Goal: Task Accomplishment & Management: Use online tool/utility

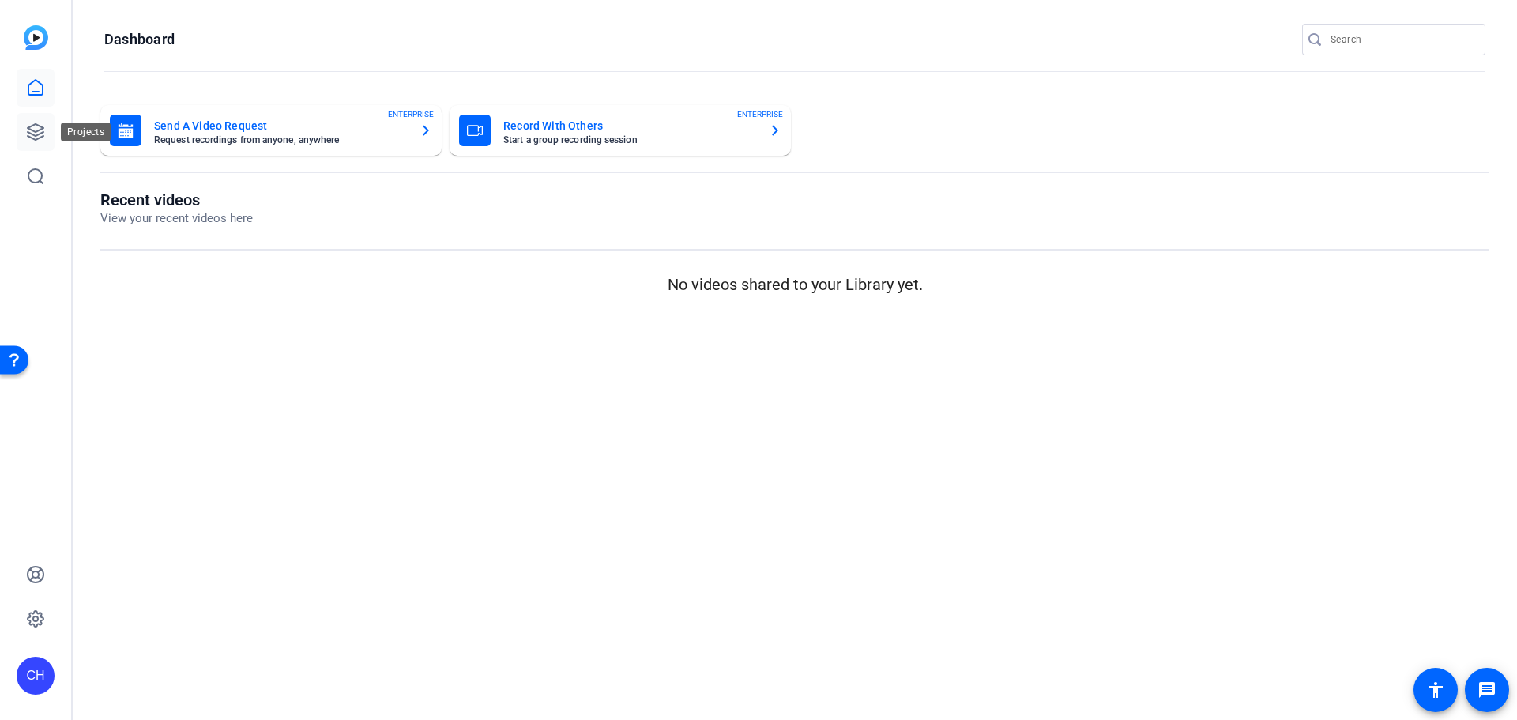
click at [17, 129] on link at bounding box center [36, 132] width 38 height 38
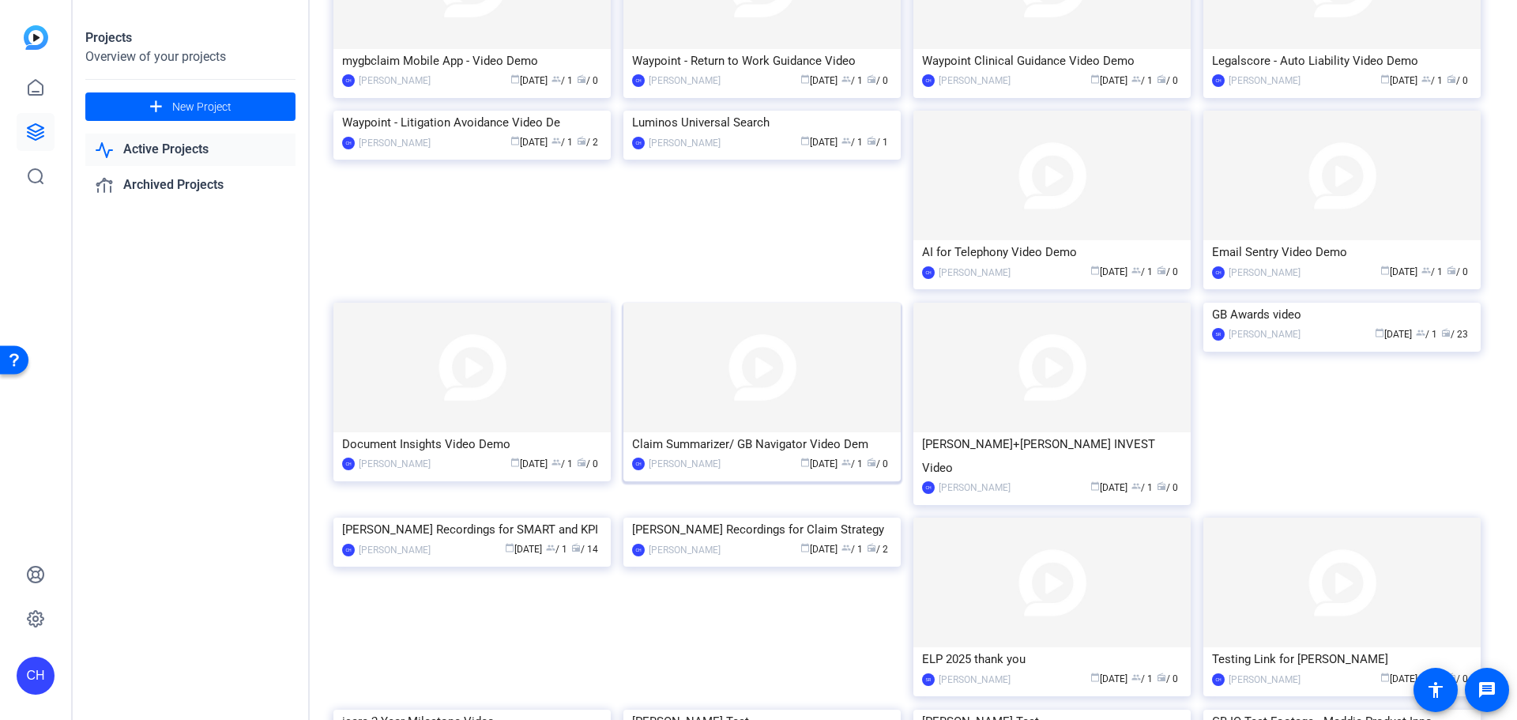
scroll to position [1185, 0]
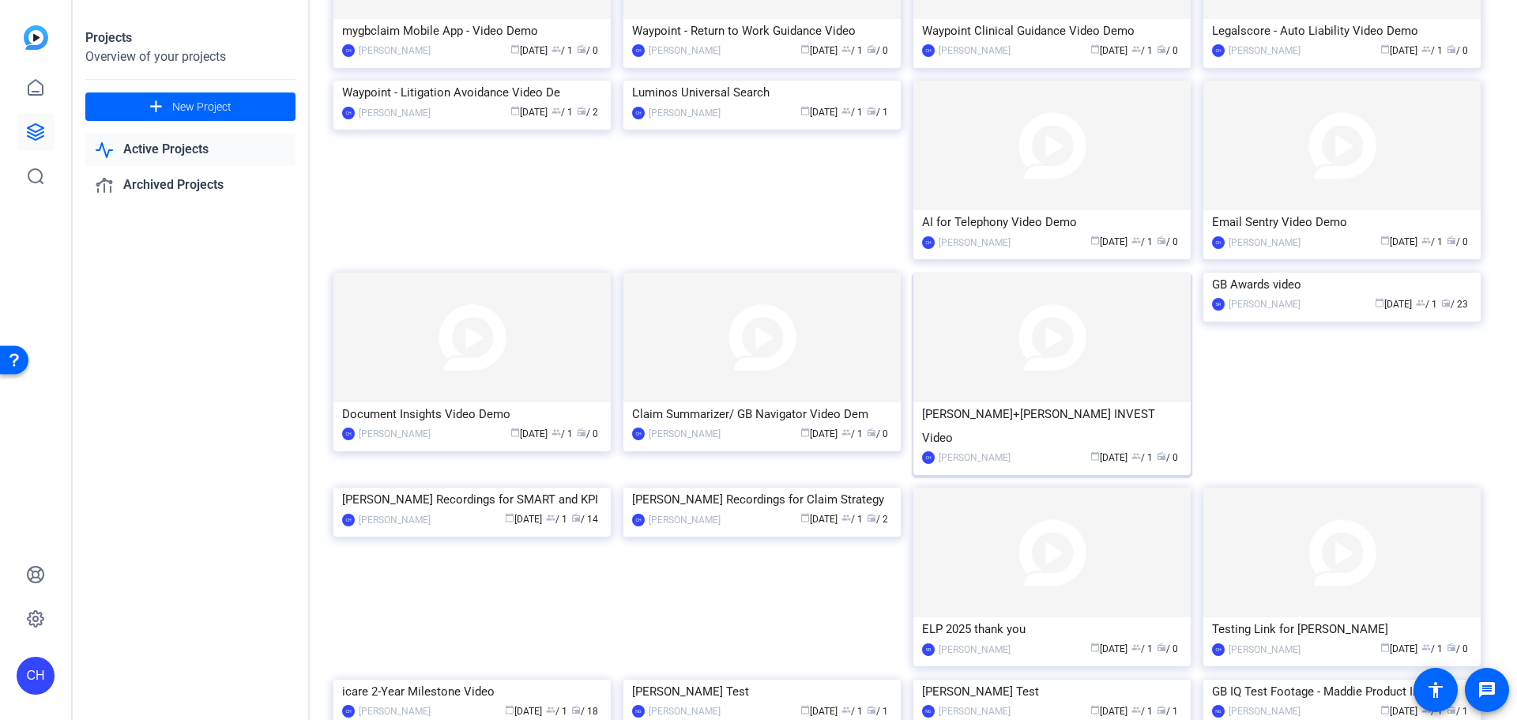
click at [1063, 349] on img at bounding box center [1051, 338] width 277 height 130
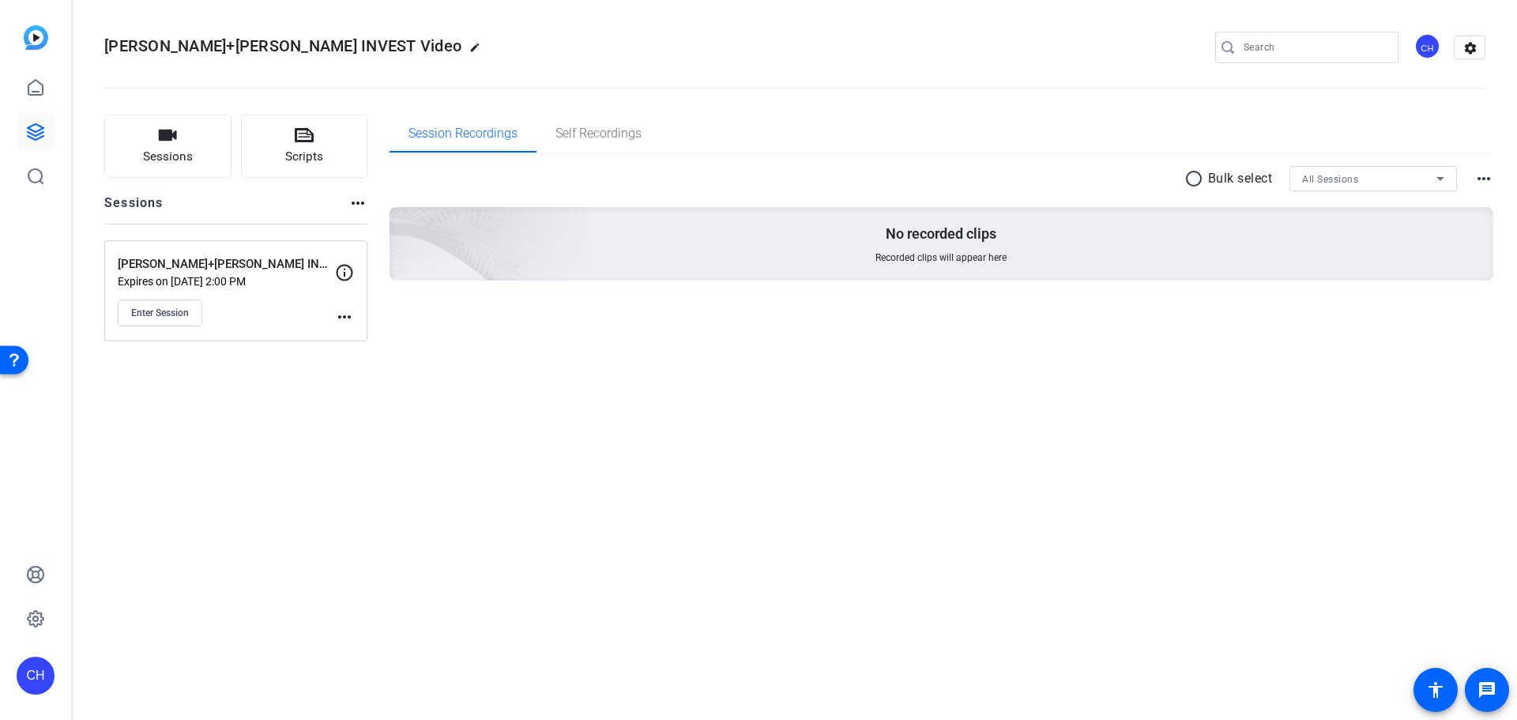
click at [298, 310] on div "Enter Session" at bounding box center [226, 312] width 217 height 27
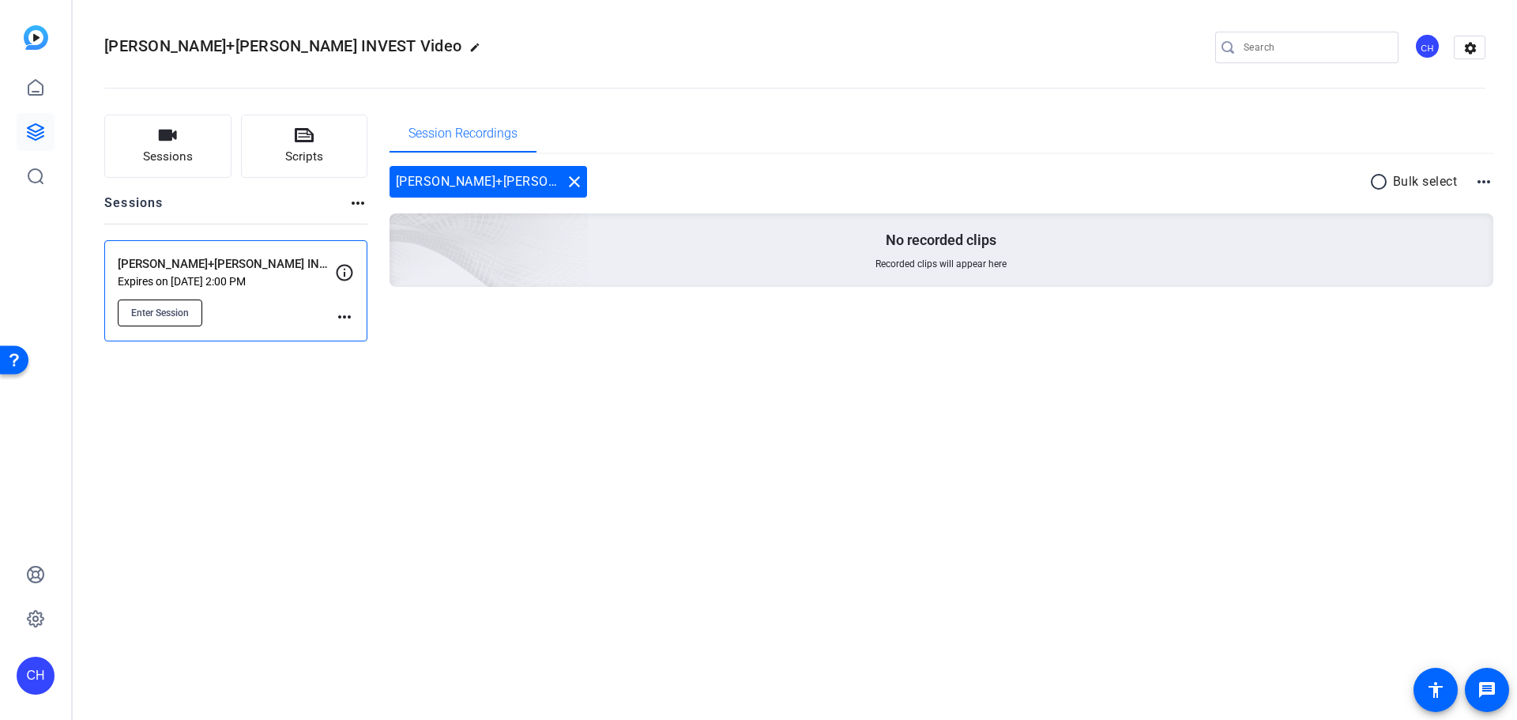
click at [159, 305] on button "Enter Session" at bounding box center [160, 312] width 85 height 27
click at [339, 267] on icon at bounding box center [345, 272] width 17 height 17
click at [344, 273] on icon at bounding box center [344, 272] width 19 height 19
click at [339, 315] on mat-icon "more_horiz" at bounding box center [344, 316] width 19 height 19
click at [358, 343] on span "Edit Session" at bounding box center [384, 339] width 72 height 19
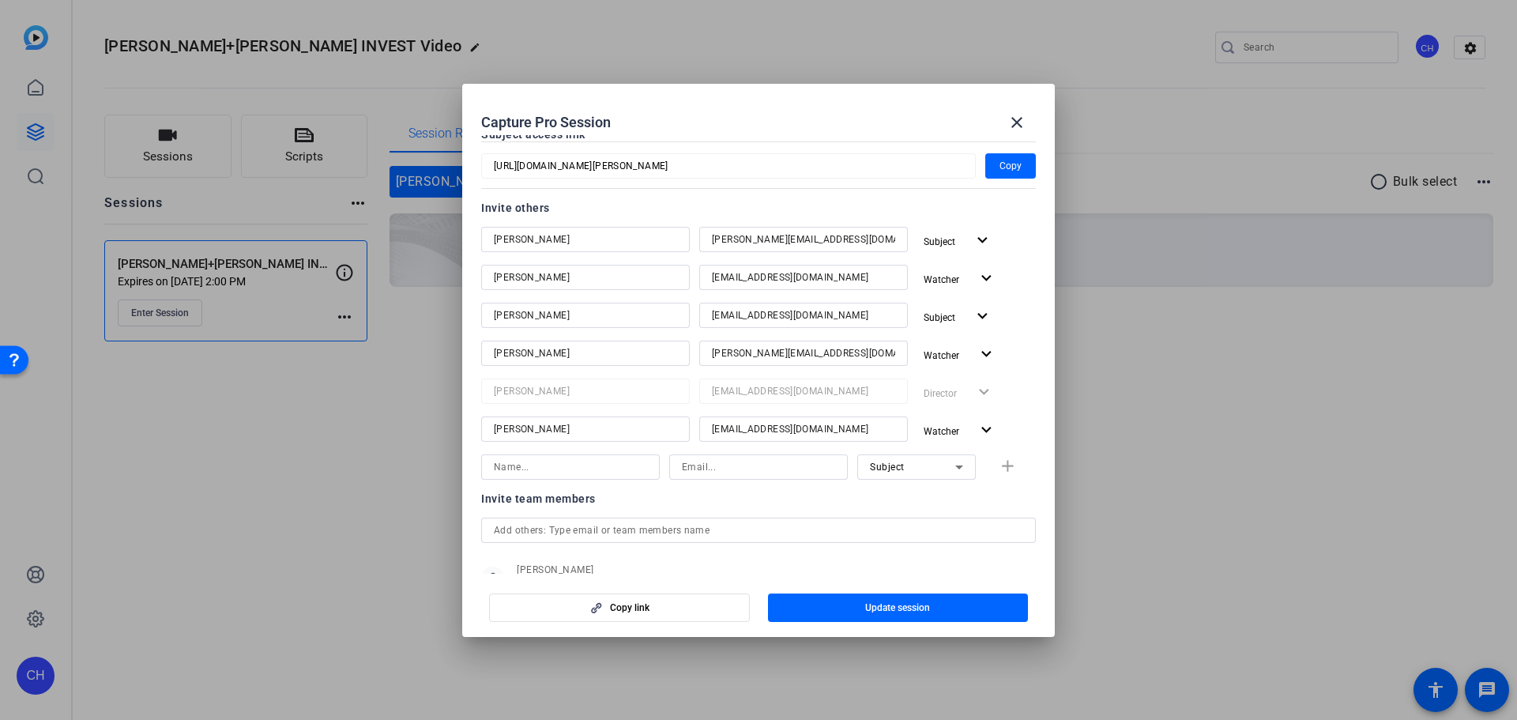
scroll to position [158, 0]
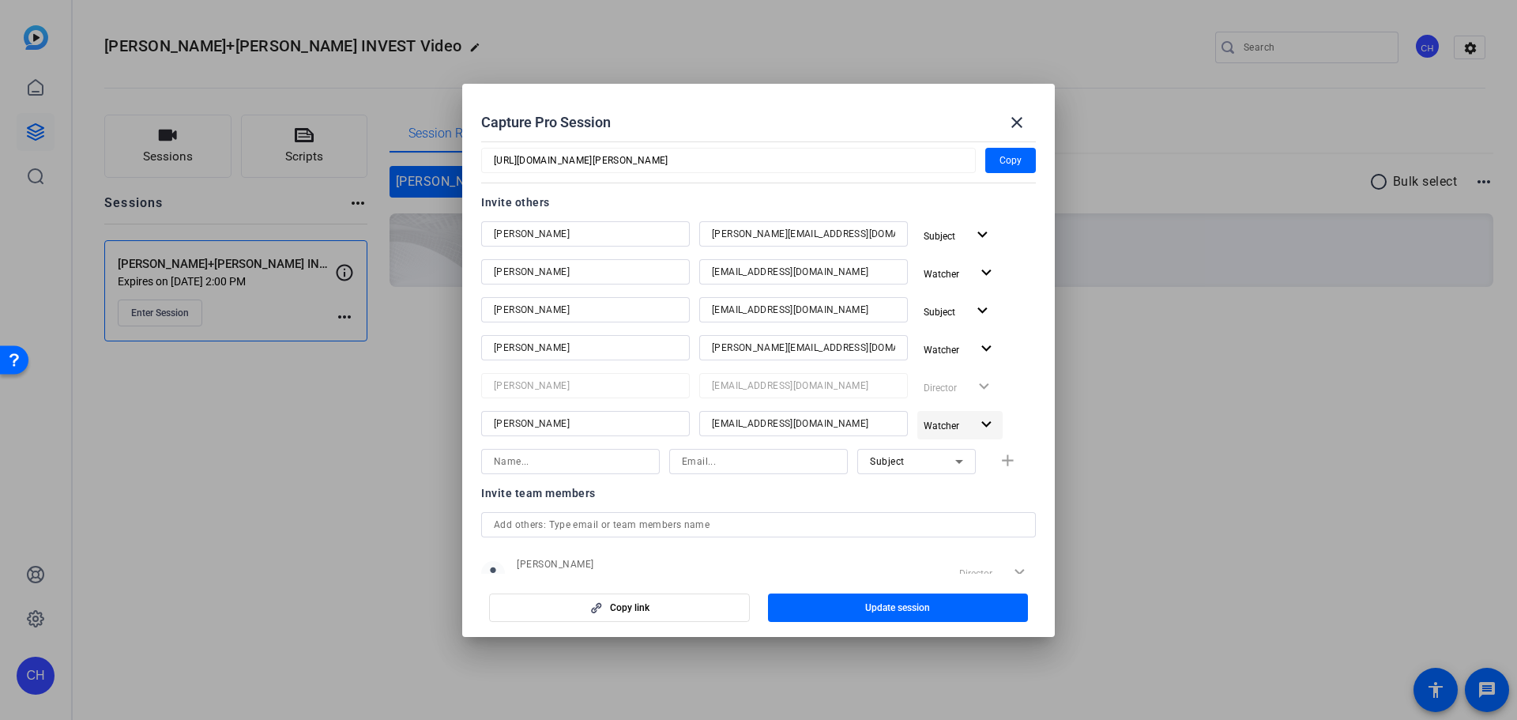
click at [962, 421] on span "button" at bounding box center [959, 425] width 85 height 38
click at [962, 421] on div at bounding box center [758, 360] width 1517 height 720
click at [1010, 403] on div "[PERSON_NAME] [PERSON_NAME][EMAIL_ADDRESS][DOMAIN_NAME] Subject expand_more [PE…" at bounding box center [758, 330] width 555 height 218
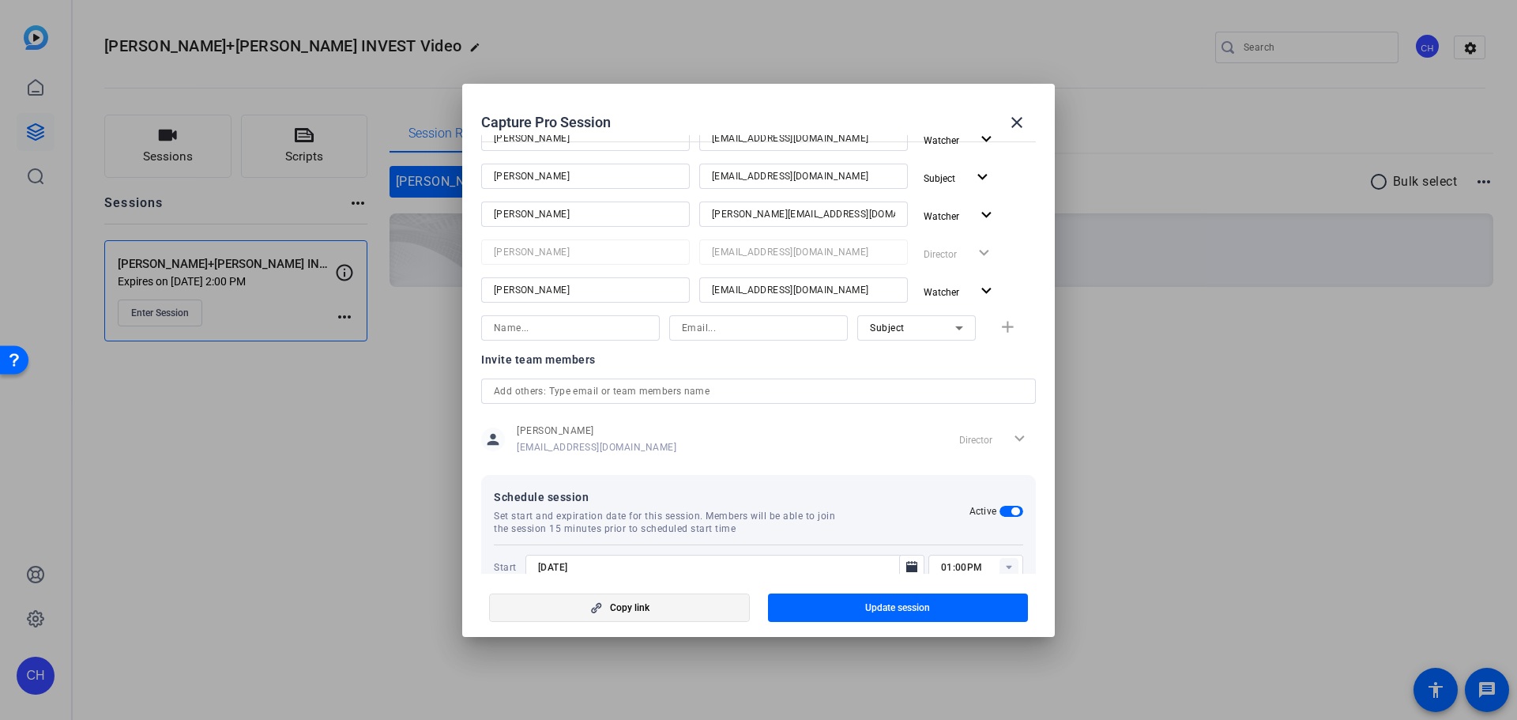
scroll to position [316, 0]
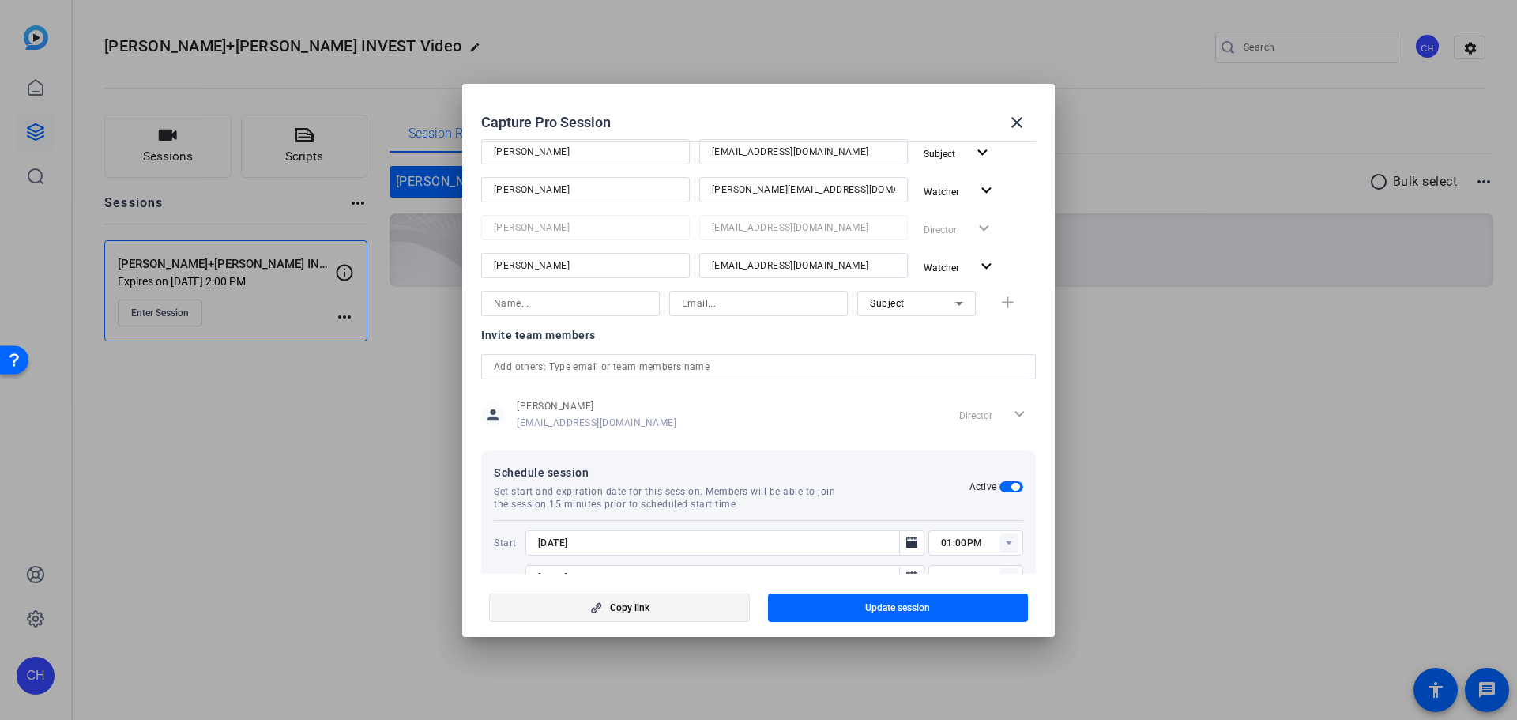
click at [612, 606] on span "Copy link" at bounding box center [630, 607] width 40 height 13
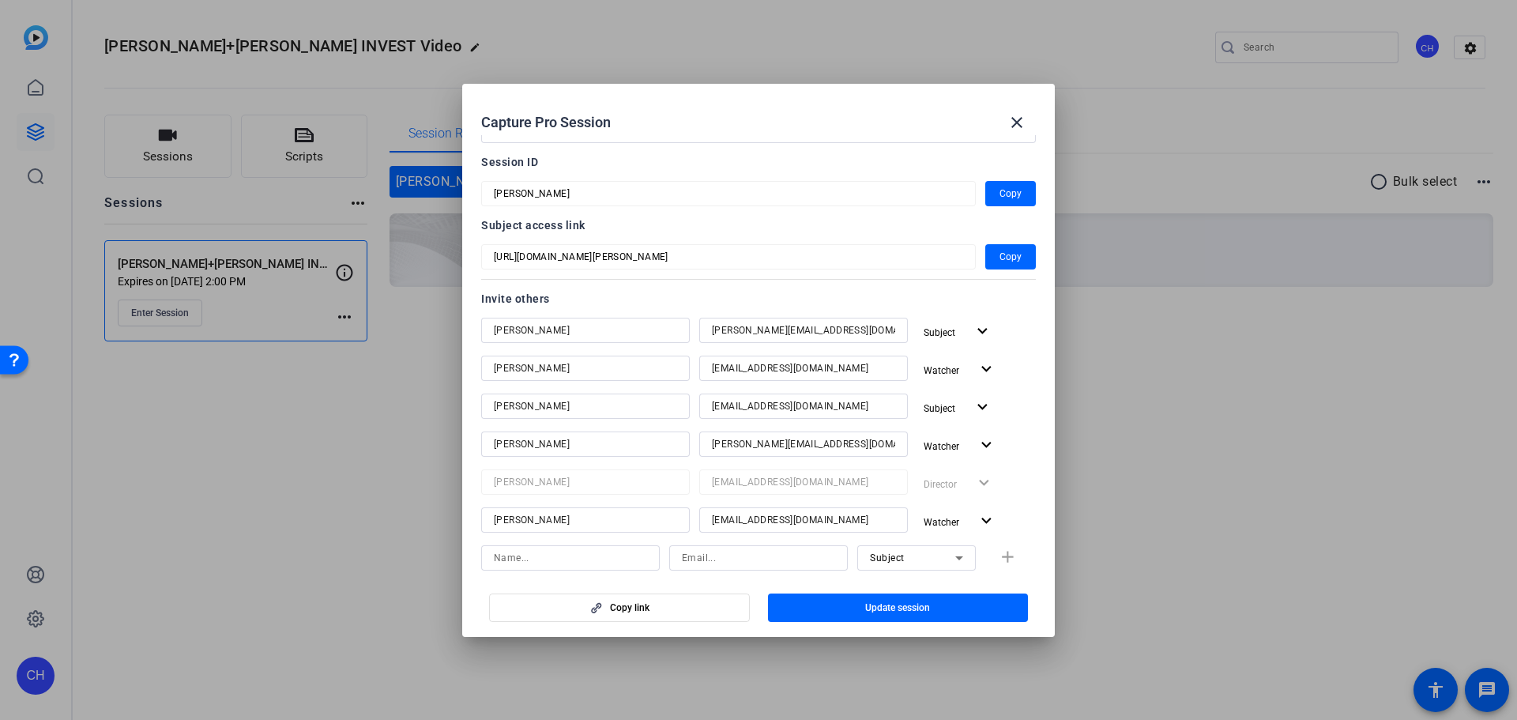
scroll to position [0, 0]
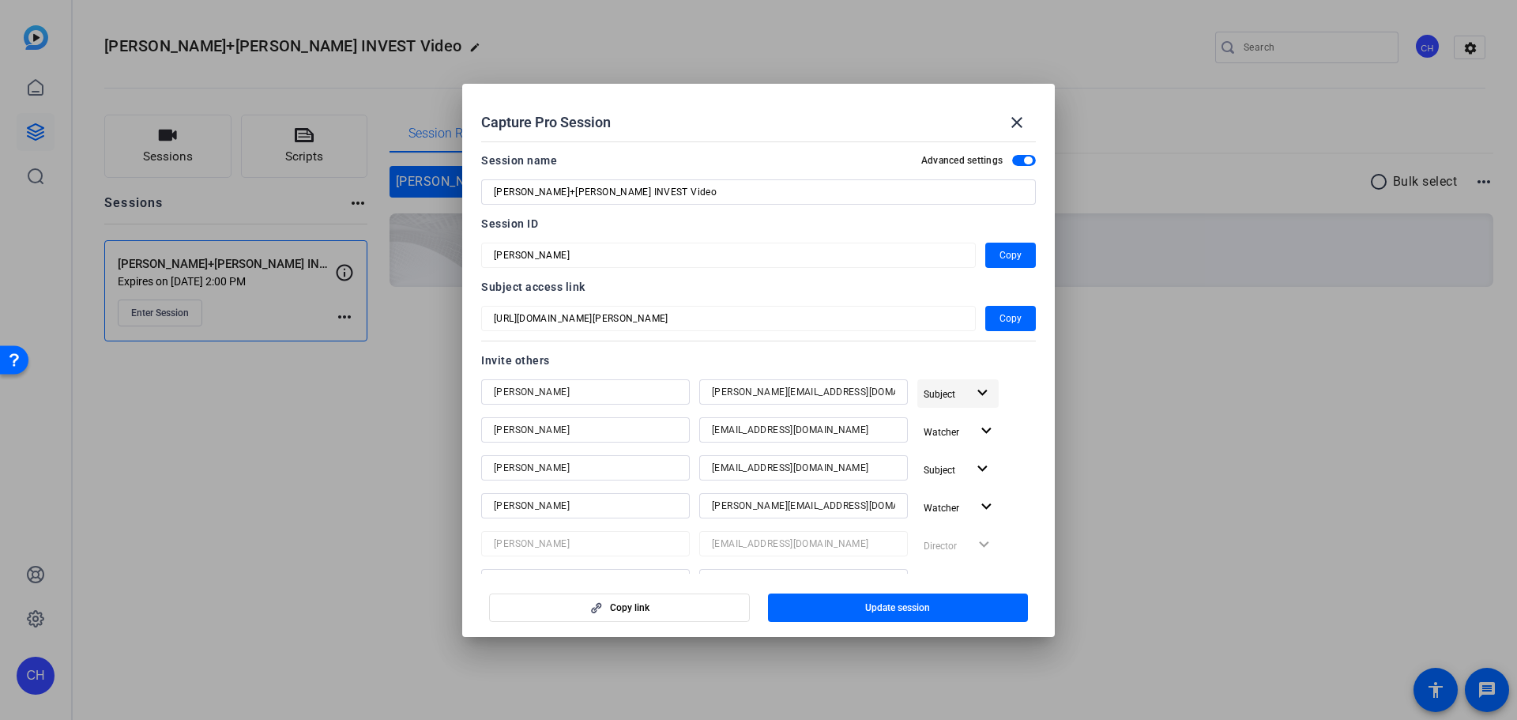
click at [973, 391] on mat-icon "expand_more" at bounding box center [983, 393] width 20 height 20
click at [970, 390] on div at bounding box center [758, 360] width 1517 height 720
click at [870, 612] on span "Update session" at bounding box center [897, 607] width 65 height 13
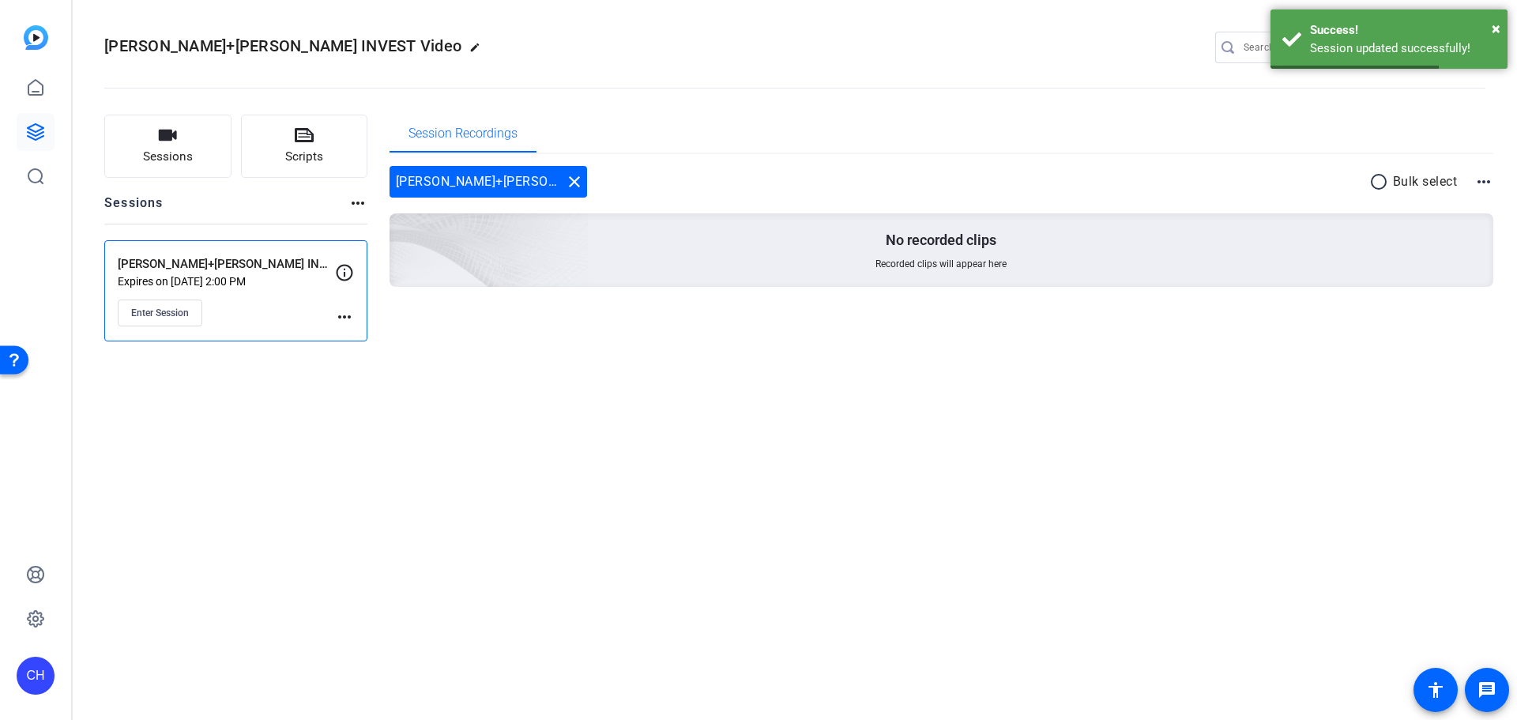
click at [1049, 514] on div "[PERSON_NAME]+[PERSON_NAME] INVEST Video edit CH settings Sessions Scripts Sess…" at bounding box center [795, 360] width 1444 height 720
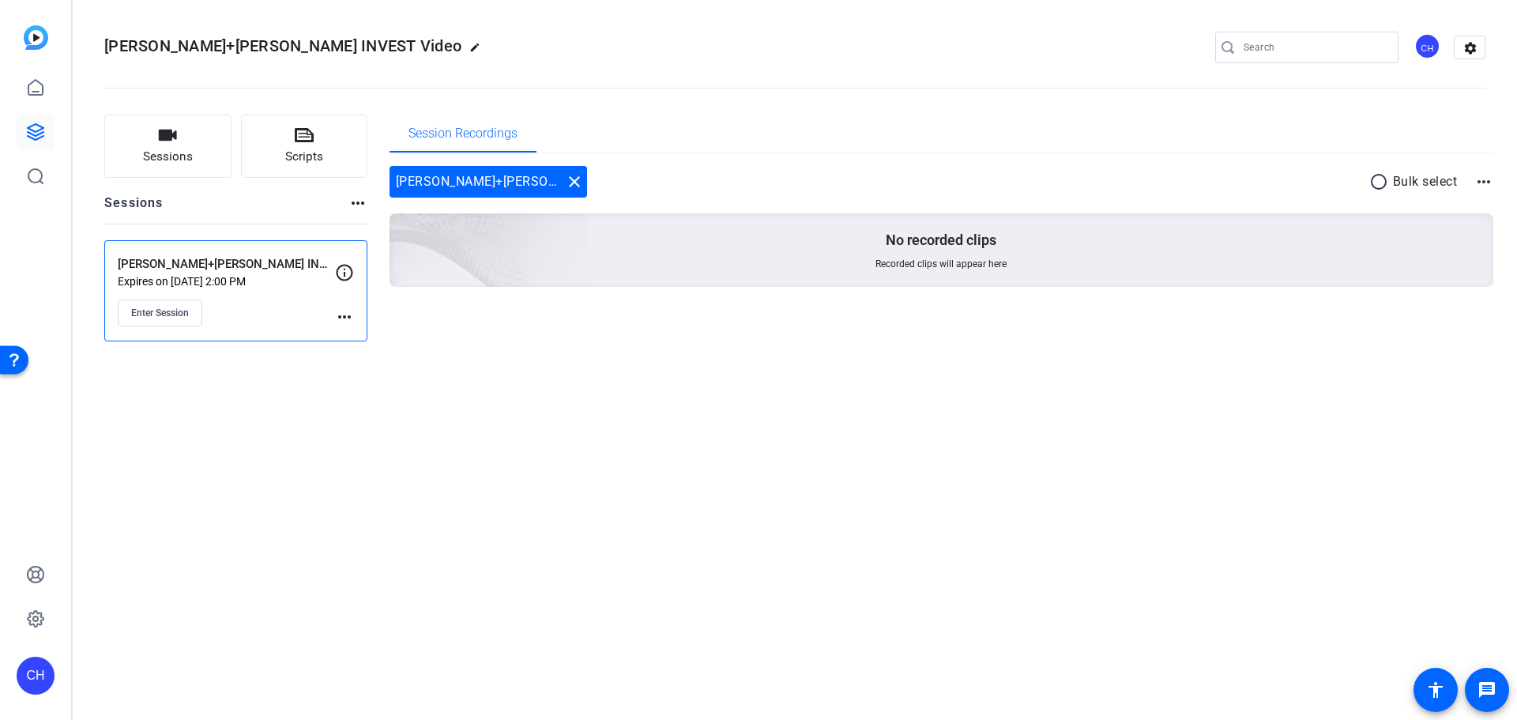
click at [344, 317] on mat-icon "more_horiz" at bounding box center [344, 316] width 19 height 19
click at [523, 371] on div at bounding box center [758, 360] width 1517 height 720
click at [321, 151] on span "Scripts" at bounding box center [304, 157] width 38 height 18
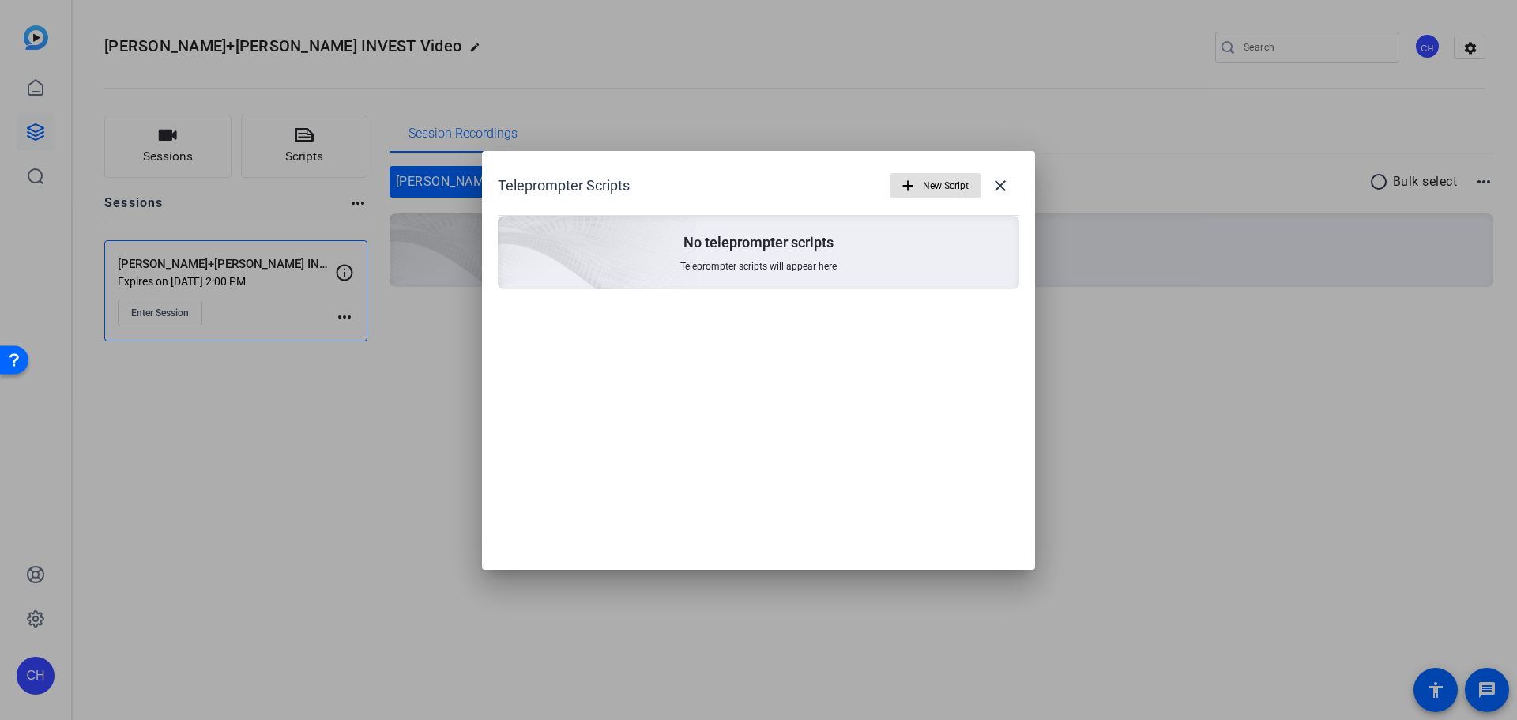
click at [950, 176] on span "New Script" at bounding box center [946, 186] width 46 height 30
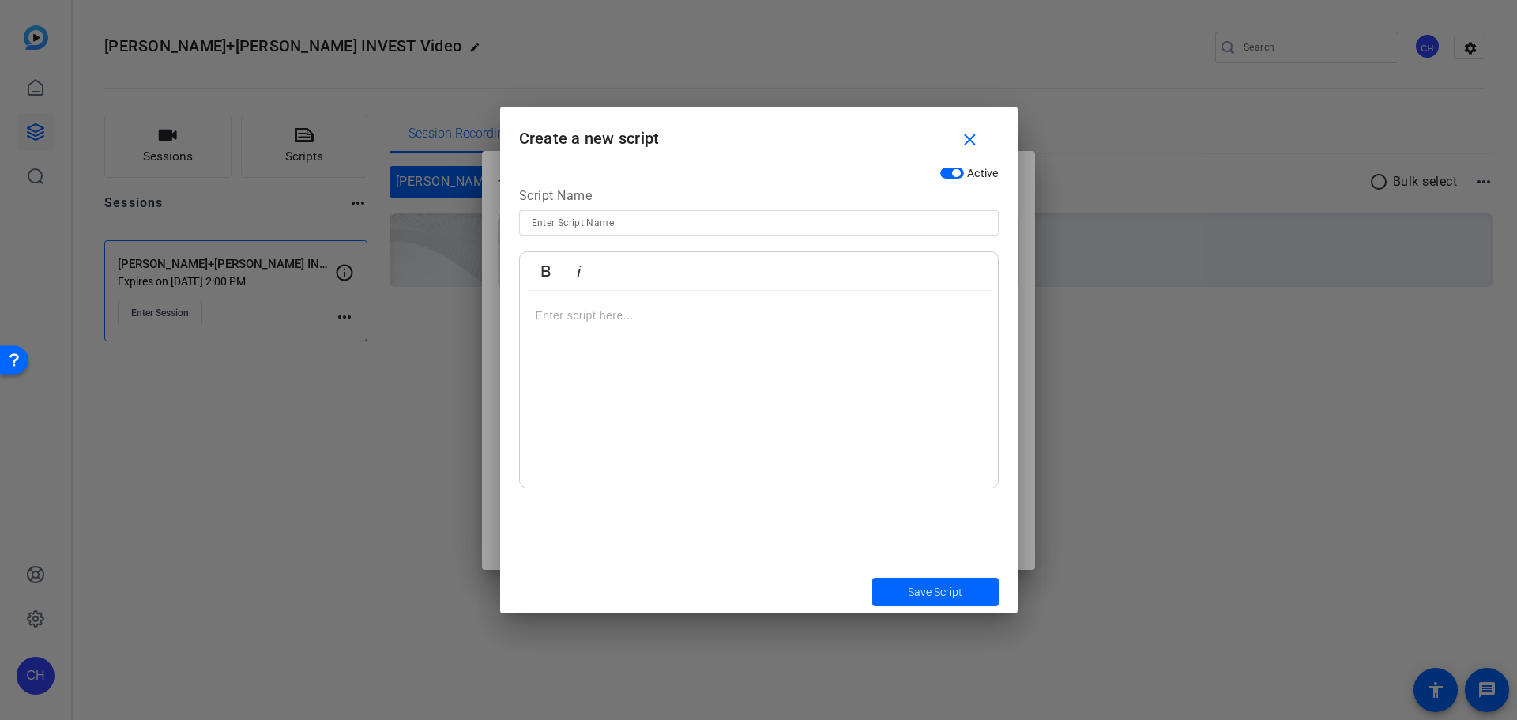
click at [646, 341] on div at bounding box center [759, 390] width 478 height 198
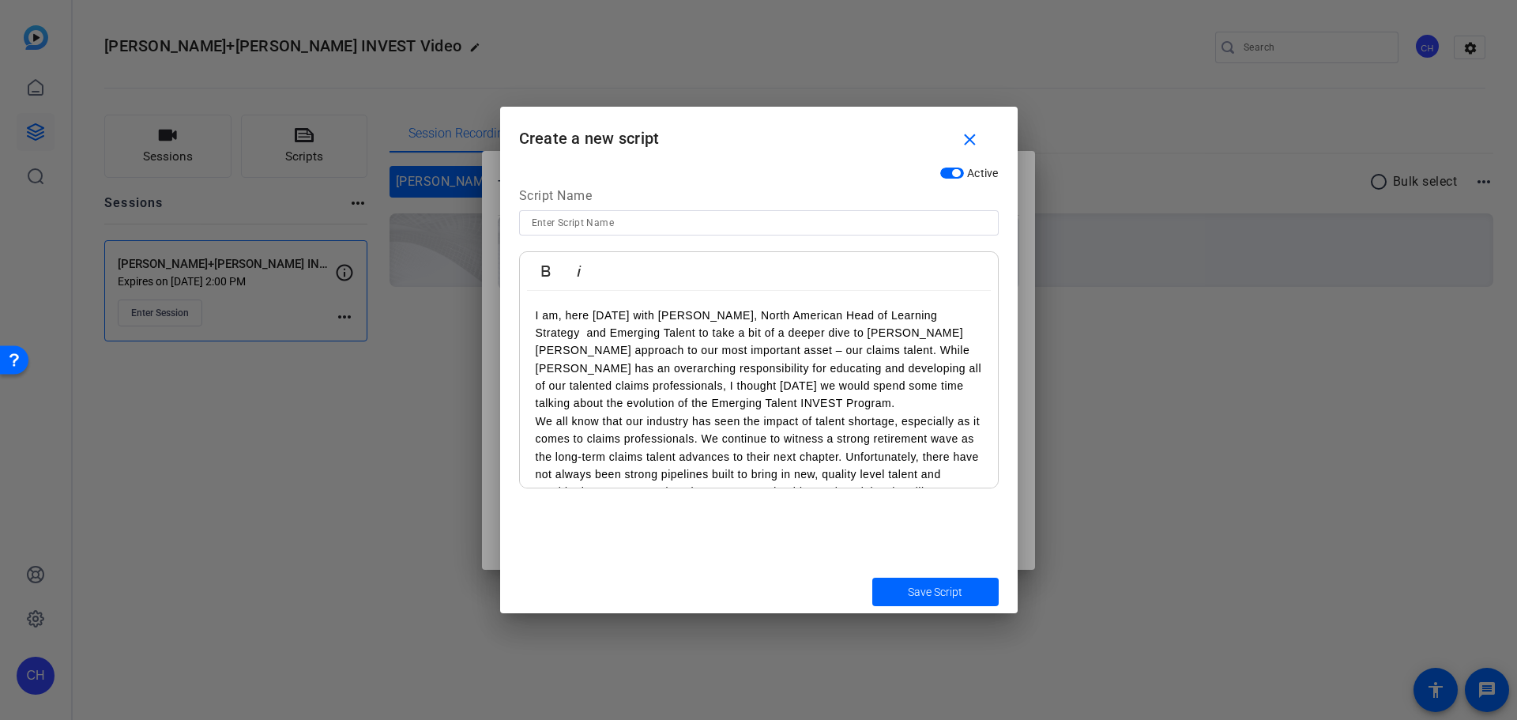
drag, startPoint x: 534, startPoint y: 316, endPoint x: 570, endPoint y: 352, distance: 50.8
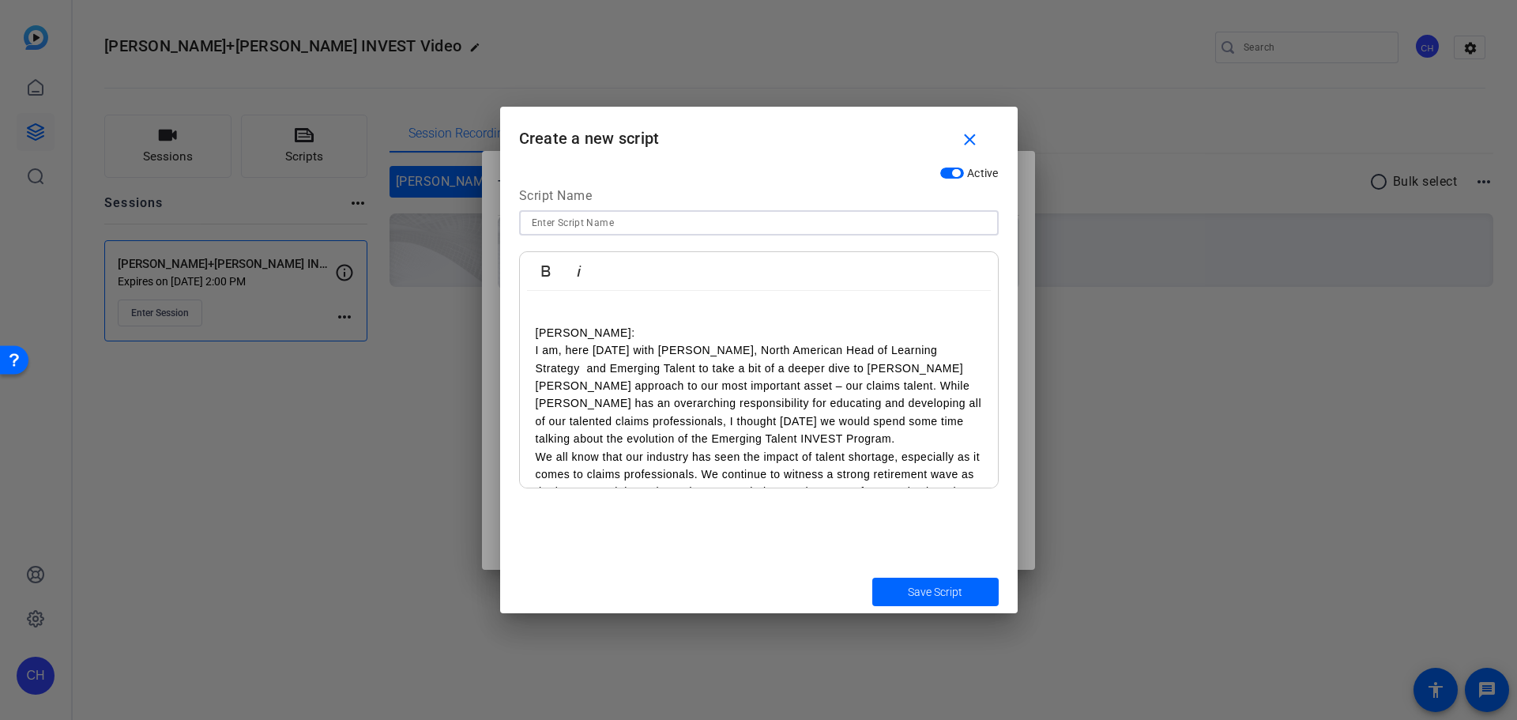
click at [618, 225] on input at bounding box center [759, 222] width 454 height 19
type input "N"
type input "Script"
click at [978, 595] on span "submit" at bounding box center [935, 592] width 126 height 38
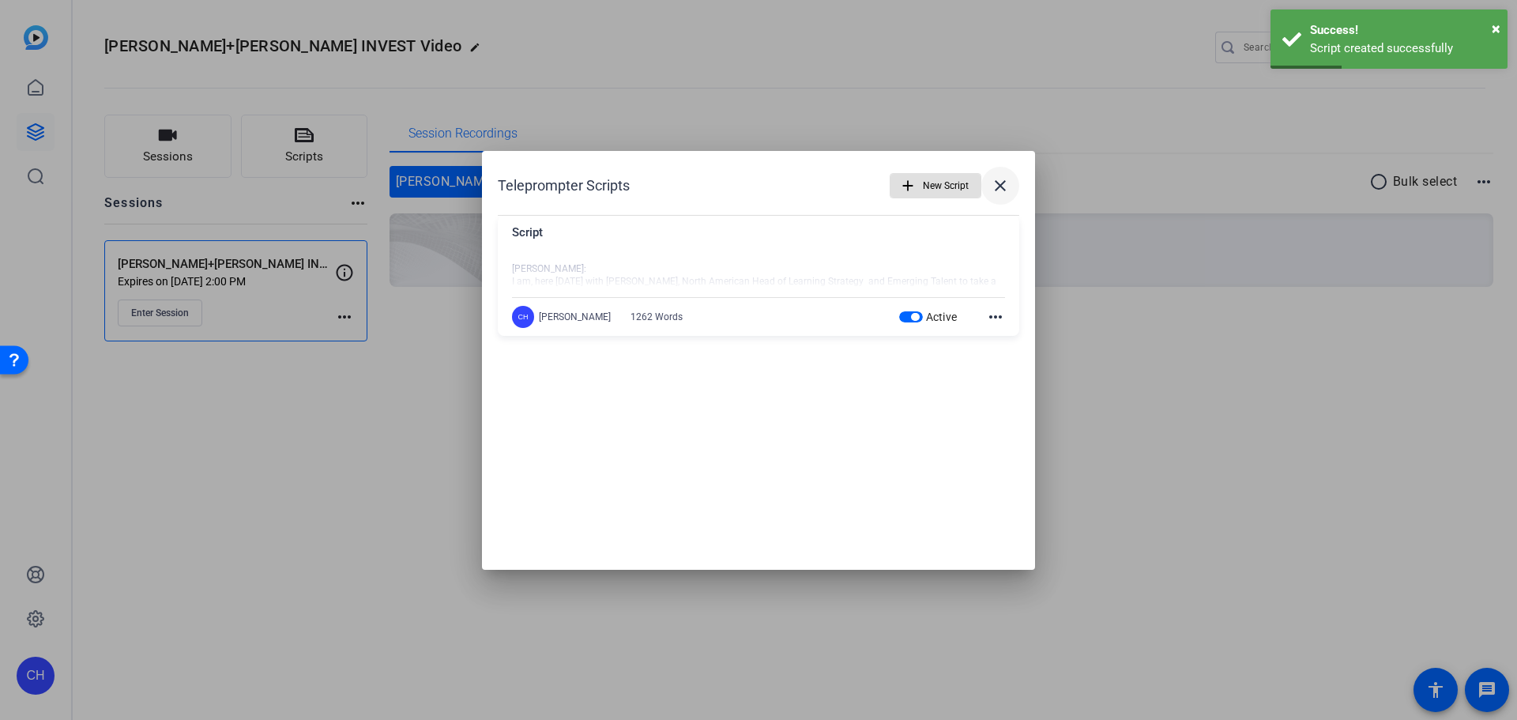
click at [996, 186] on mat-icon "close" at bounding box center [1000, 185] width 19 height 19
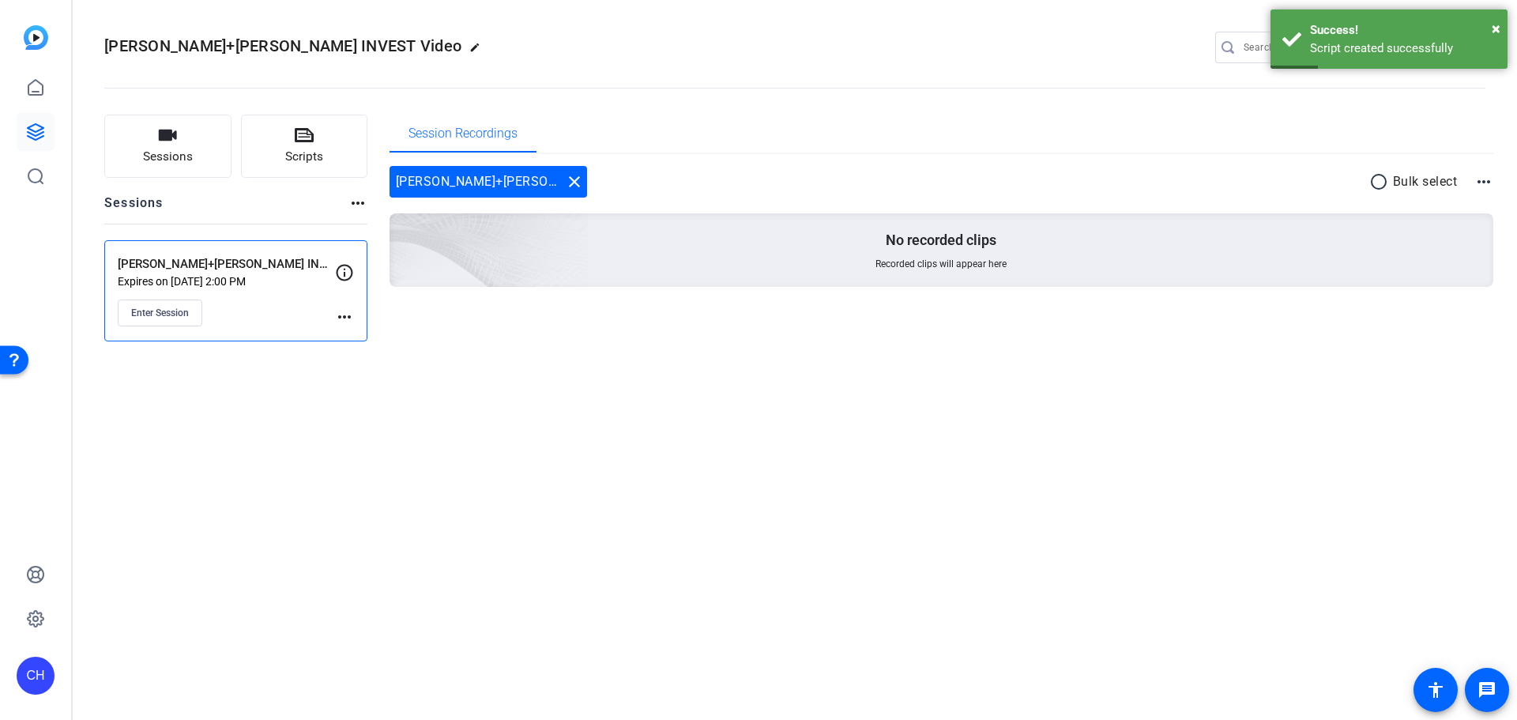
drag, startPoint x: 878, startPoint y: 418, endPoint x: 932, endPoint y: 376, distance: 68.7
click at [872, 419] on div "[PERSON_NAME]+[PERSON_NAME] INVEST Video edit CH settings Sessions Scripts Sess…" at bounding box center [795, 360] width 1444 height 720
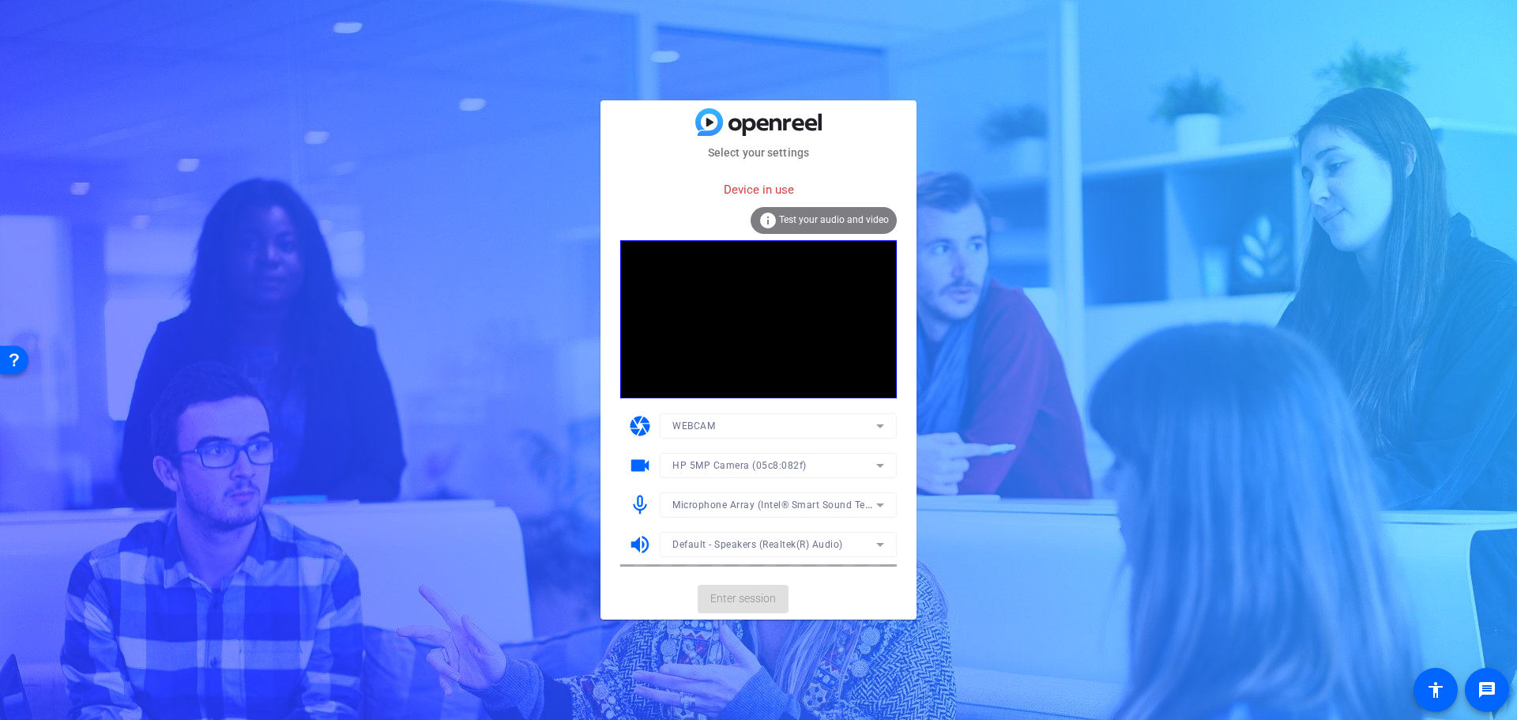
click at [753, 473] on mat-form-field "HP 5MP Camera (05c8:082f)" at bounding box center [778, 465] width 237 height 25
click at [918, 134] on div "Select your settings Device in use info Test your audio and video camera WEBCAM…" at bounding box center [758, 360] width 1517 height 720
click at [847, 607] on mat-card-actions "Enter session" at bounding box center [758, 598] width 316 height 41
click at [822, 219] on span "Test your audio and video" at bounding box center [834, 219] width 110 height 11
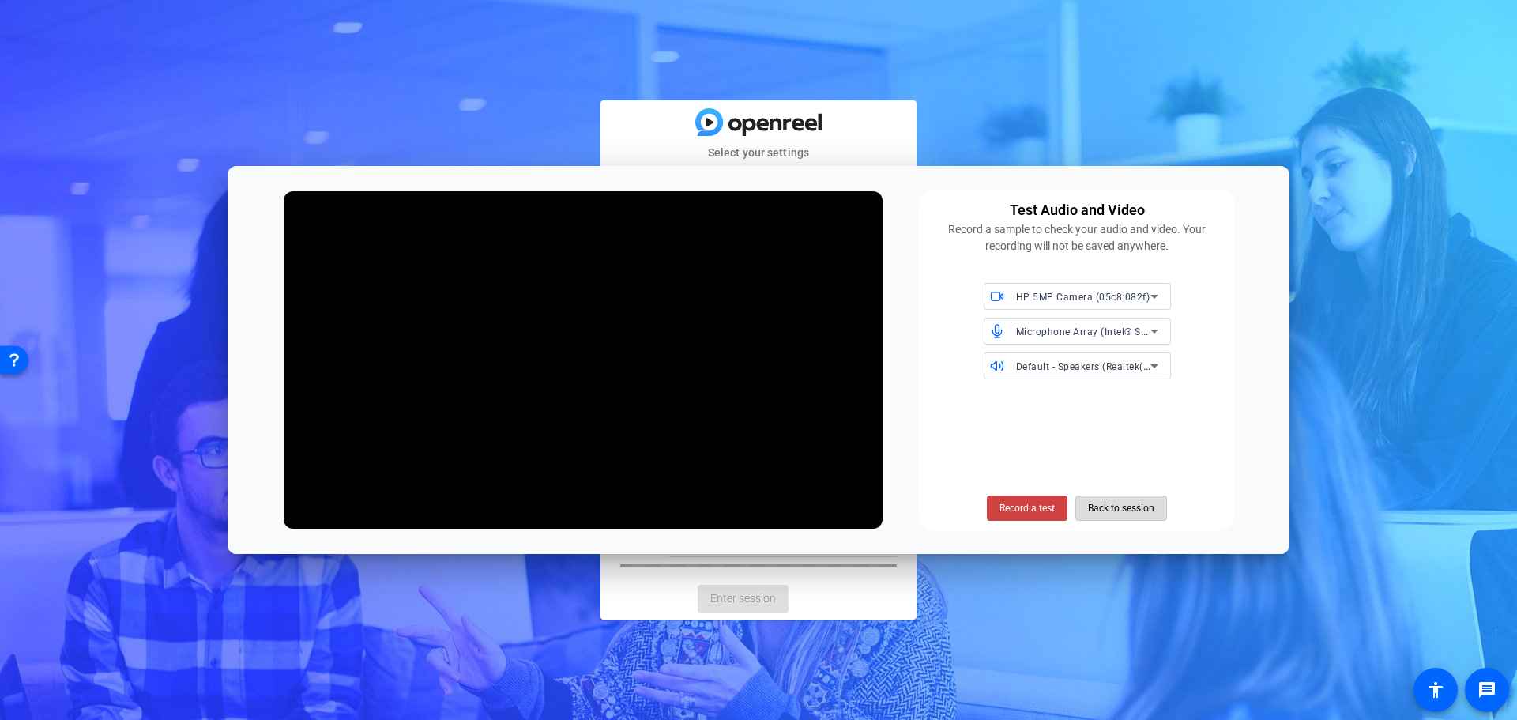
click at [1140, 511] on span "Back to session" at bounding box center [1121, 508] width 66 height 30
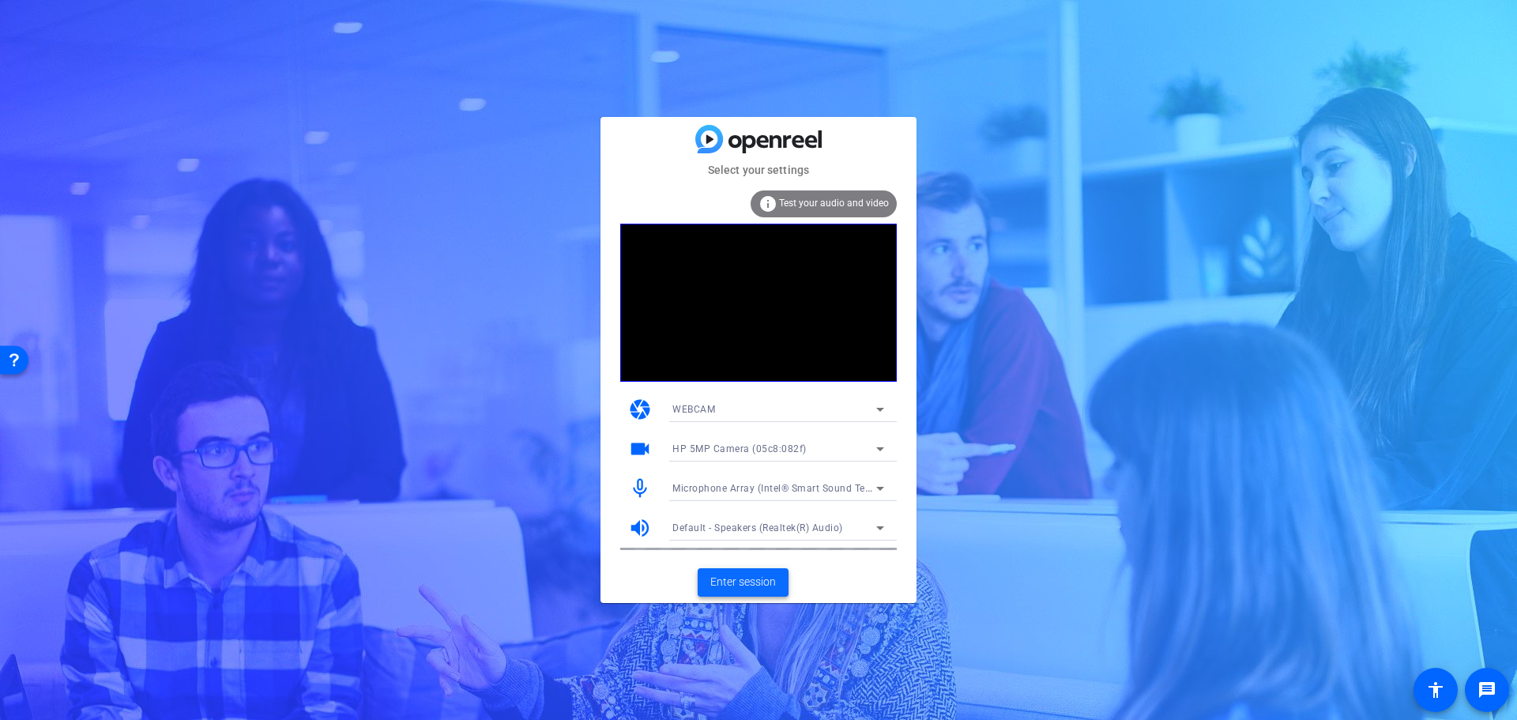
click at [751, 574] on span "Enter session" at bounding box center [743, 582] width 66 height 17
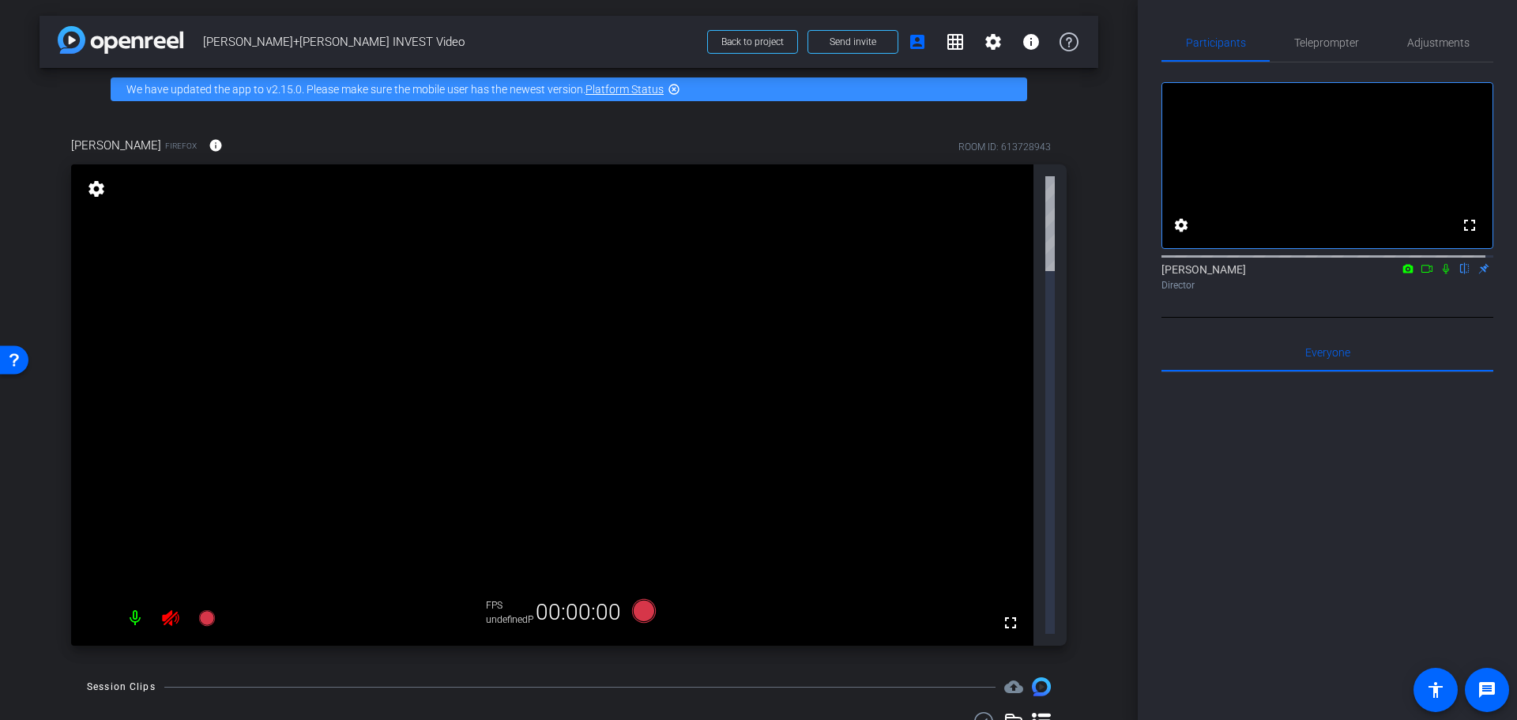
click at [1347, 586] on div at bounding box center [1327, 567] width 332 height 391
click at [962, 542] on div "arrow_back [PERSON_NAME]+[PERSON_NAME] INVEST Video Back to project Send invite…" at bounding box center [569, 360] width 1138 height 720
click at [1069, 95] on div "arrow_back [PERSON_NAME]+[PERSON_NAME] INVEST Video Back to project Send invite…" at bounding box center [569, 360] width 1138 height 720
click at [853, 38] on span "Send invite" at bounding box center [853, 42] width 47 height 13
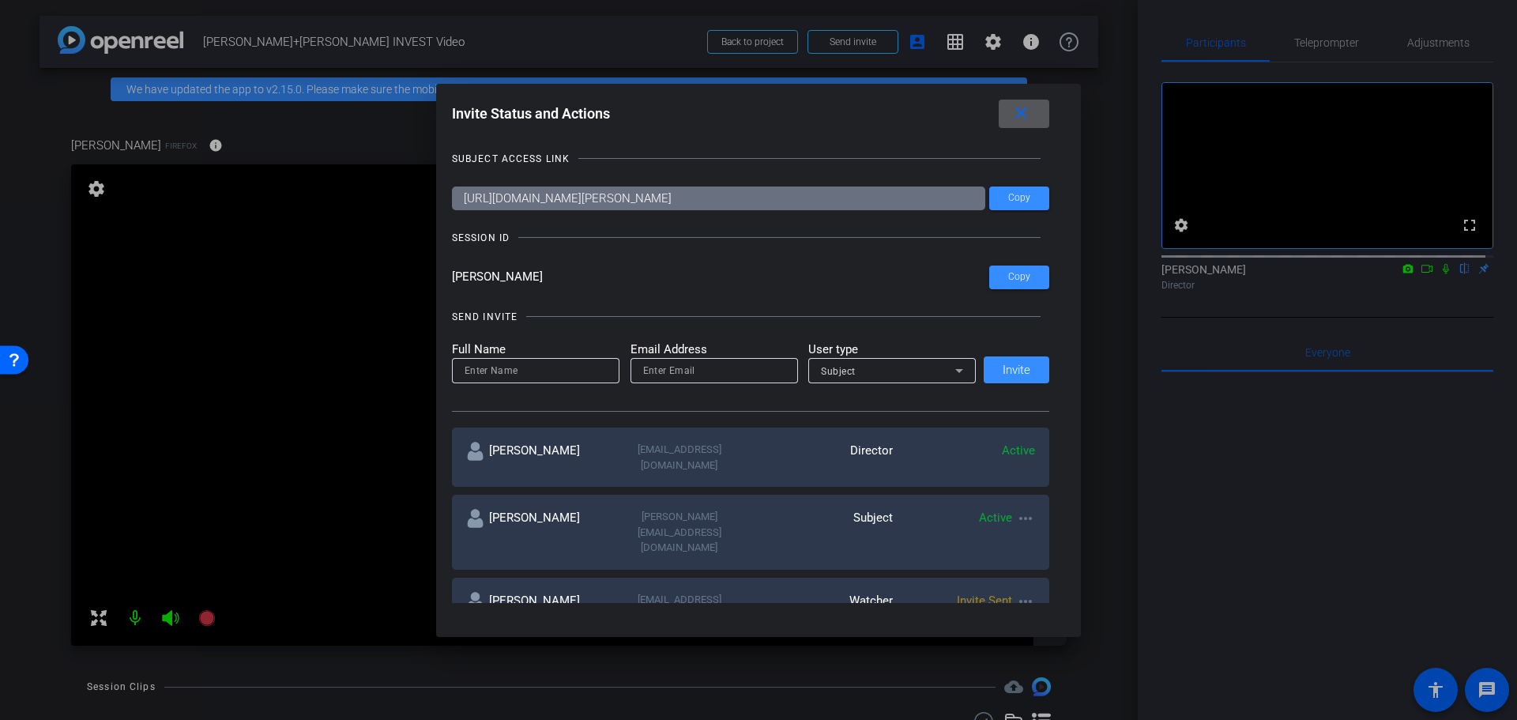
scroll to position [158, 0]
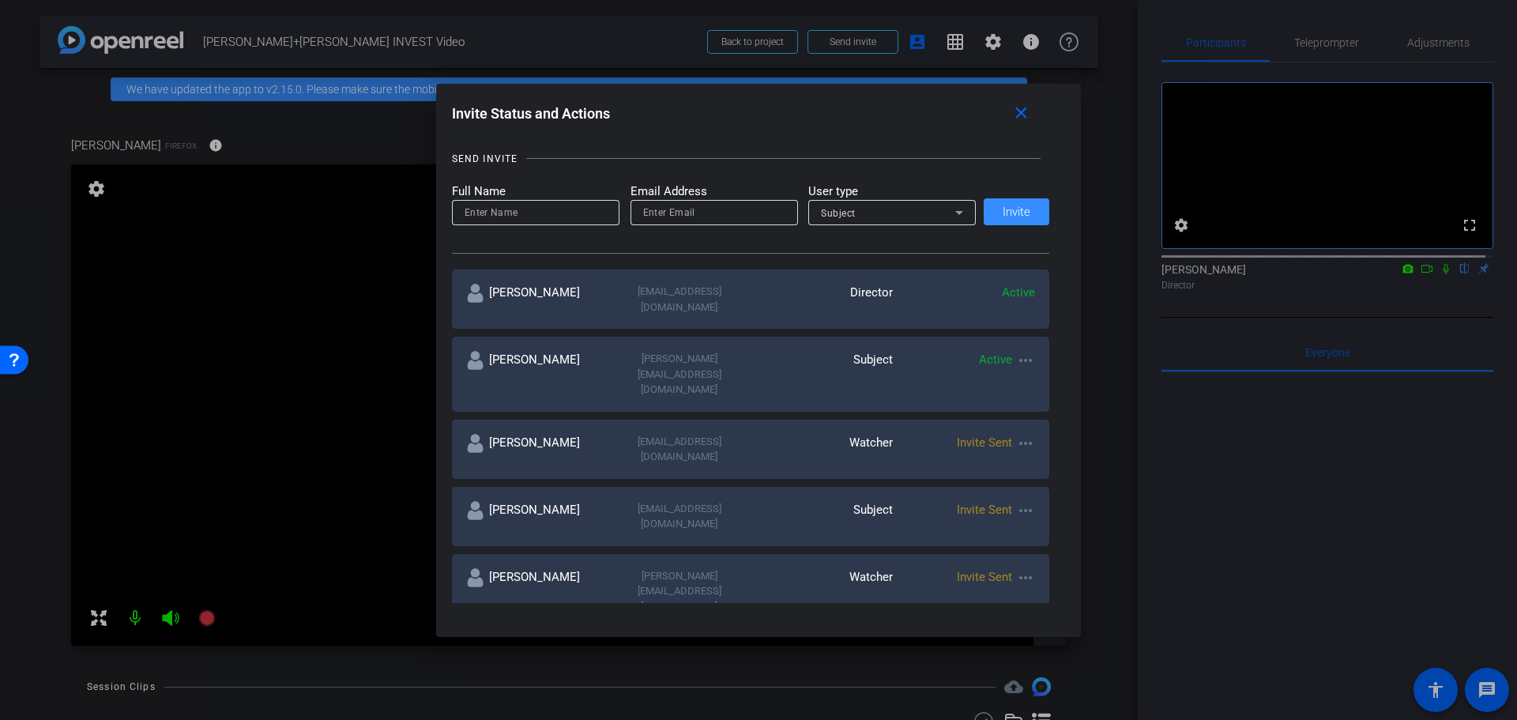
click at [1016, 434] on mat-icon "more_horiz" at bounding box center [1025, 443] width 19 height 19
click at [1026, 401] on div at bounding box center [758, 360] width 1517 height 720
click at [1011, 501] on div "Invite Sent more_horiz" at bounding box center [964, 516] width 142 height 31
click at [1025, 501] on mat-icon "more_horiz" at bounding box center [1025, 510] width 19 height 19
click at [1035, 502] on span "Re-Send Invite" at bounding box center [1084, 502] width 119 height 19
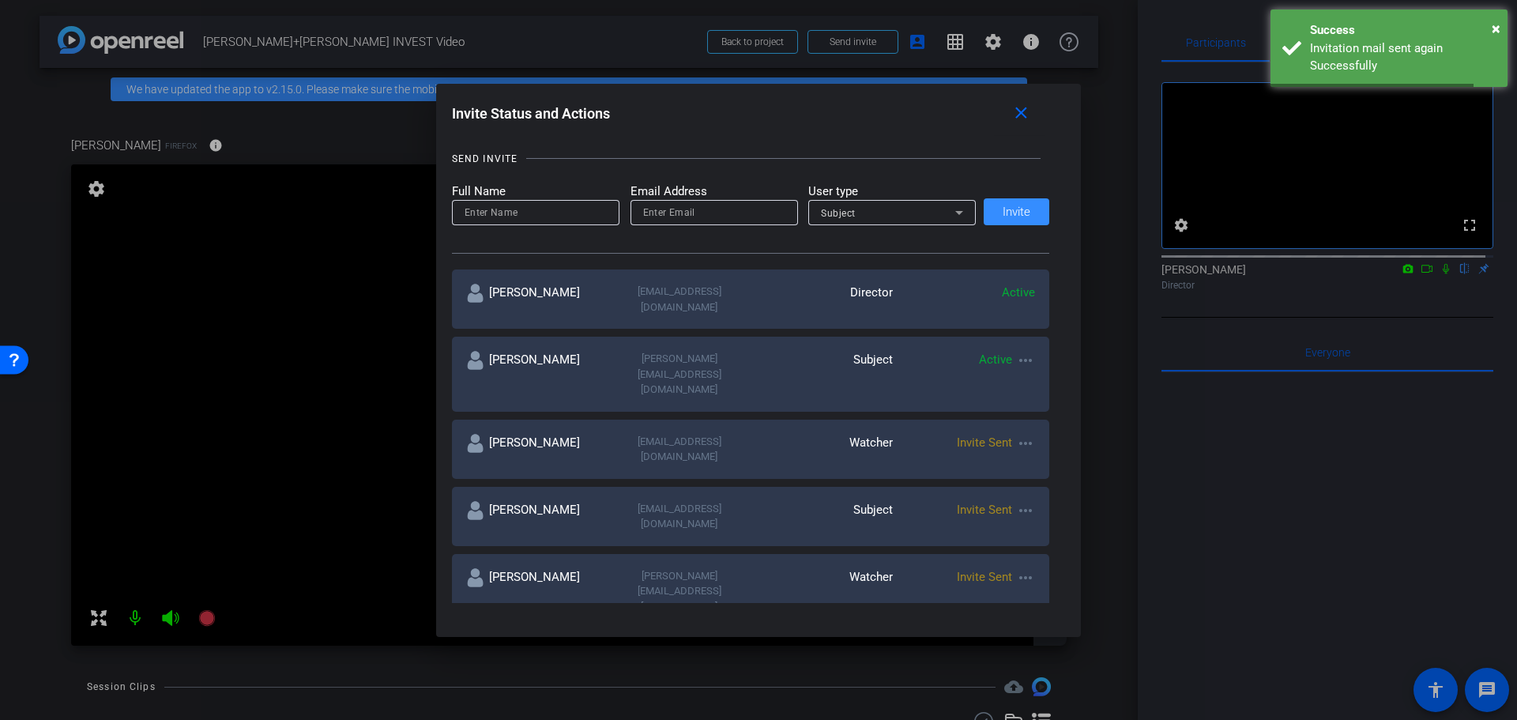
click at [1017, 650] on mat-icon "more_horiz" at bounding box center [1025, 659] width 19 height 19
click at [1029, 612] on span "Re-Send Invite" at bounding box center [1084, 613] width 119 height 19
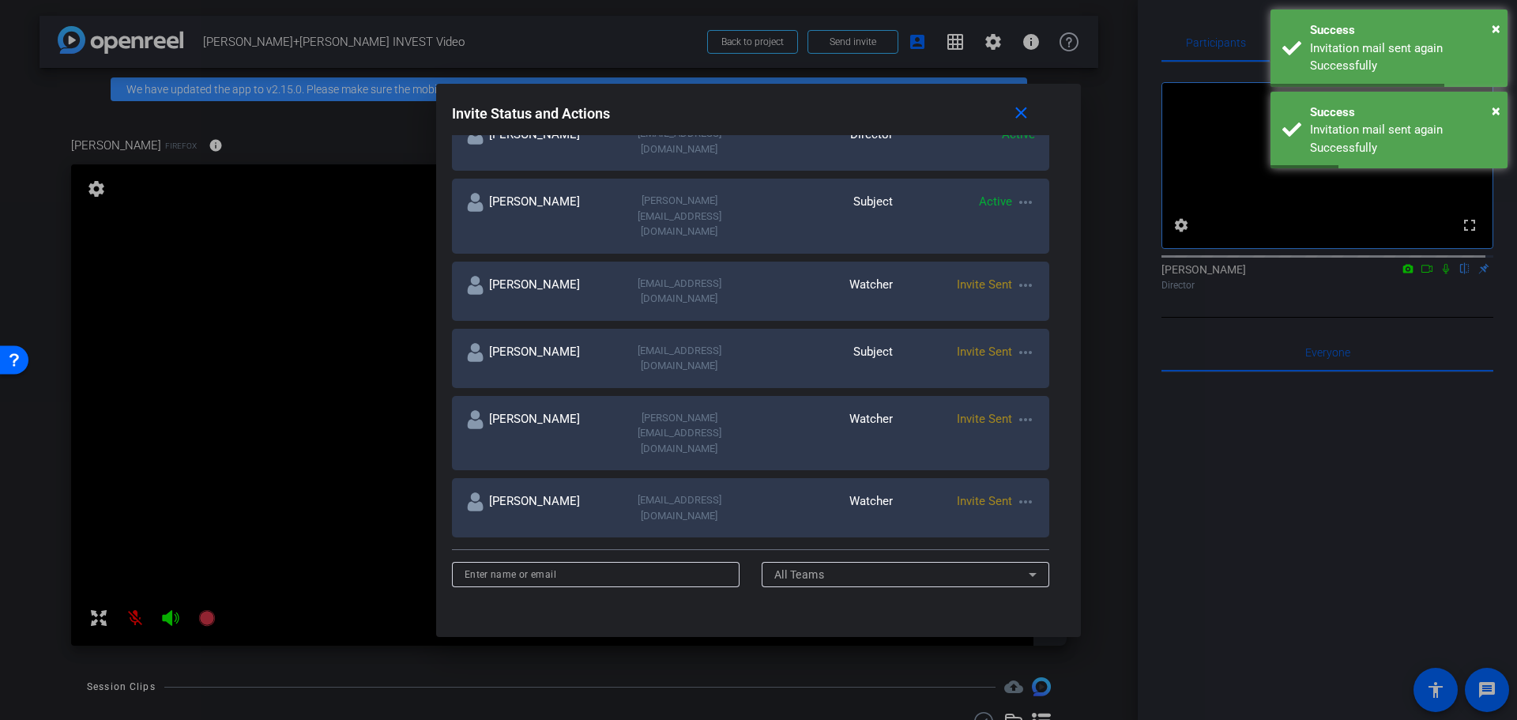
scroll to position [79, 0]
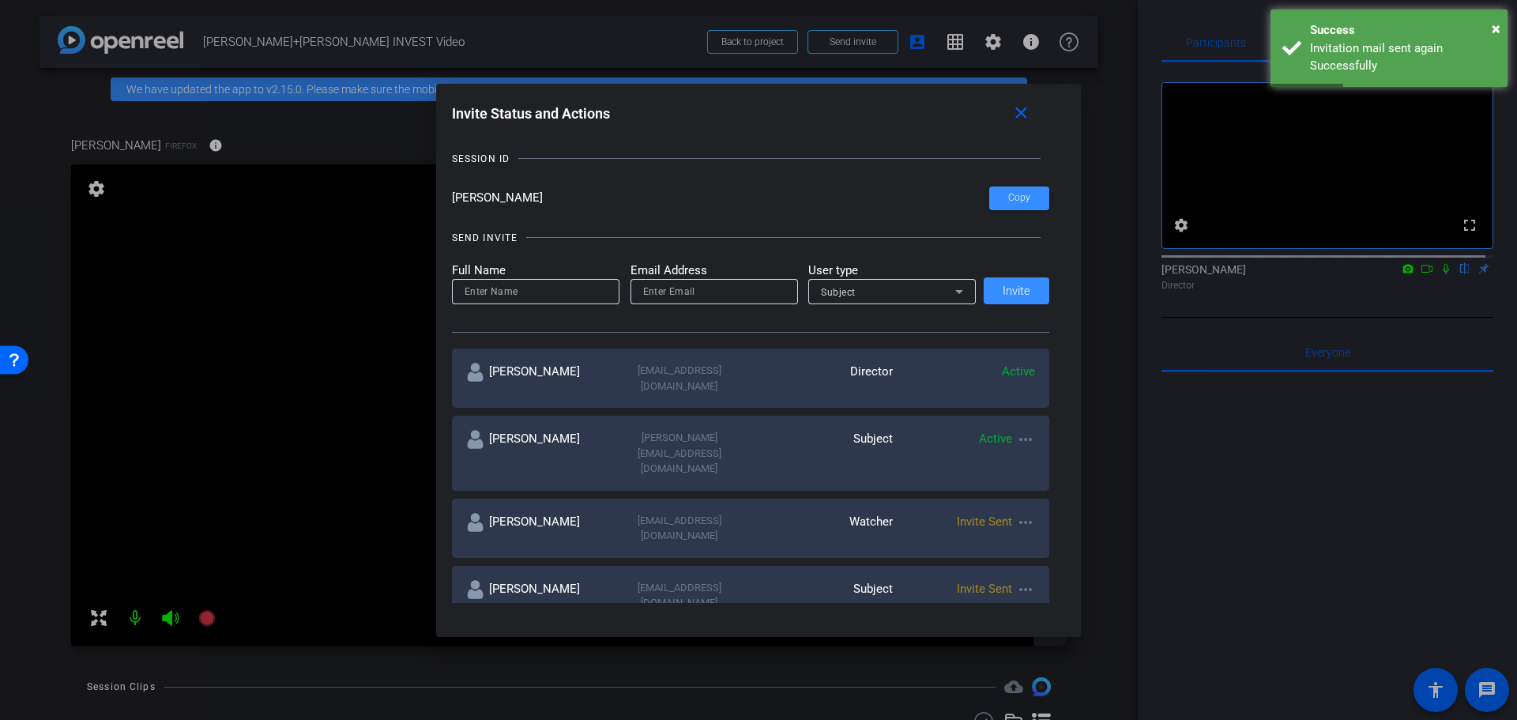
click at [1016, 580] on mat-icon "more_horiz" at bounding box center [1025, 589] width 19 height 19
click at [1045, 423] on div at bounding box center [758, 360] width 1517 height 720
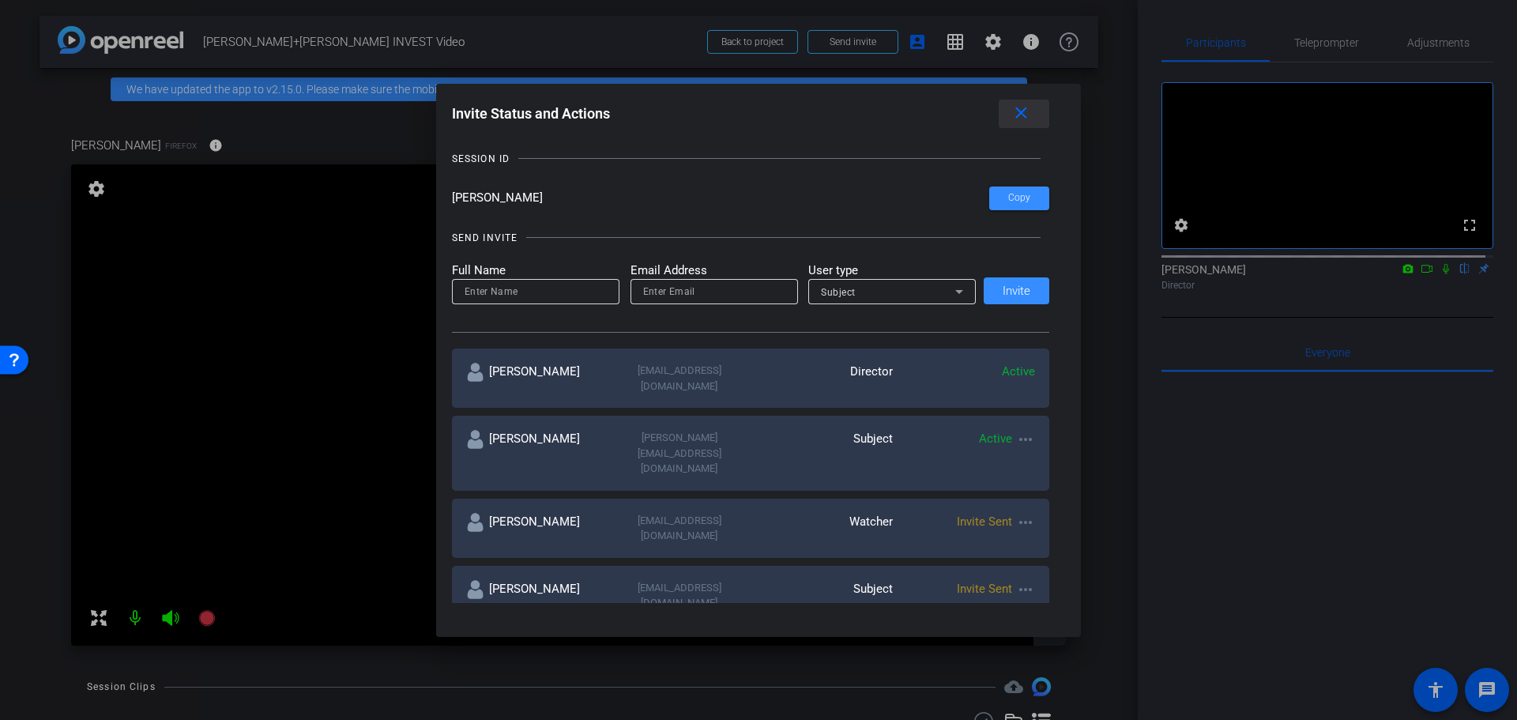
click at [1029, 100] on span at bounding box center [1024, 114] width 51 height 38
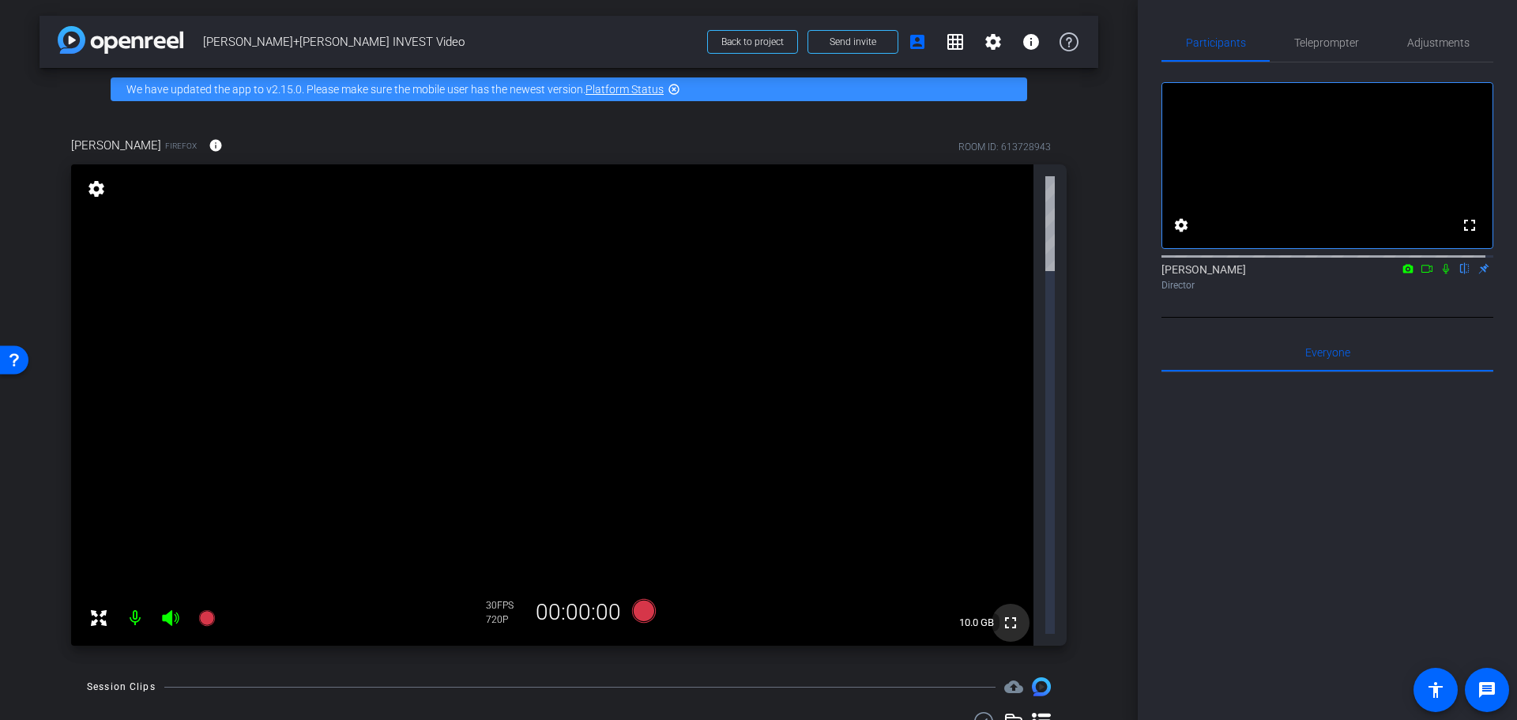
click at [1014, 604] on span at bounding box center [1011, 623] width 38 height 38
click at [96, 188] on mat-icon "settings" at bounding box center [96, 188] width 22 height 19
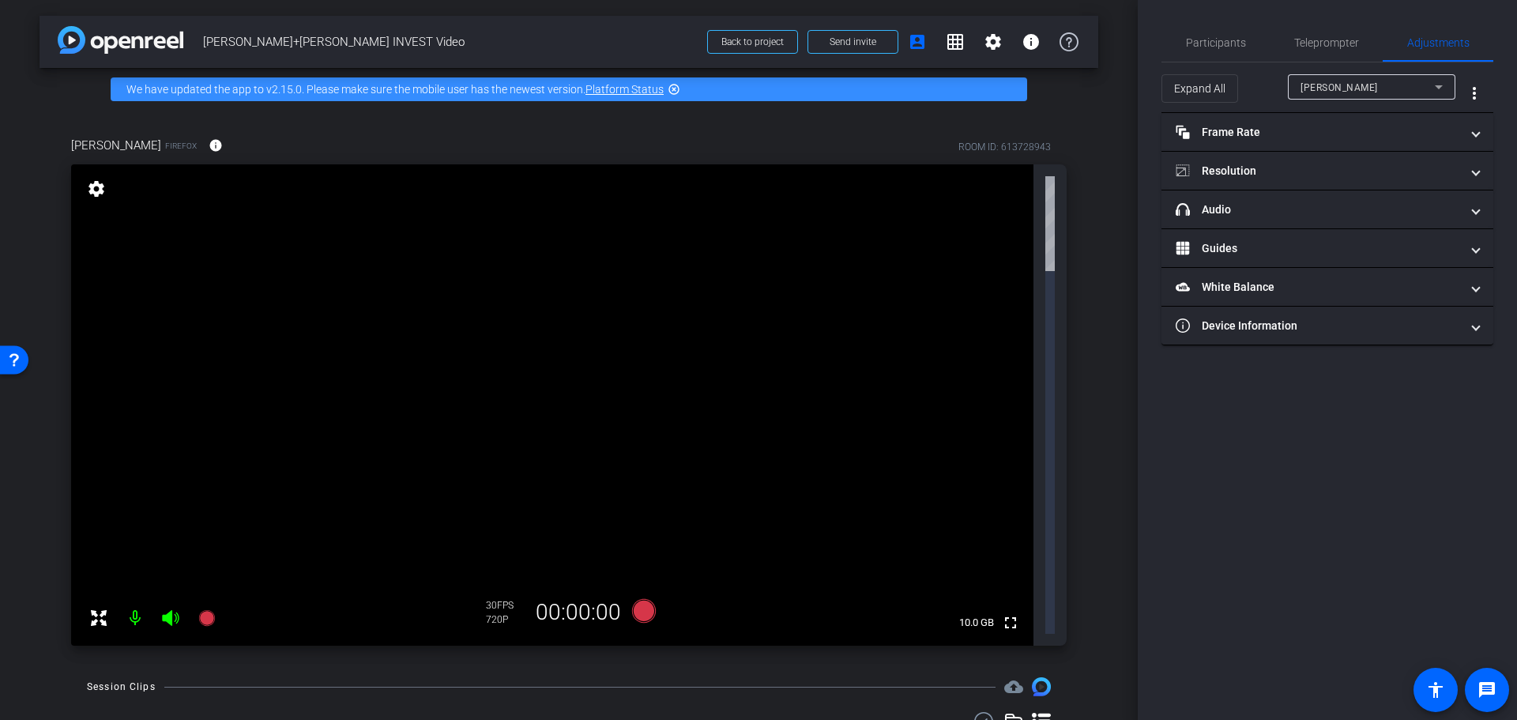
click at [995, 603] on div "arrow_back [PERSON_NAME]+[PERSON_NAME] INVEST Video Back to project Send invite…" at bounding box center [569, 360] width 1138 height 720
drag, startPoint x: 1339, startPoint y: 465, endPoint x: 1308, endPoint y: 451, distance: 33.9
click at [1339, 466] on div "Participants Teleprompter Adjustments settings Claire Holmes flip Director Ever…" at bounding box center [1327, 360] width 379 height 720
click at [912, 48] on mat-icon "account_box" at bounding box center [917, 41] width 19 height 19
click at [912, 42] on mat-icon "account_box" at bounding box center [917, 41] width 19 height 19
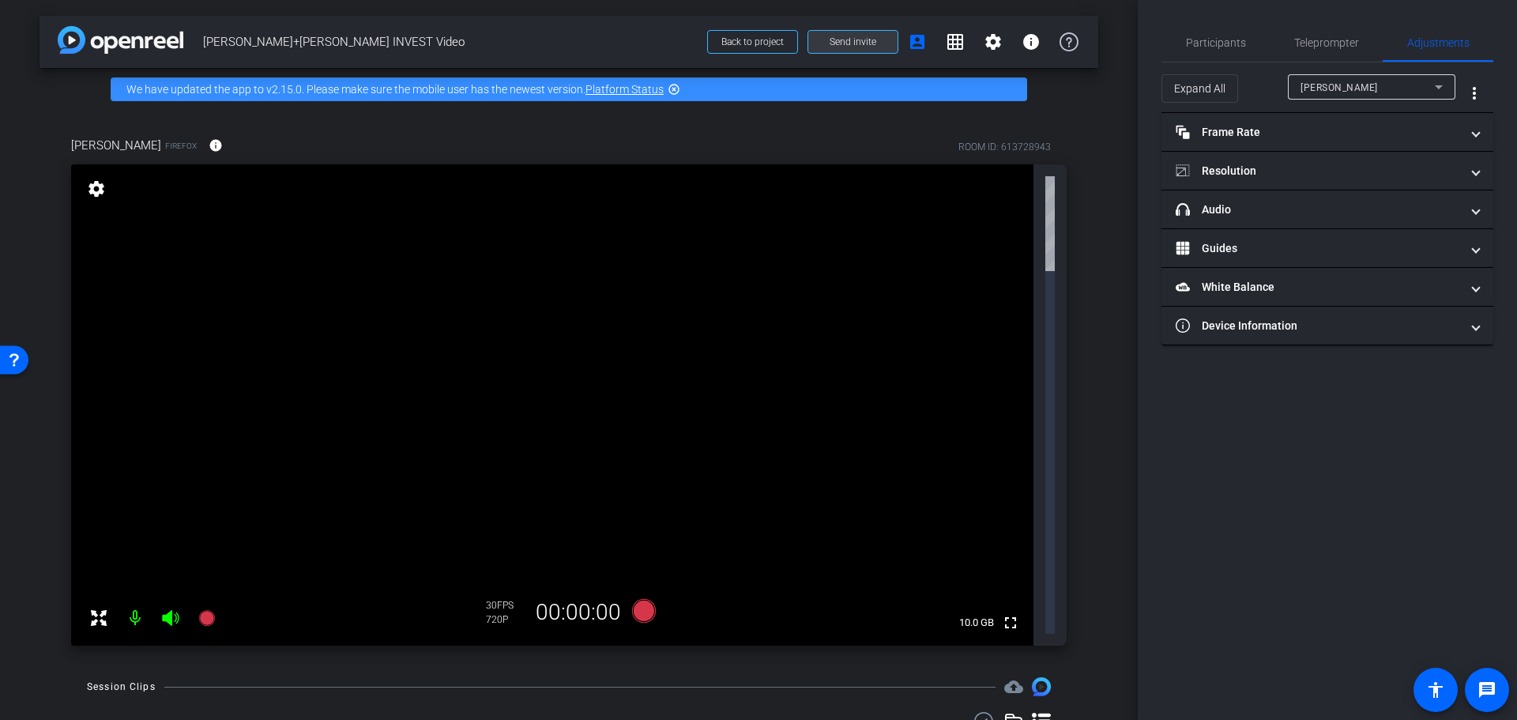
click at [881, 40] on span at bounding box center [852, 42] width 89 height 38
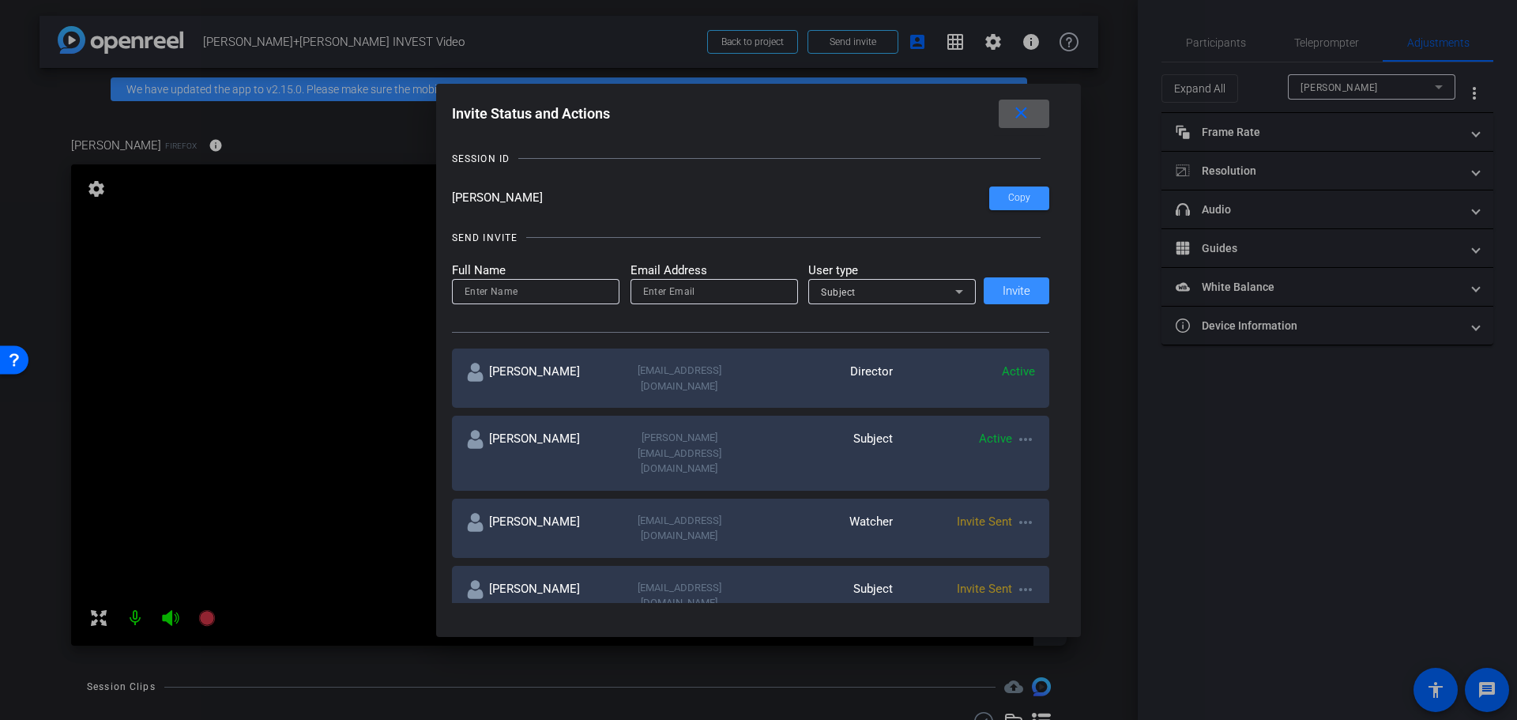
click at [1017, 430] on mat-icon "more_horiz" at bounding box center [1025, 439] width 19 height 19
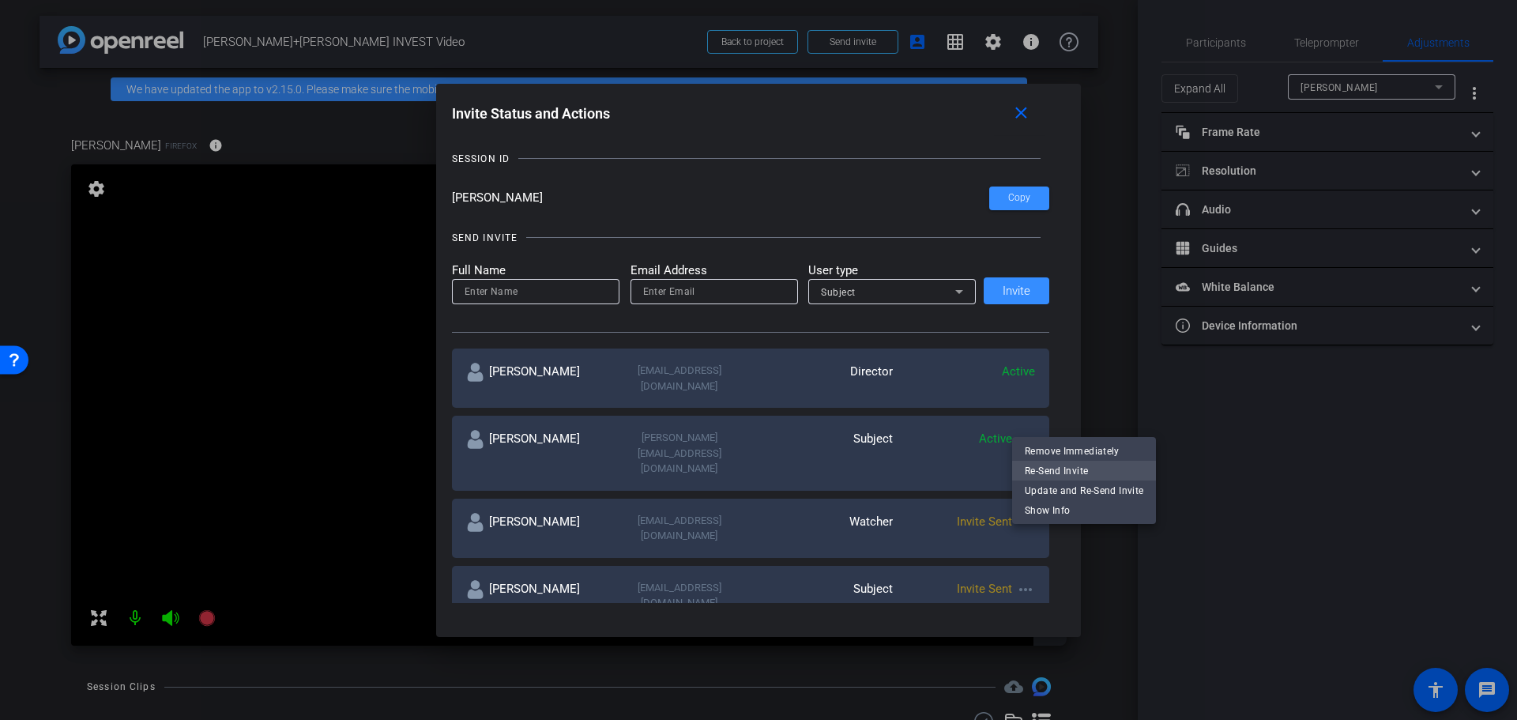
click at [1030, 472] on span "Re-Send Invite" at bounding box center [1084, 470] width 119 height 19
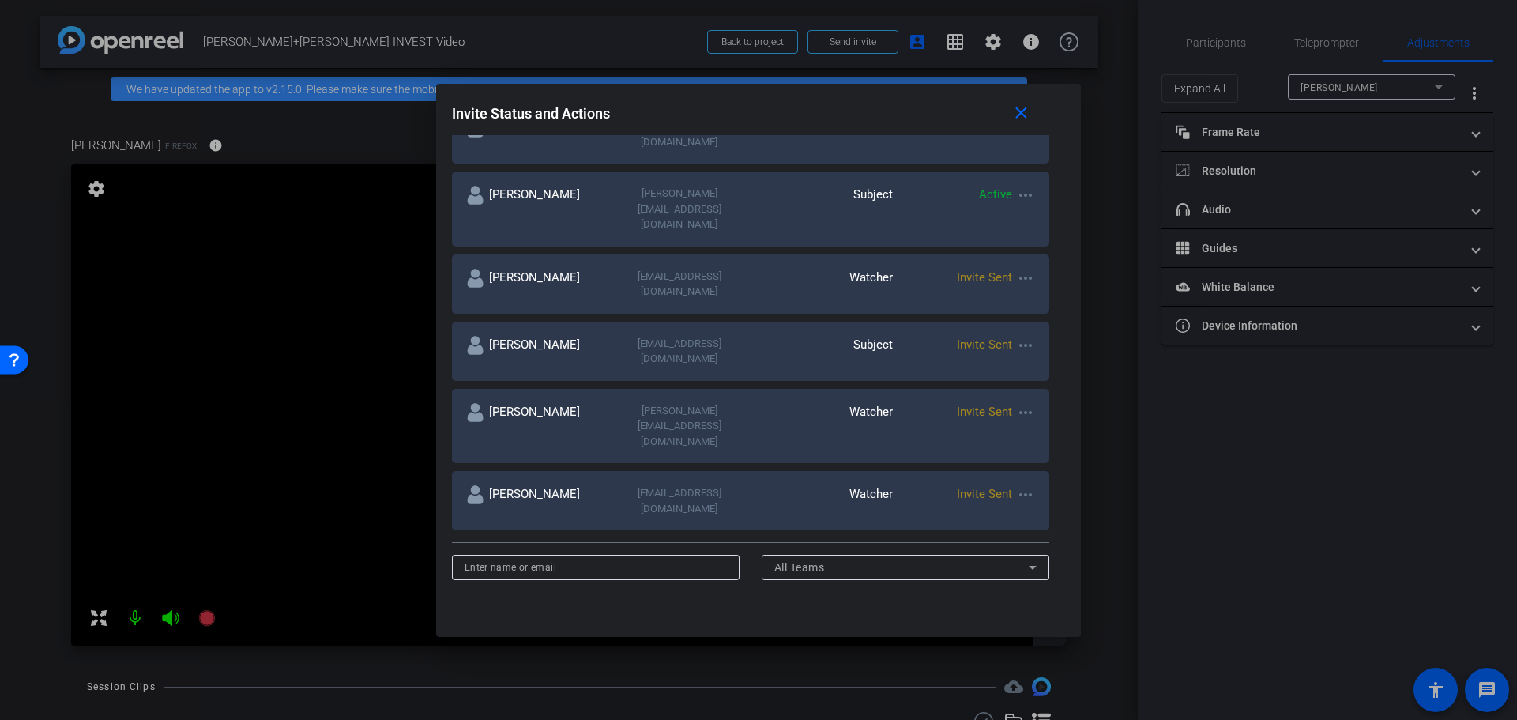
scroll to position [316, 0]
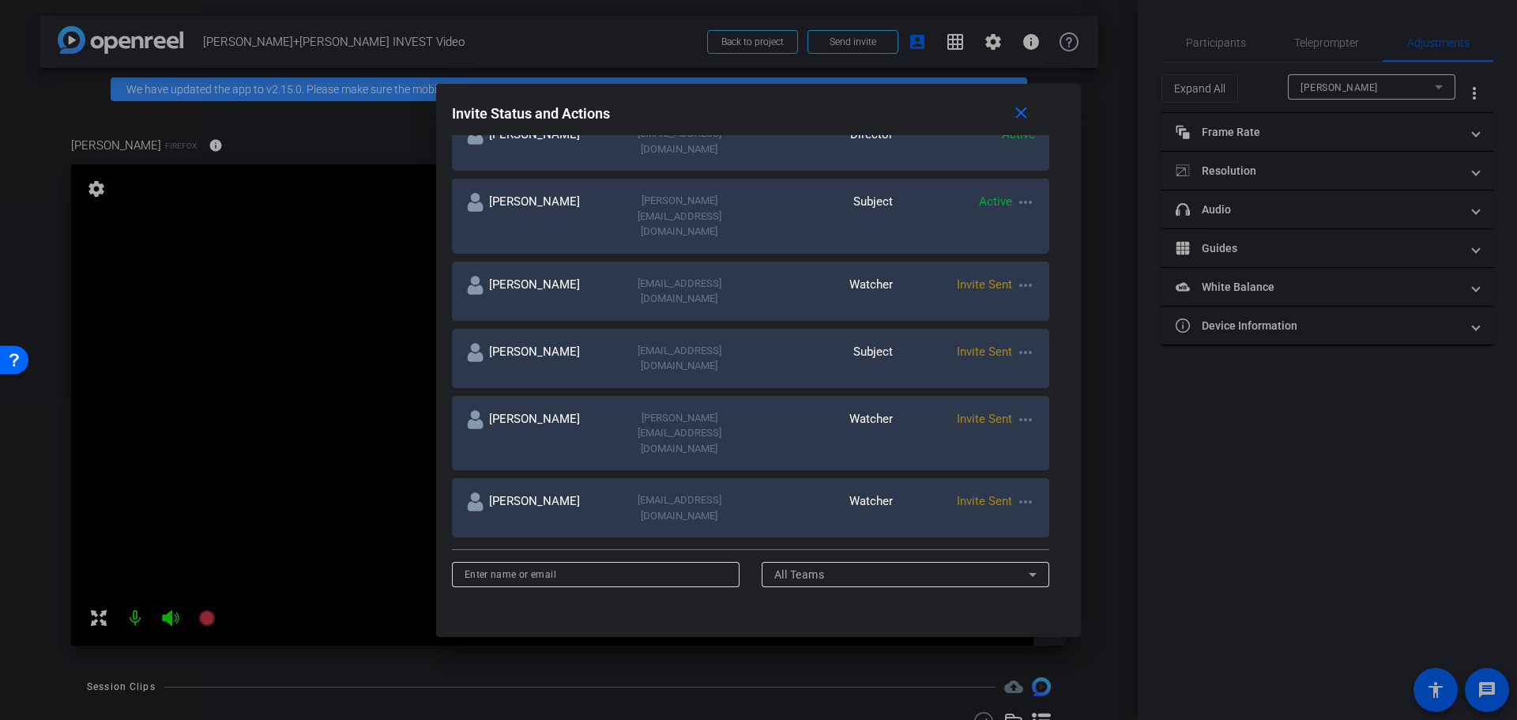
click at [585, 565] on input at bounding box center [596, 574] width 263 height 19
drag, startPoint x: 458, startPoint y: 469, endPoint x: 446, endPoint y: 469, distance: 11.9
click at [446, 469] on div "Invite Status and Actions close SUBJECT ACCESS LINK https://capture.openreel.co…" at bounding box center [758, 351] width 645 height 535
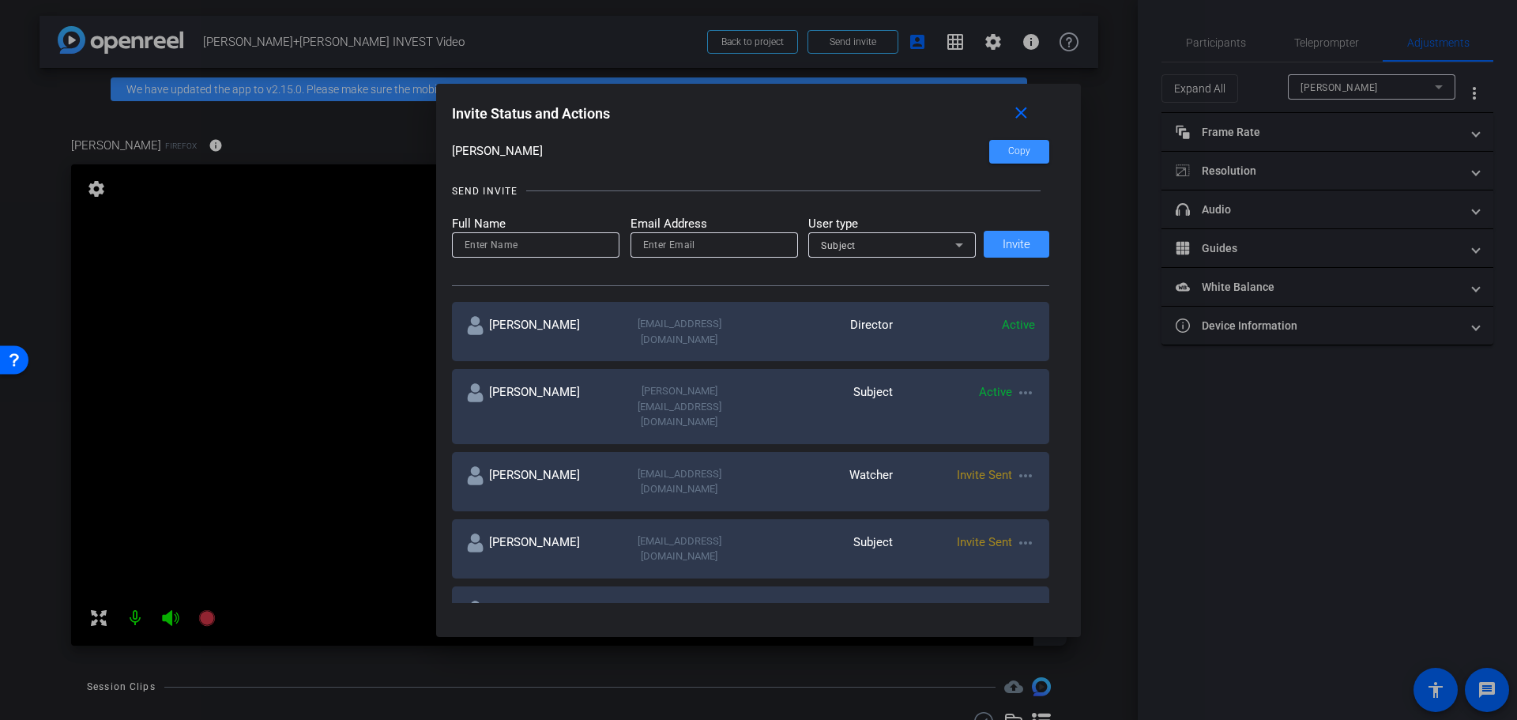
scroll to position [0, 0]
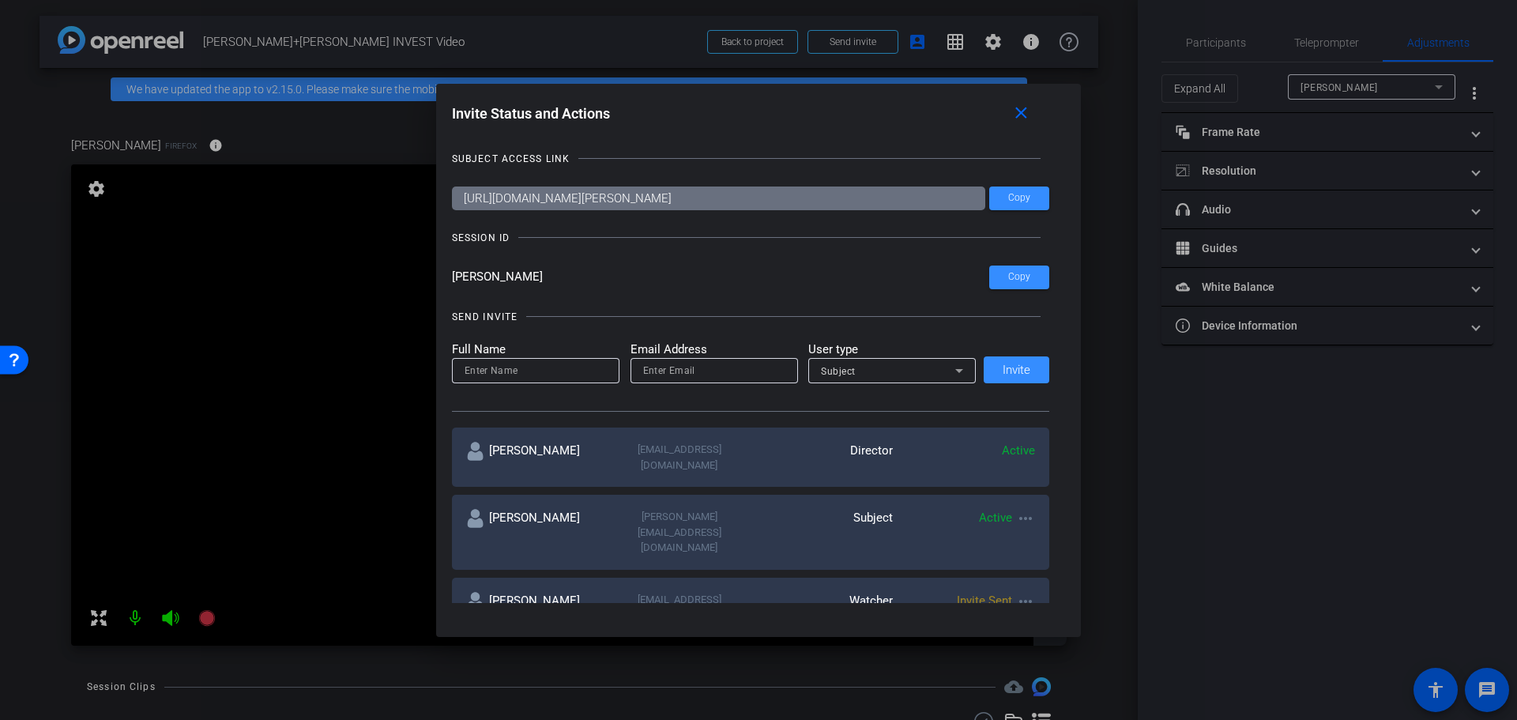
type input "pam_ferrandino@gbtpa.com"
click at [732, 375] on input "email" at bounding box center [714, 370] width 142 height 19
paste input "pam_ferrandino@gbtpa.com"
type input "pam_ferrandino@gbtpa.com"
click at [811, 377] on div "Subject" at bounding box center [891, 370] width 167 height 25
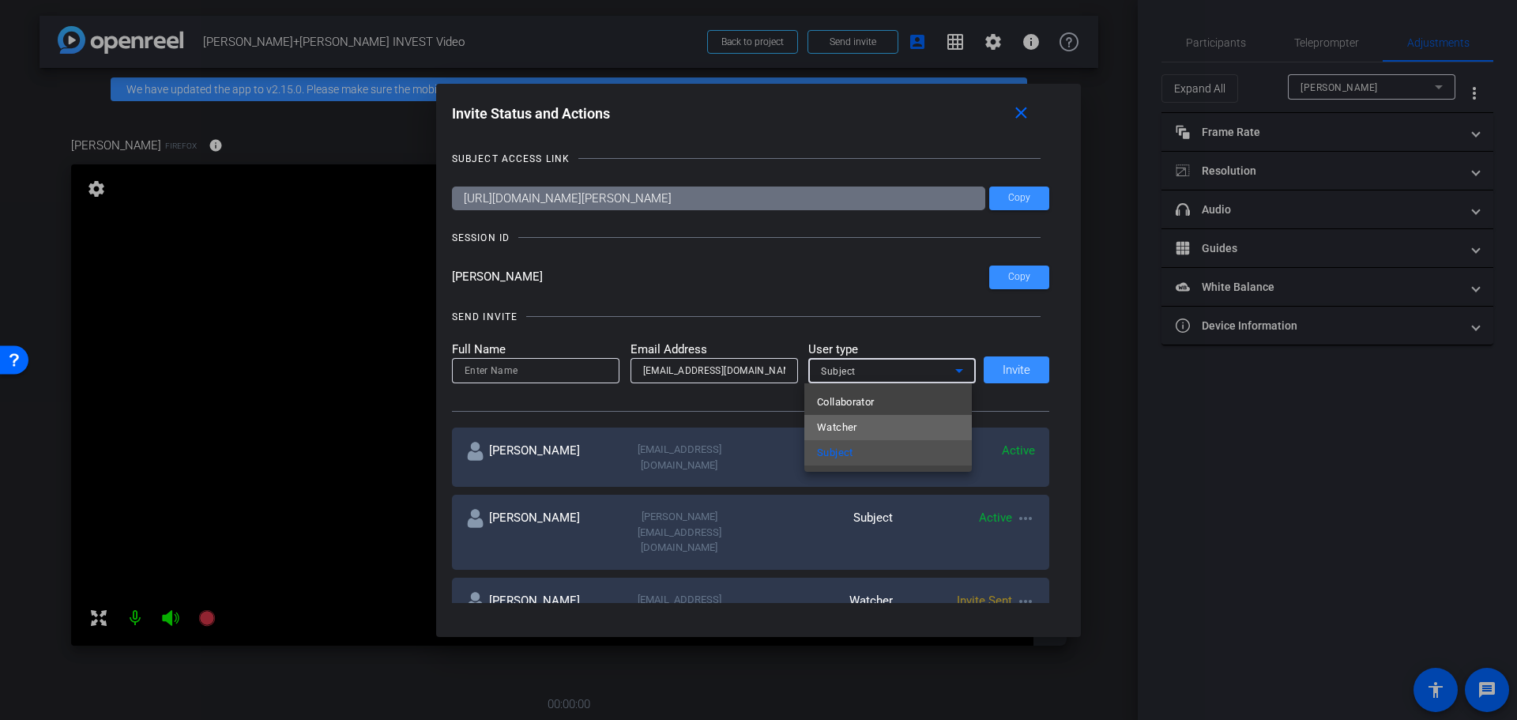
click at [829, 419] on span "Watcher" at bounding box center [837, 427] width 40 height 19
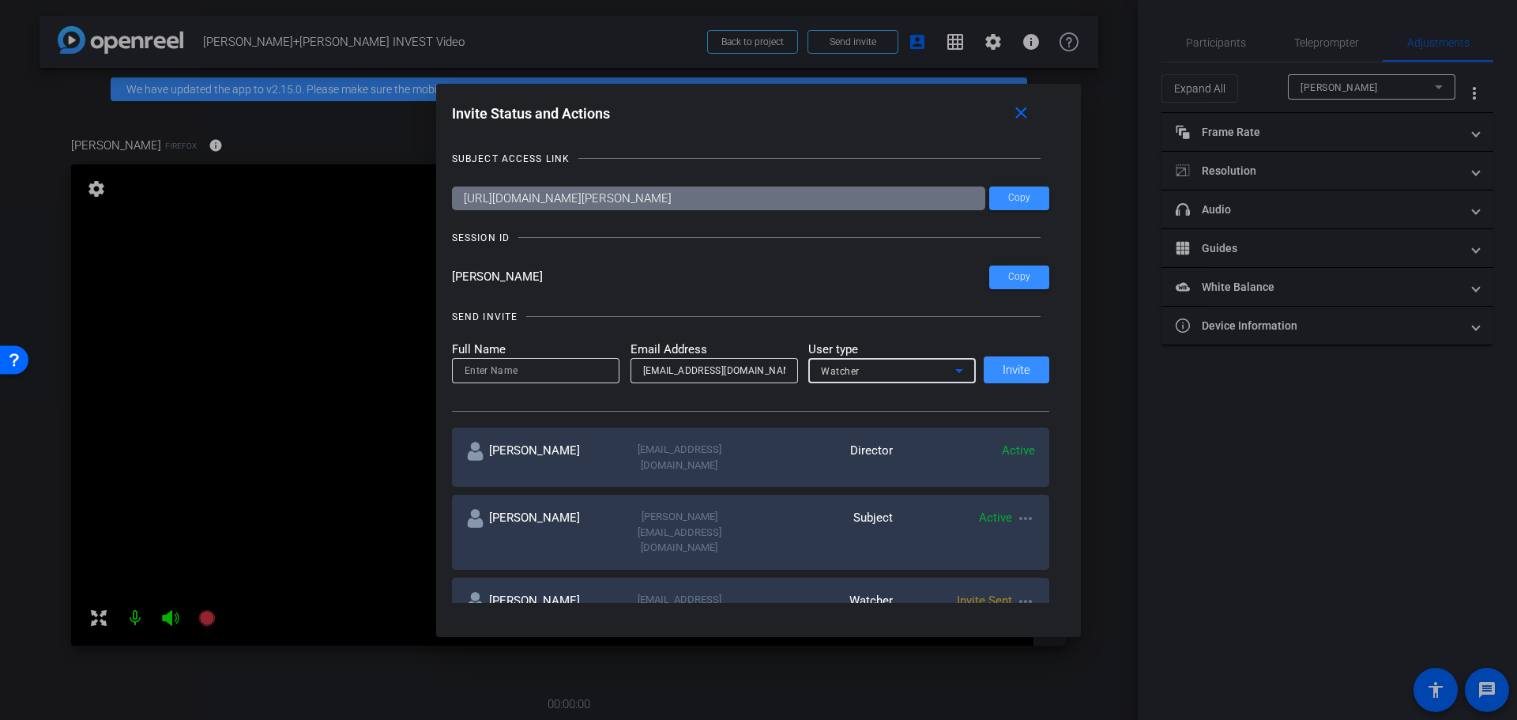
click at [528, 356] on mat-label "Full Name" at bounding box center [535, 350] width 167 height 18
click at [522, 367] on input at bounding box center [536, 370] width 142 height 19
type input "Pam Ferrandino"
click at [1014, 366] on span "Invite" at bounding box center [1017, 370] width 28 height 12
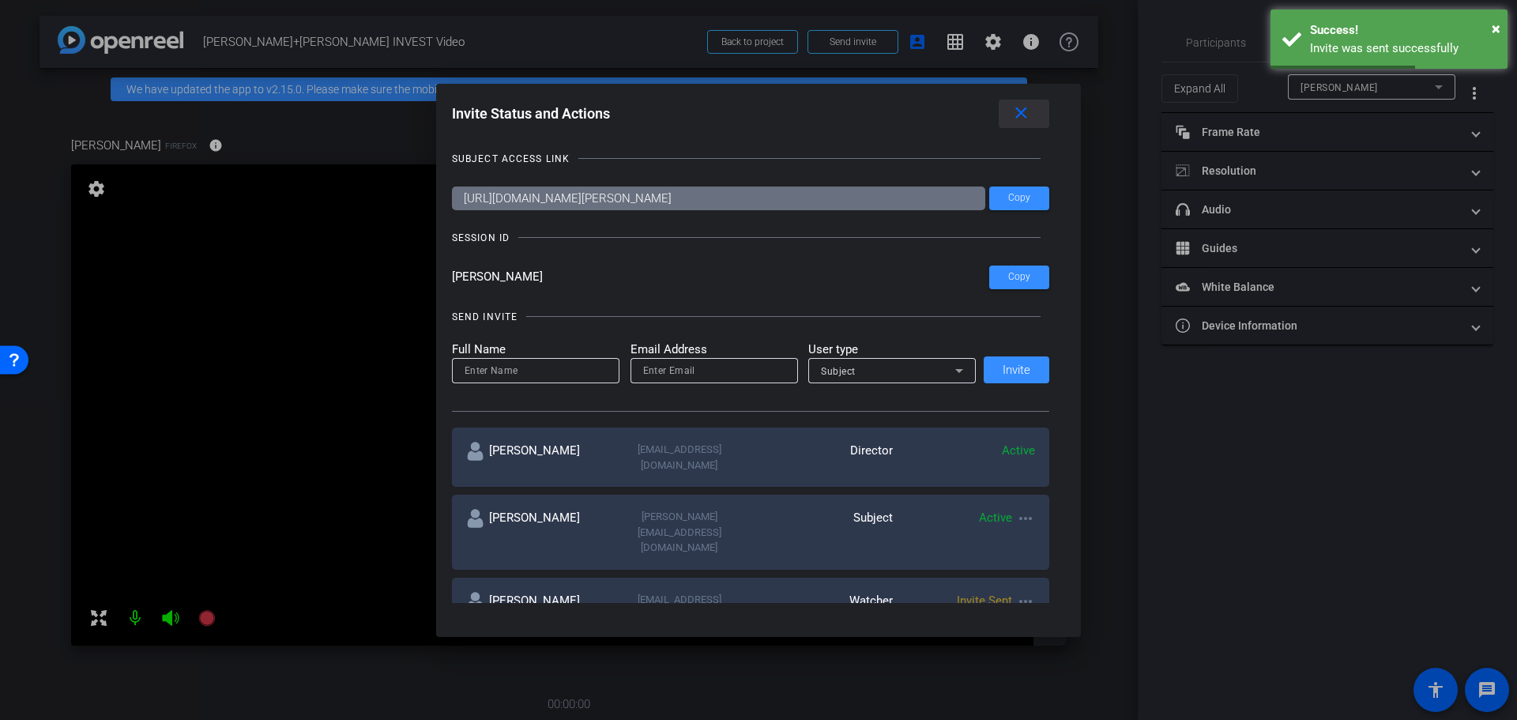
click at [1031, 120] on mat-icon "close" at bounding box center [1021, 113] width 20 height 20
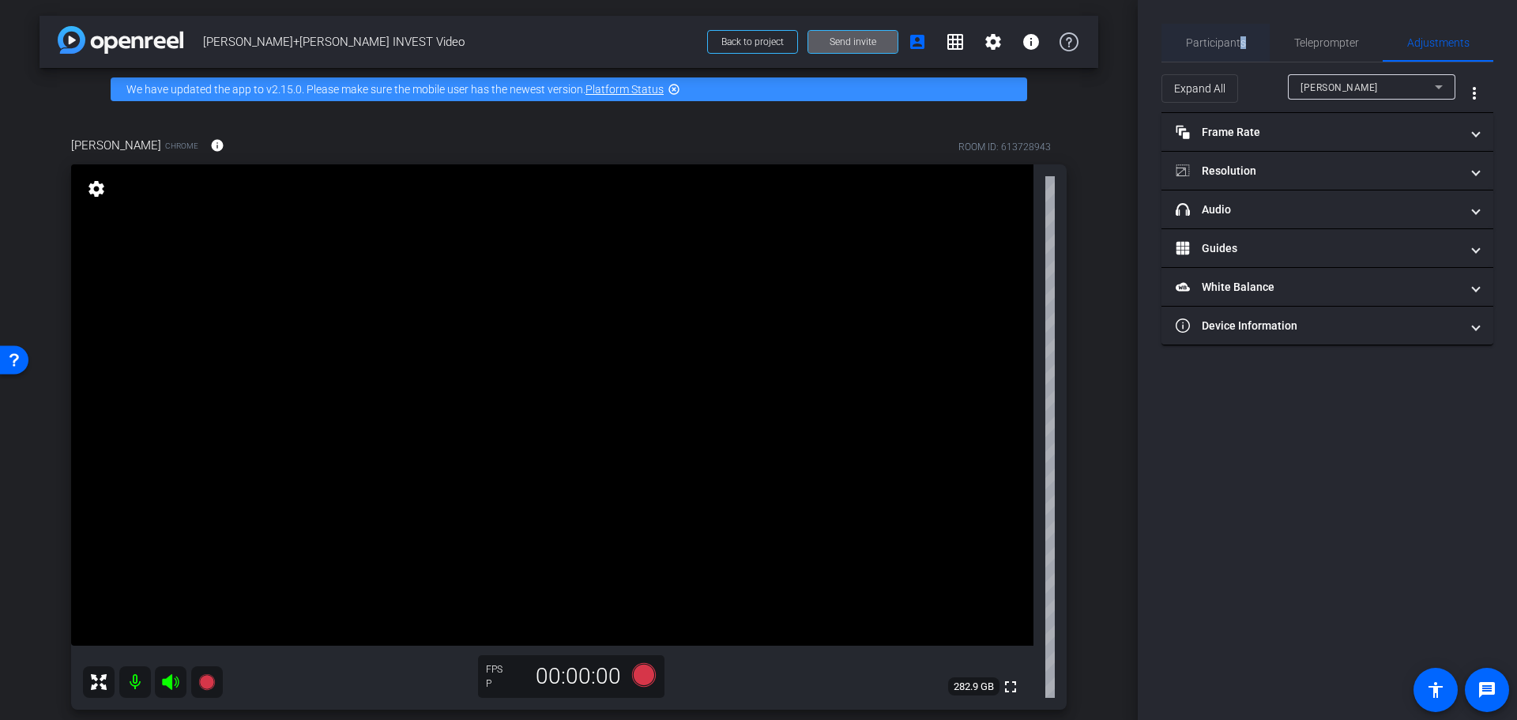
click at [1240, 32] on span "Participants" at bounding box center [1216, 43] width 60 height 38
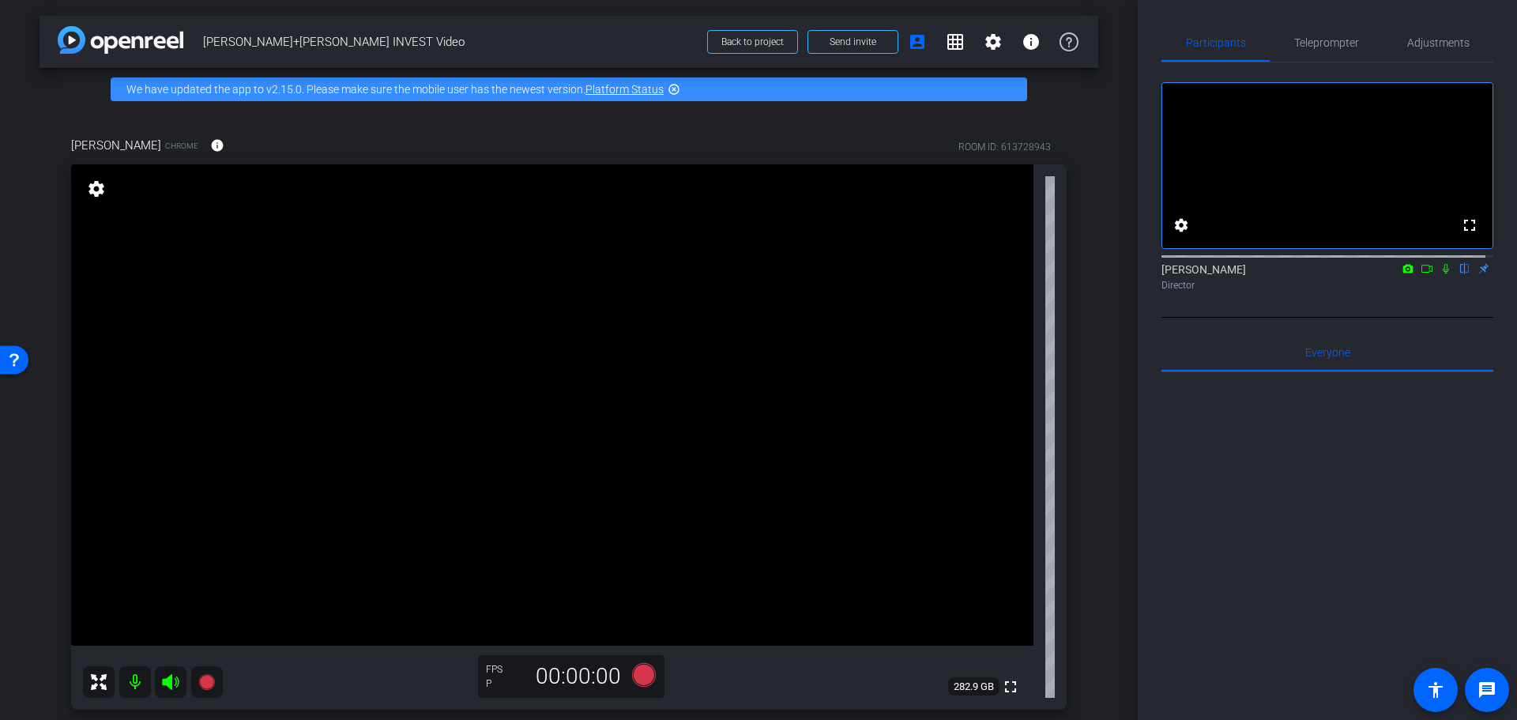
click at [1317, 523] on div at bounding box center [1327, 567] width 332 height 391
click at [1305, 452] on div at bounding box center [1327, 567] width 332 height 391
click at [96, 192] on mat-icon "settings" at bounding box center [96, 188] width 22 height 19
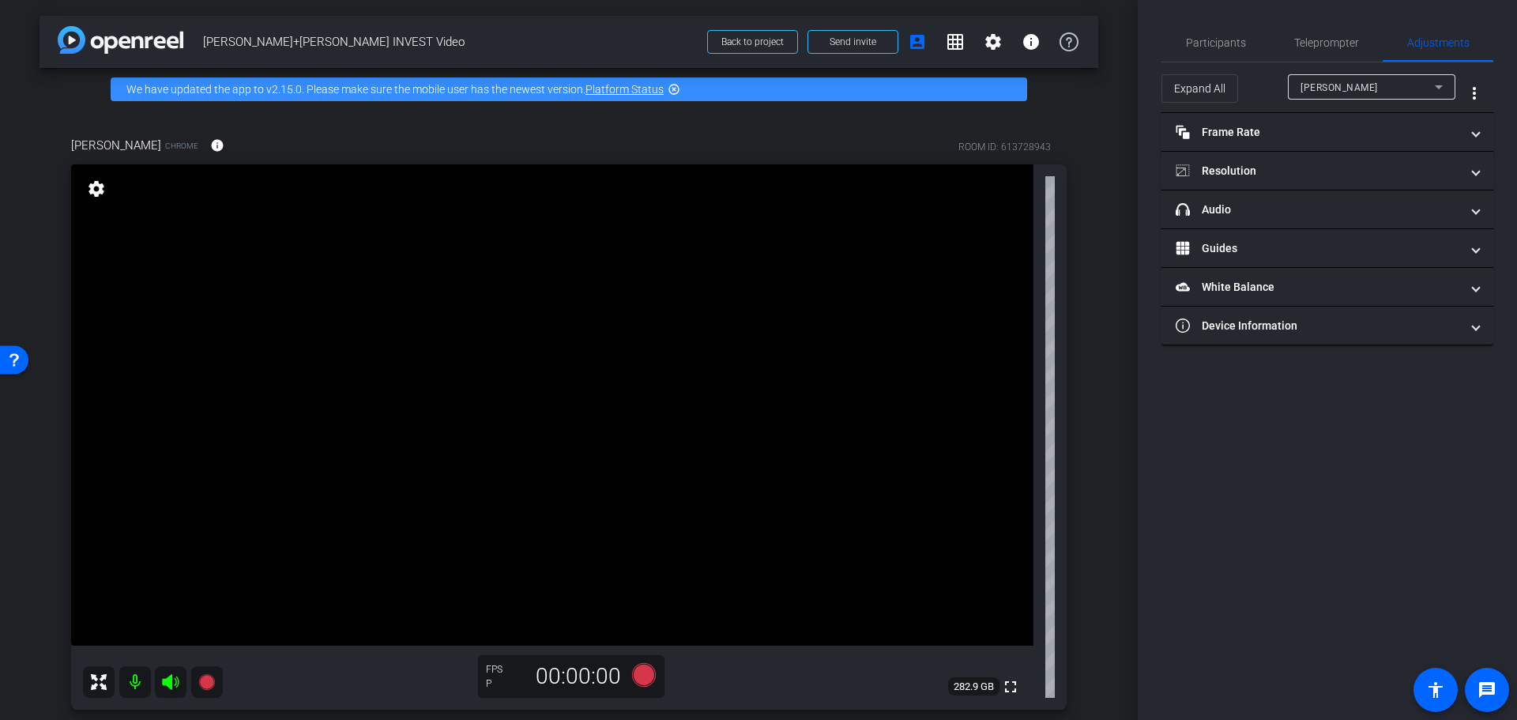
click at [96, 192] on mat-icon "settings" at bounding box center [96, 188] width 22 height 19
click at [1386, 551] on div "Participants Teleprompter Adjustments settings Claire Holmes flip Director Ever…" at bounding box center [1327, 360] width 379 height 720
click at [1173, 34] on div "Participants" at bounding box center [1215, 43] width 108 height 38
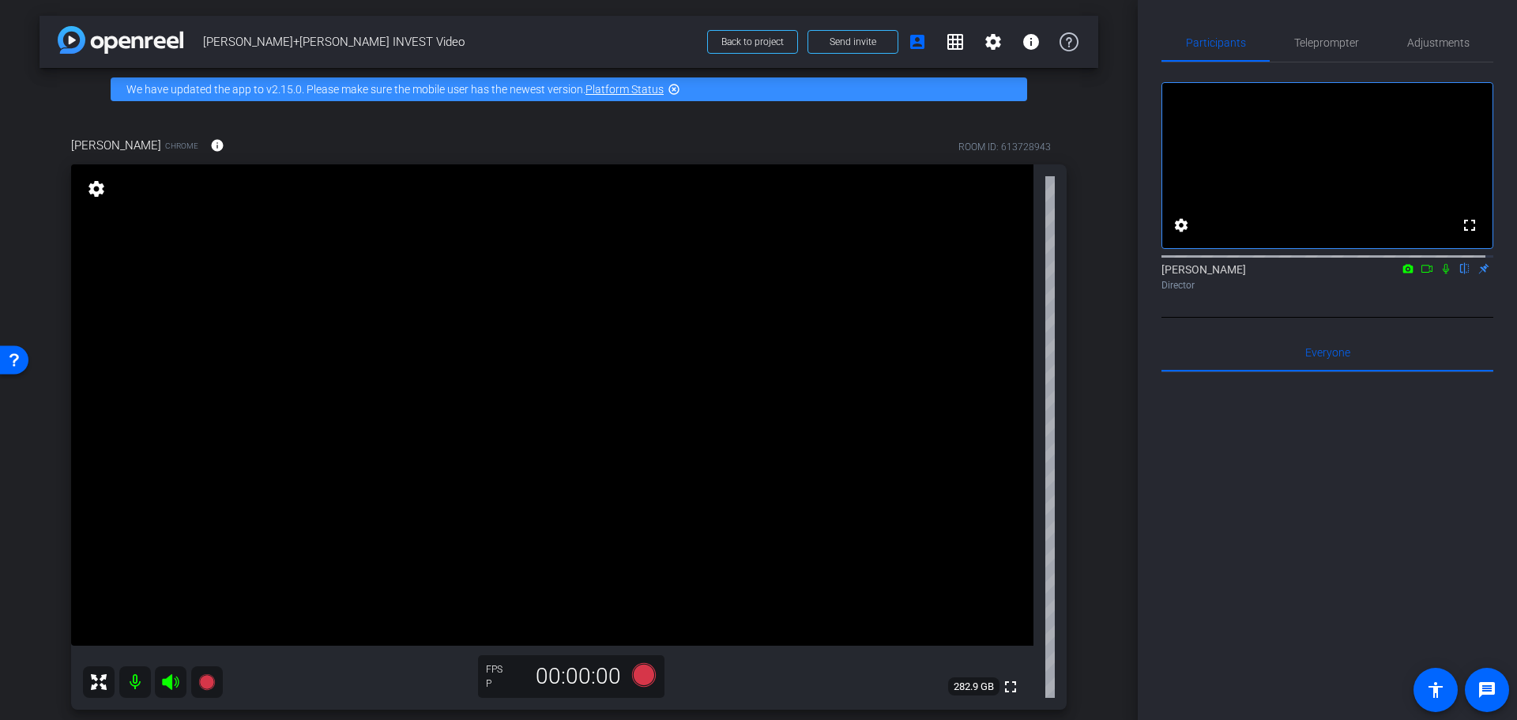
drag, startPoint x: 1443, startPoint y: 2, endPoint x: 1197, endPoint y: 465, distance: 525.2
click at [1197, 465] on div at bounding box center [1327, 567] width 332 height 391
click at [210, 143] on mat-icon "info" at bounding box center [217, 145] width 14 height 14
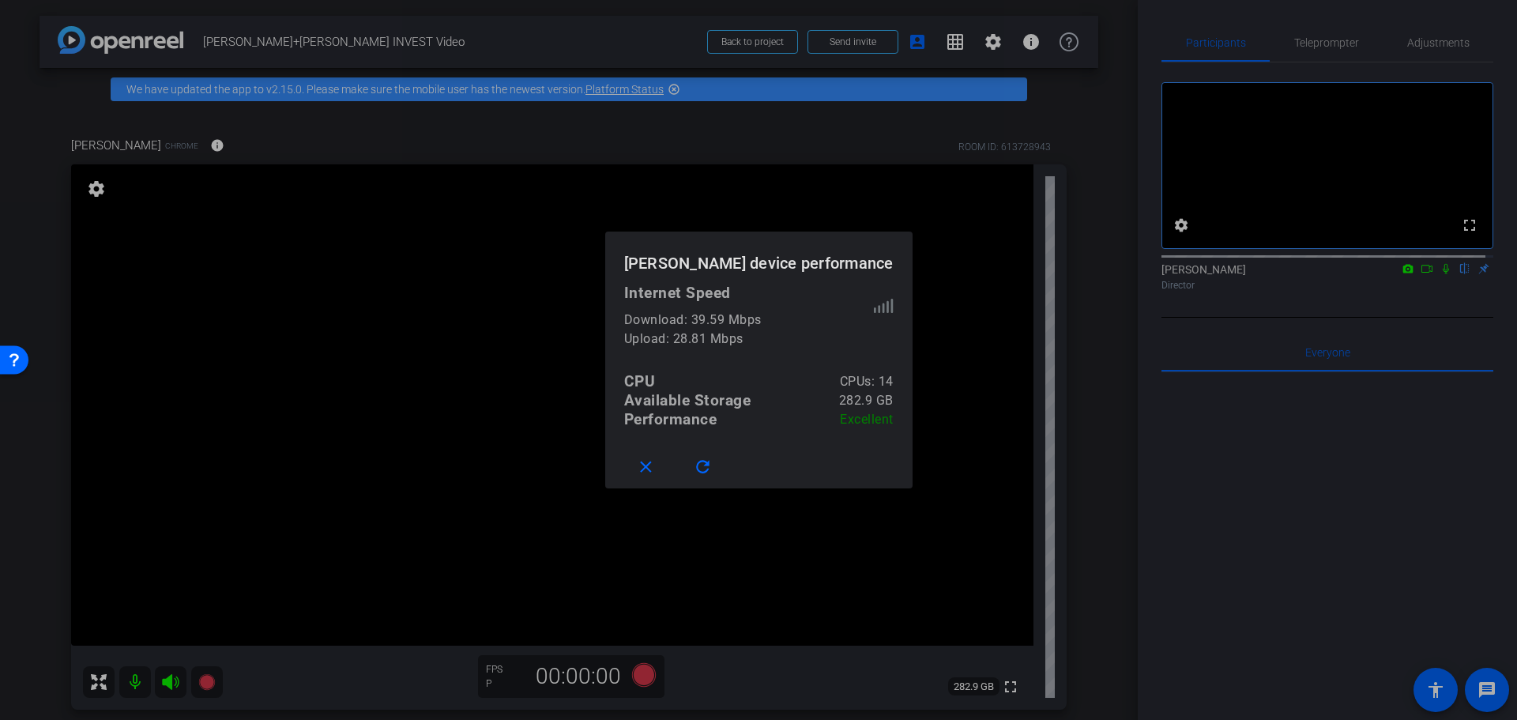
click at [943, 310] on div at bounding box center [758, 360] width 1517 height 720
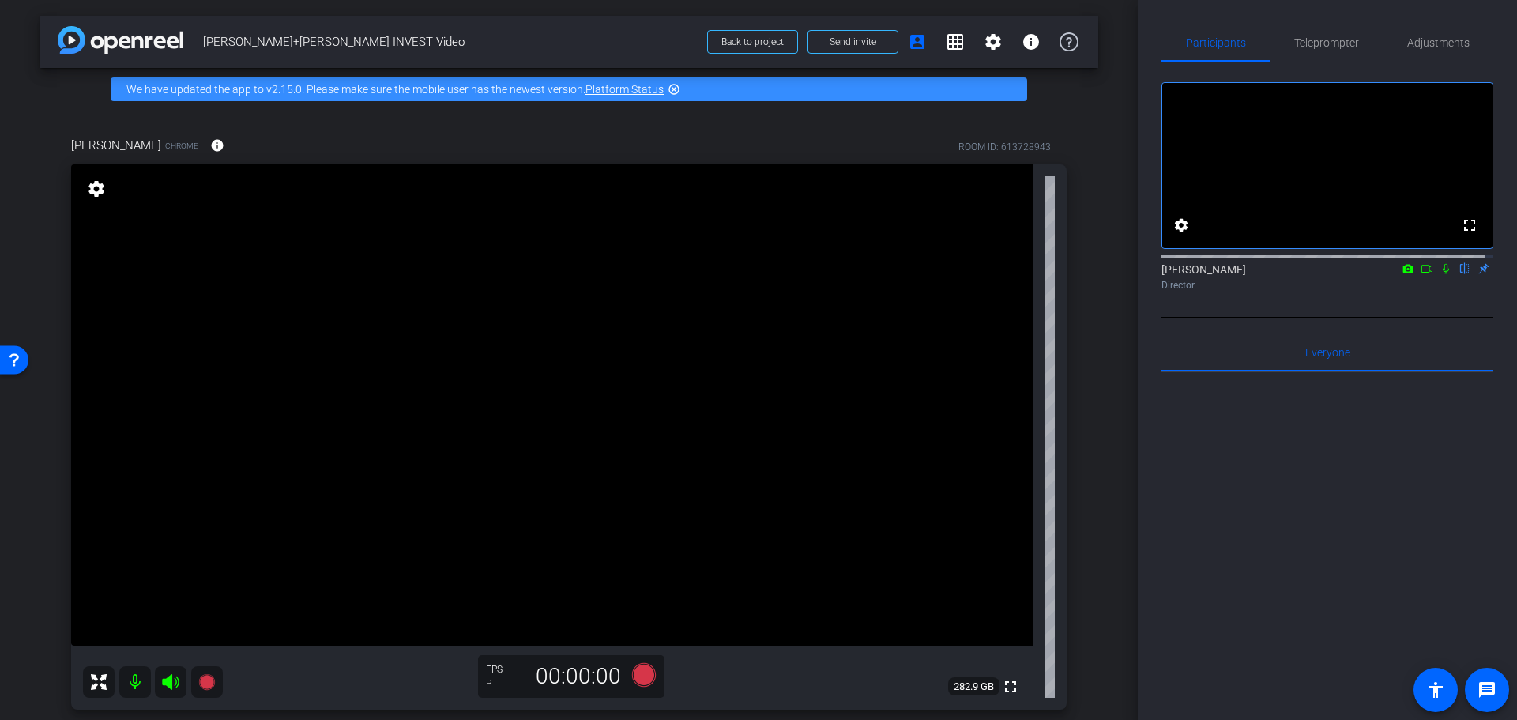
click at [512, 352] on video at bounding box center [552, 404] width 962 height 481
click at [1357, 533] on div at bounding box center [1327, 567] width 332 height 391
click at [909, 45] on mat-icon "account_box" at bounding box center [917, 41] width 19 height 19
click at [908, 47] on mat-icon "account_box" at bounding box center [917, 41] width 19 height 19
click at [863, 43] on span "Send invite" at bounding box center [853, 42] width 47 height 13
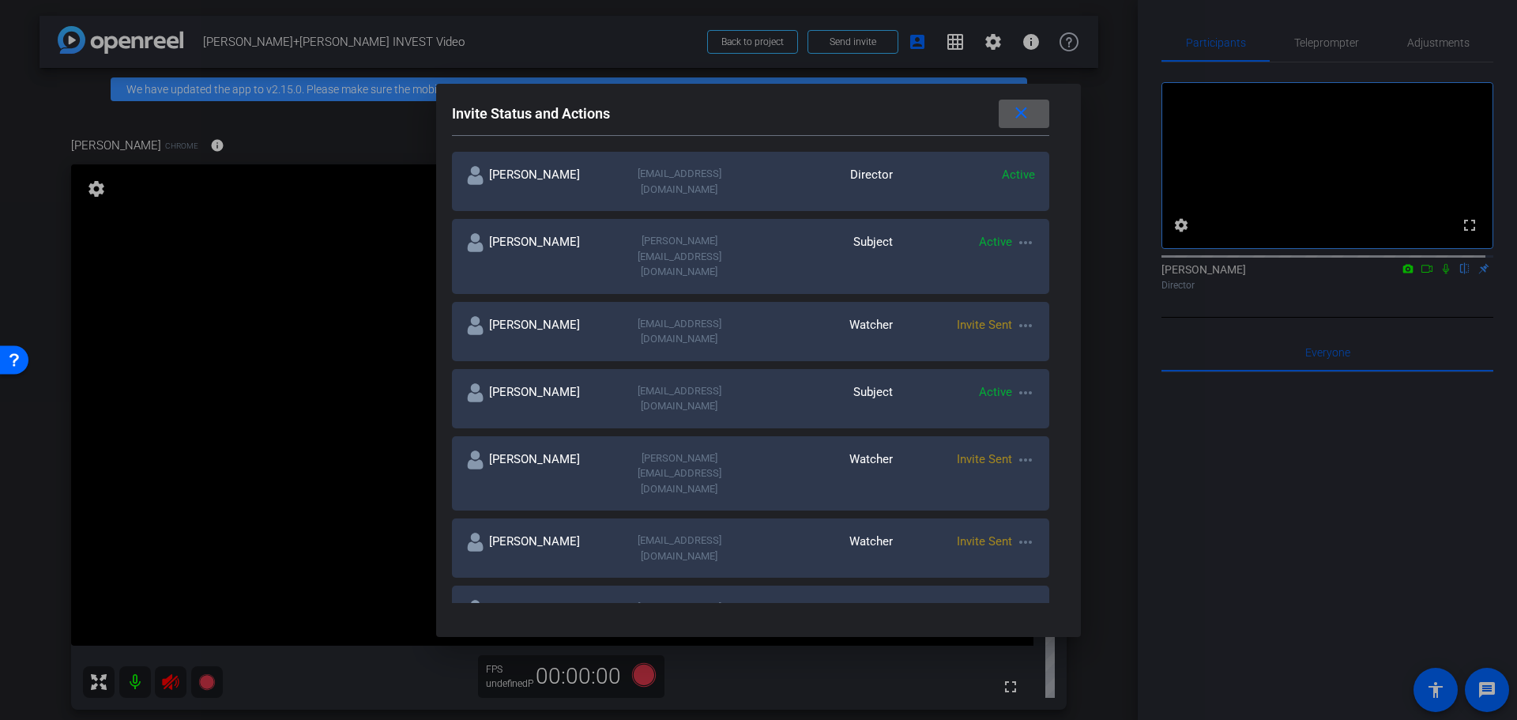
scroll to position [237, 0]
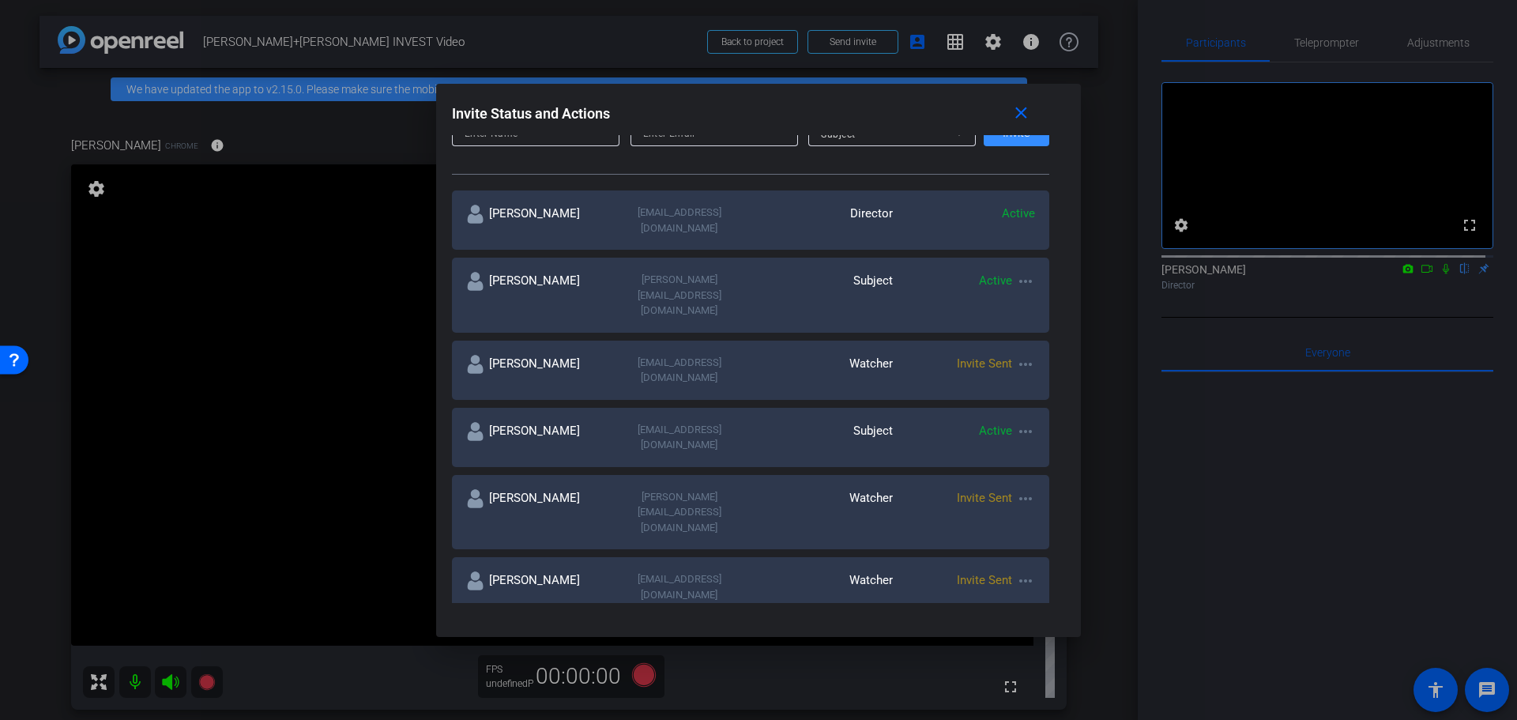
click at [1016, 638] on mat-icon "more_horiz" at bounding box center [1025, 647] width 19 height 19
click at [878, 539] on div at bounding box center [758, 360] width 1517 height 720
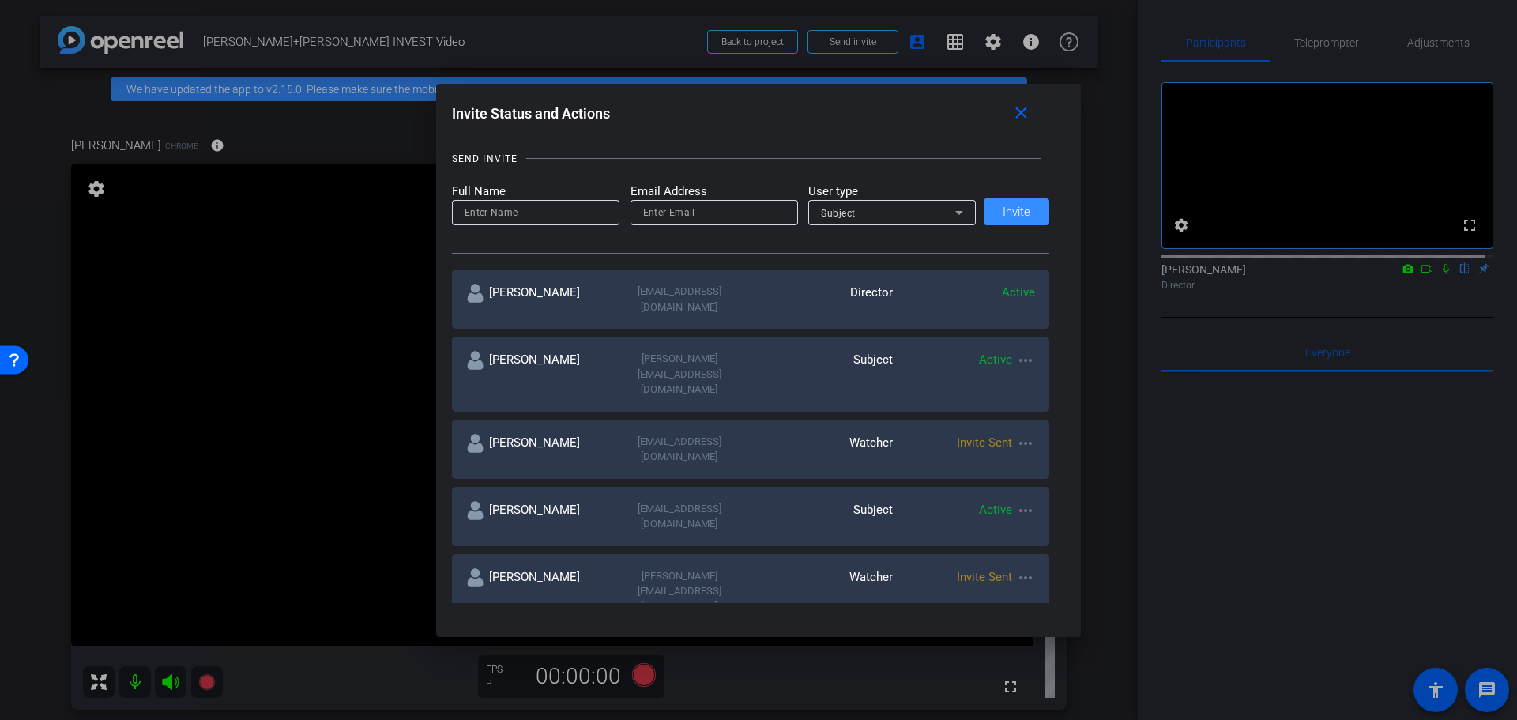
drag, startPoint x: 216, startPoint y: 521, endPoint x: 234, endPoint y: 517, distance: 18.4
click at [217, 520] on div at bounding box center [758, 360] width 1517 height 720
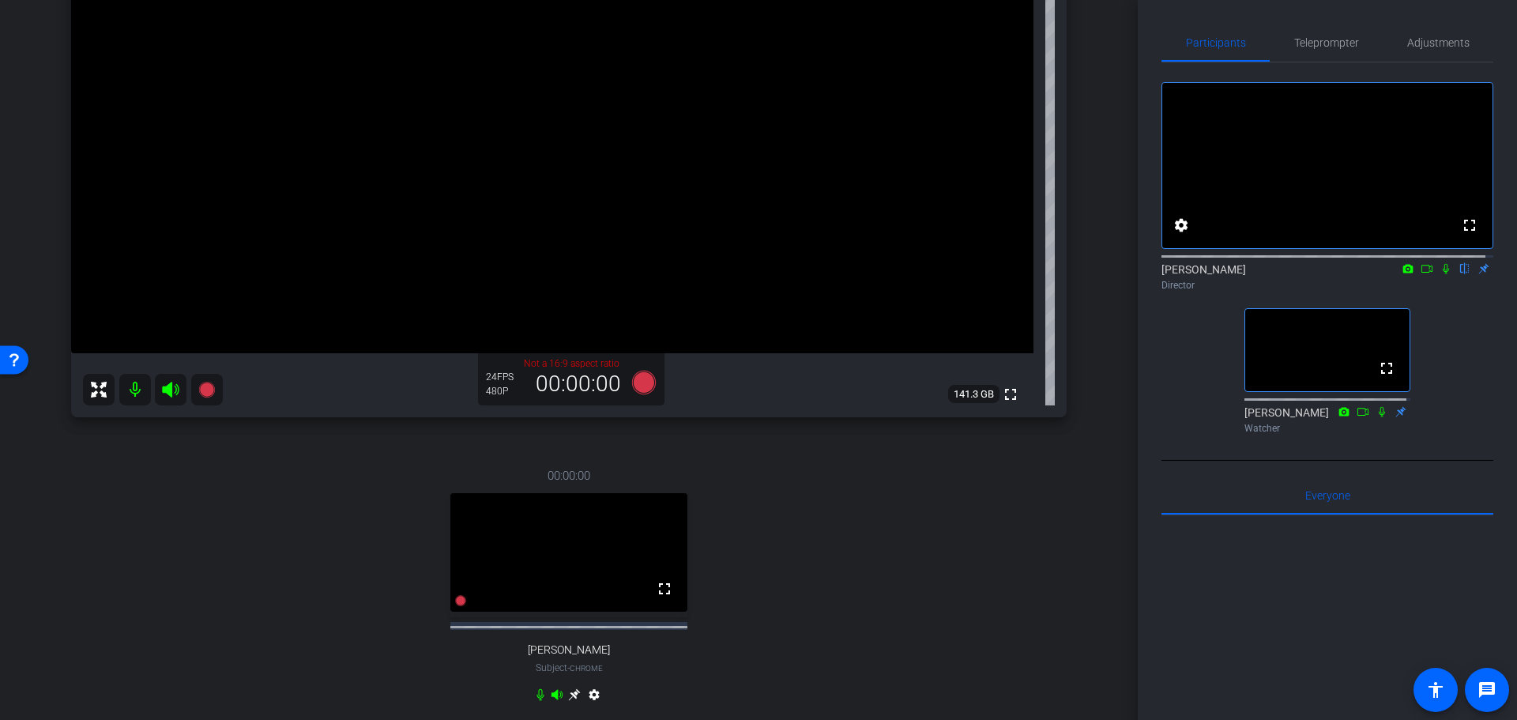
scroll to position [448, 0]
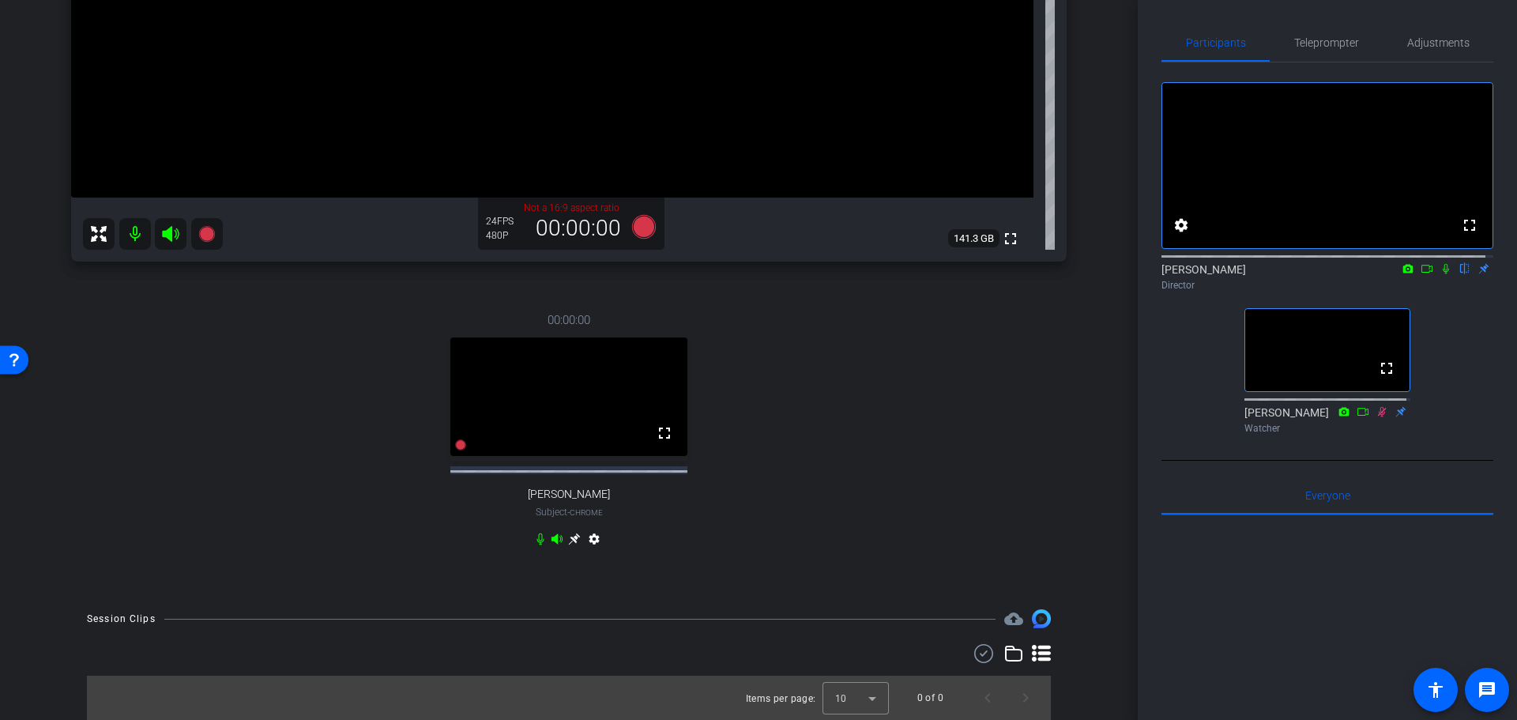
click at [713, 486] on div "00:00:00 fullscreen Irina Simposon Subject - Chrome settings" at bounding box center [568, 431] width 995 height 292
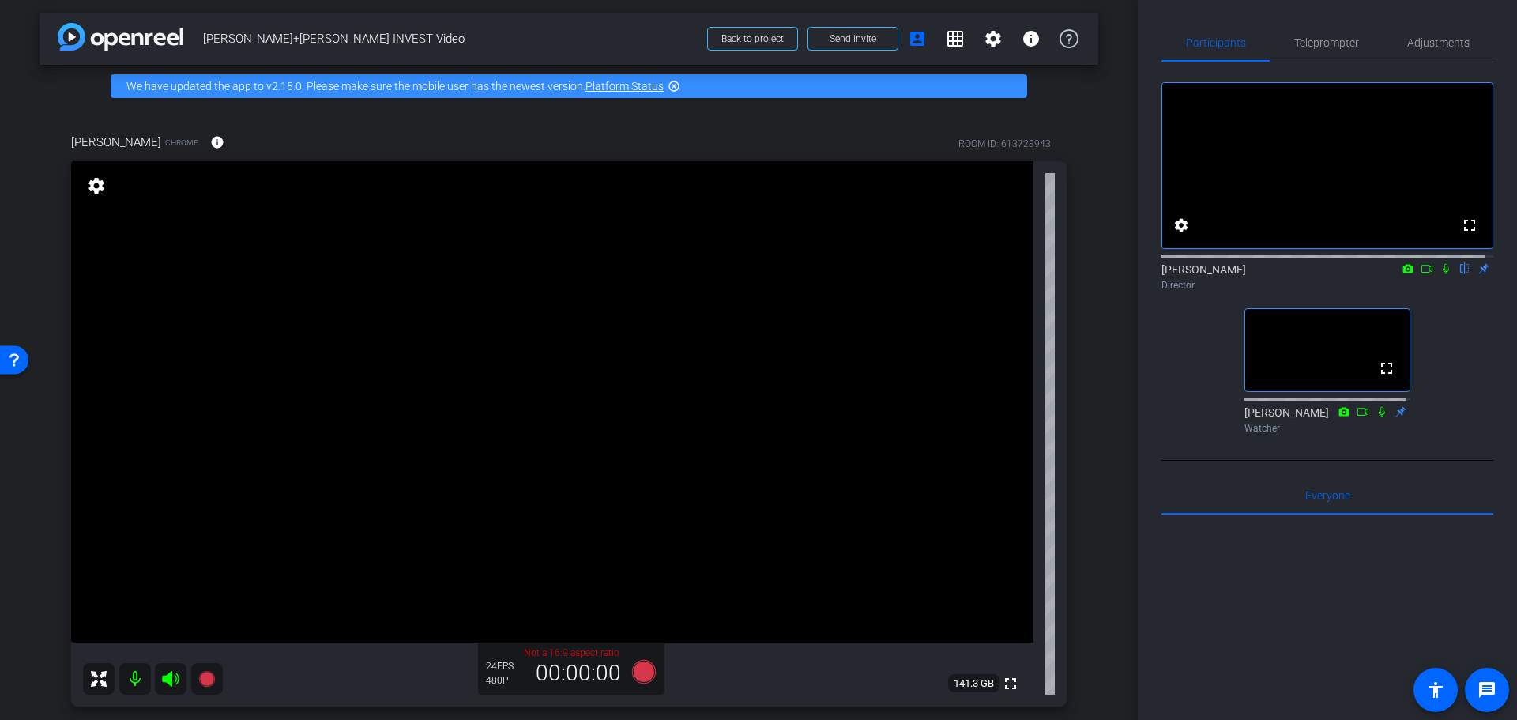
scroll to position [0, 0]
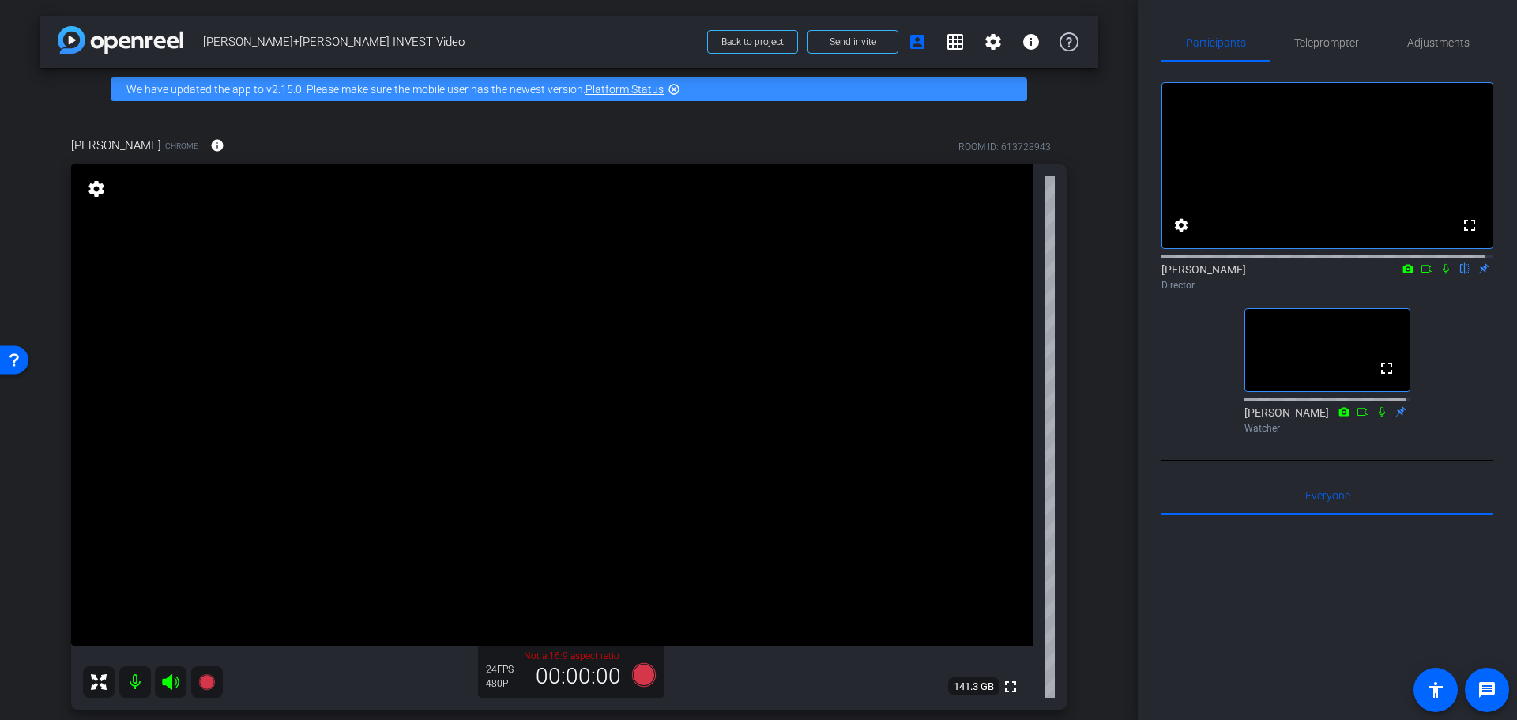
click at [1455, 275] on mat-icon "flip" at bounding box center [1464, 268] width 19 height 14
click at [1456, 275] on mat-icon "flip" at bounding box center [1464, 268] width 19 height 14
click at [1333, 576] on div at bounding box center [1327, 710] width 332 height 391
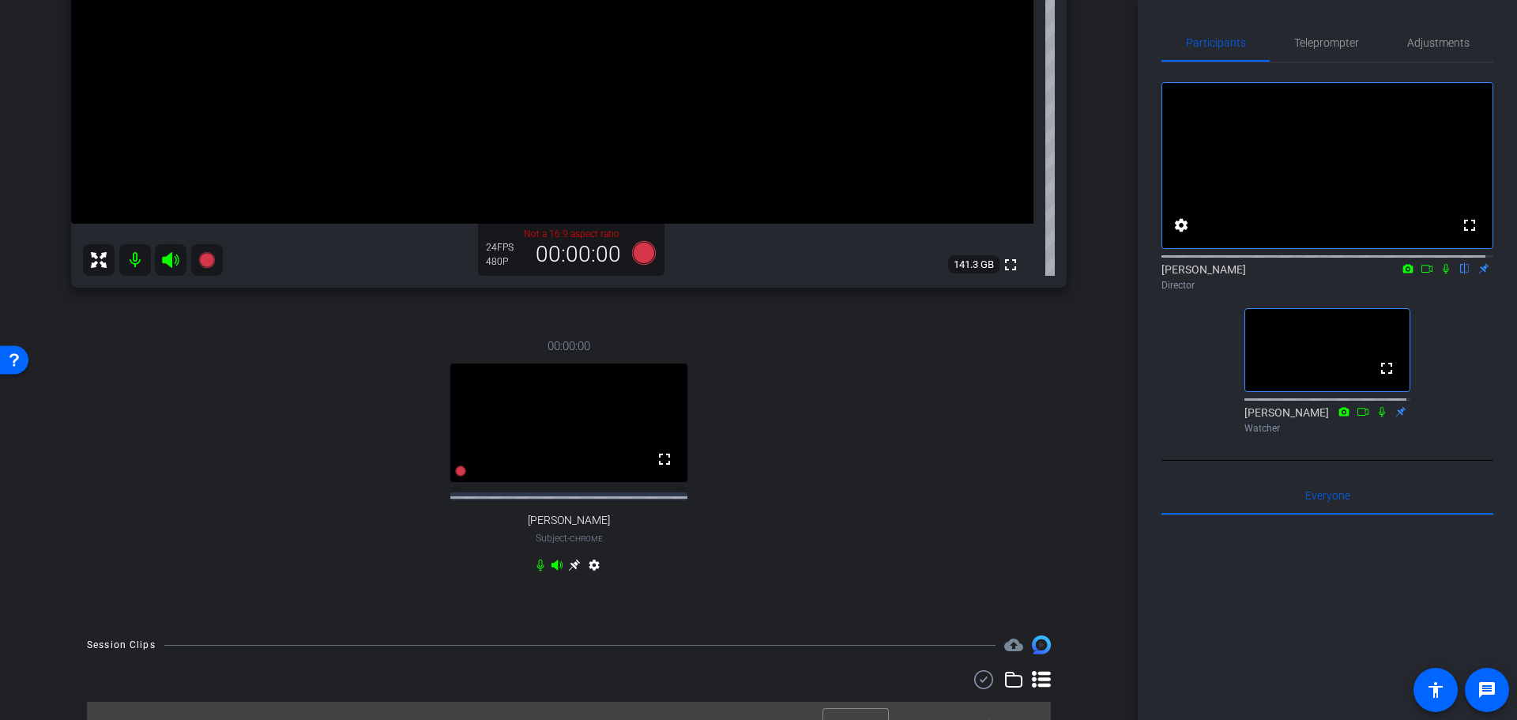
scroll to position [448, 0]
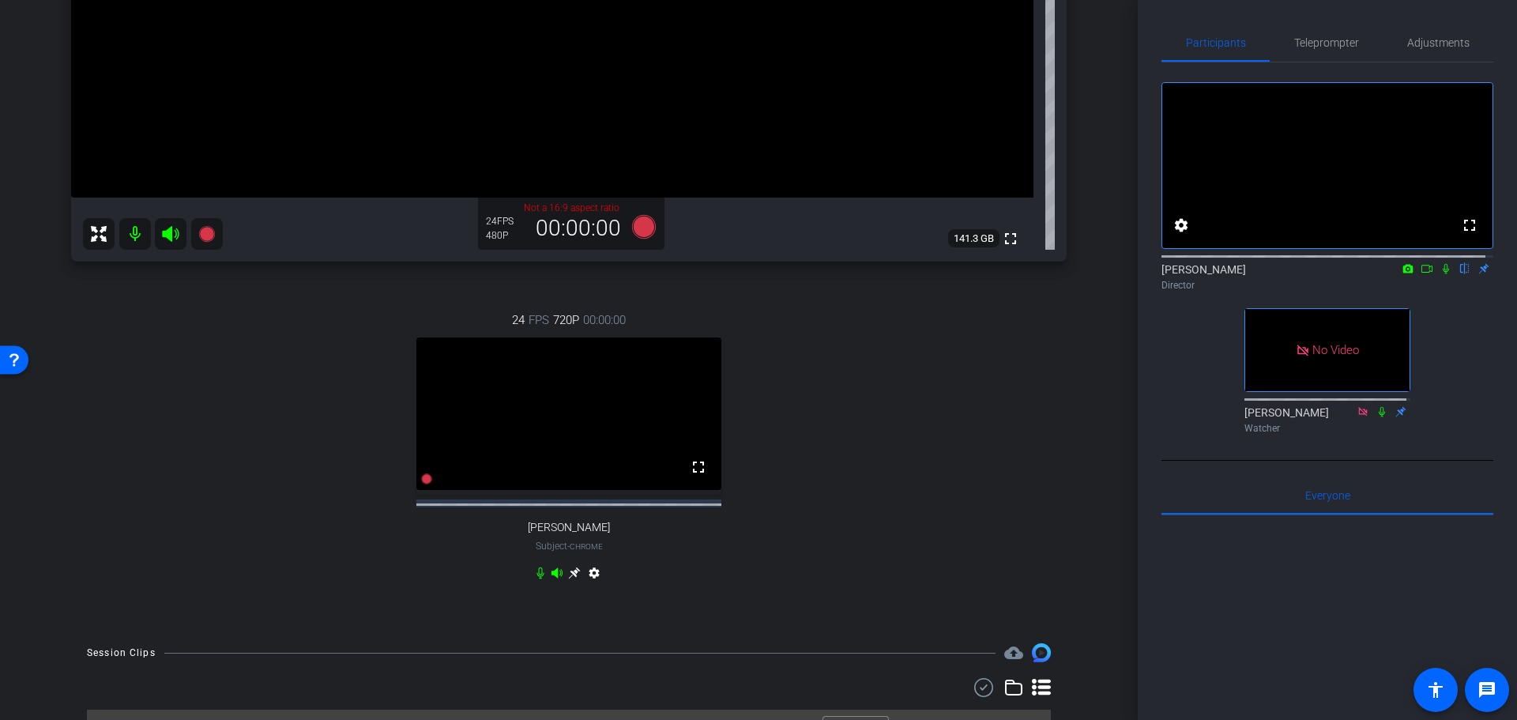
click at [1351, 593] on div at bounding box center [1327, 710] width 332 height 391
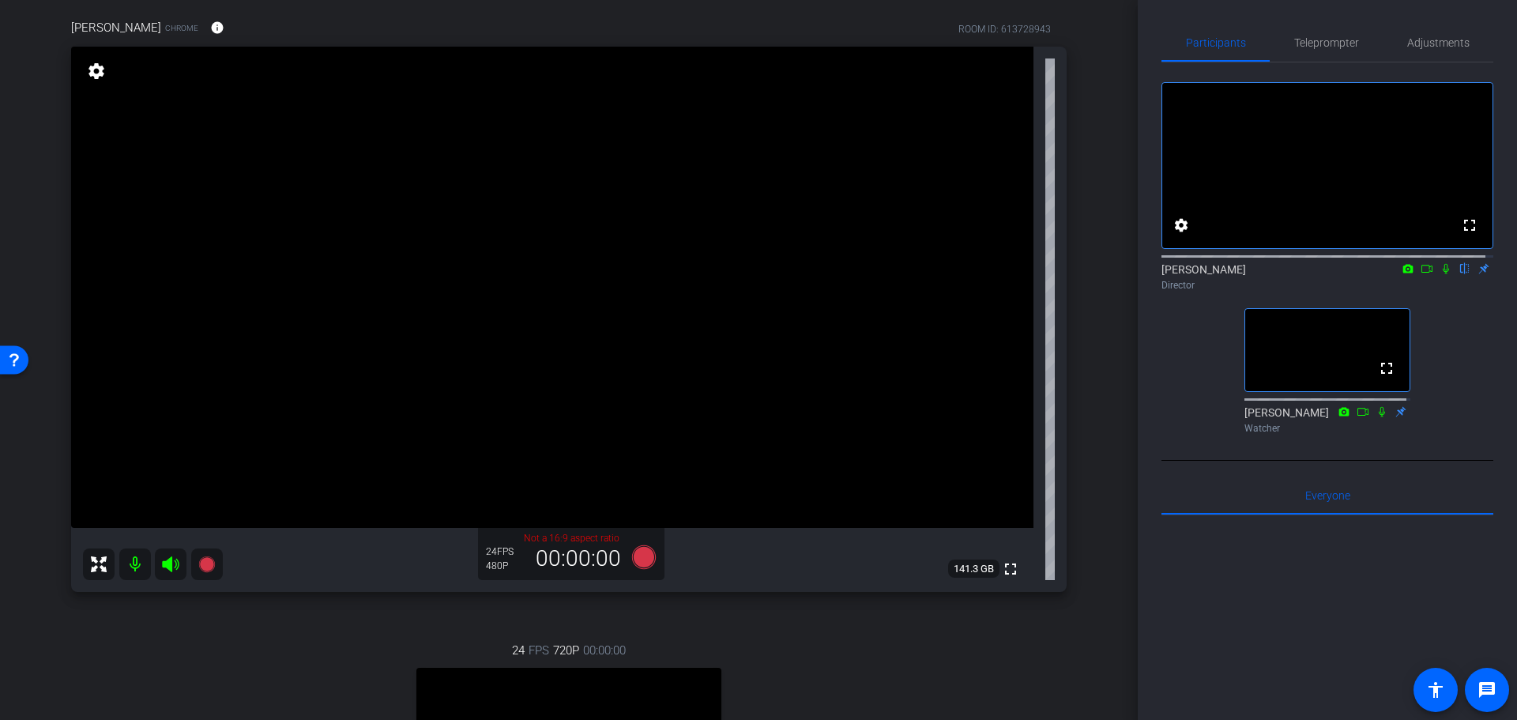
scroll to position [0, 0]
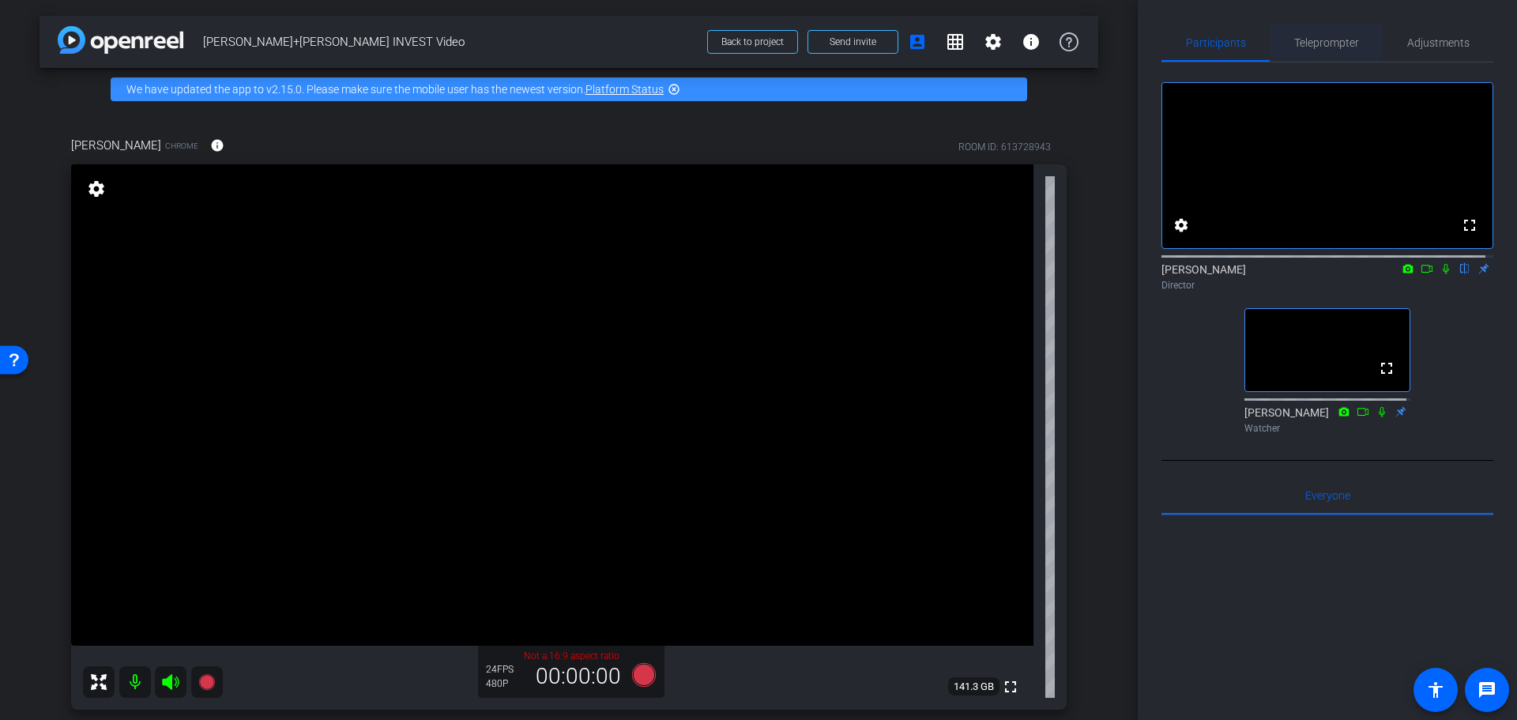
click at [1345, 48] on span "Teleprompter" at bounding box center [1326, 42] width 65 height 11
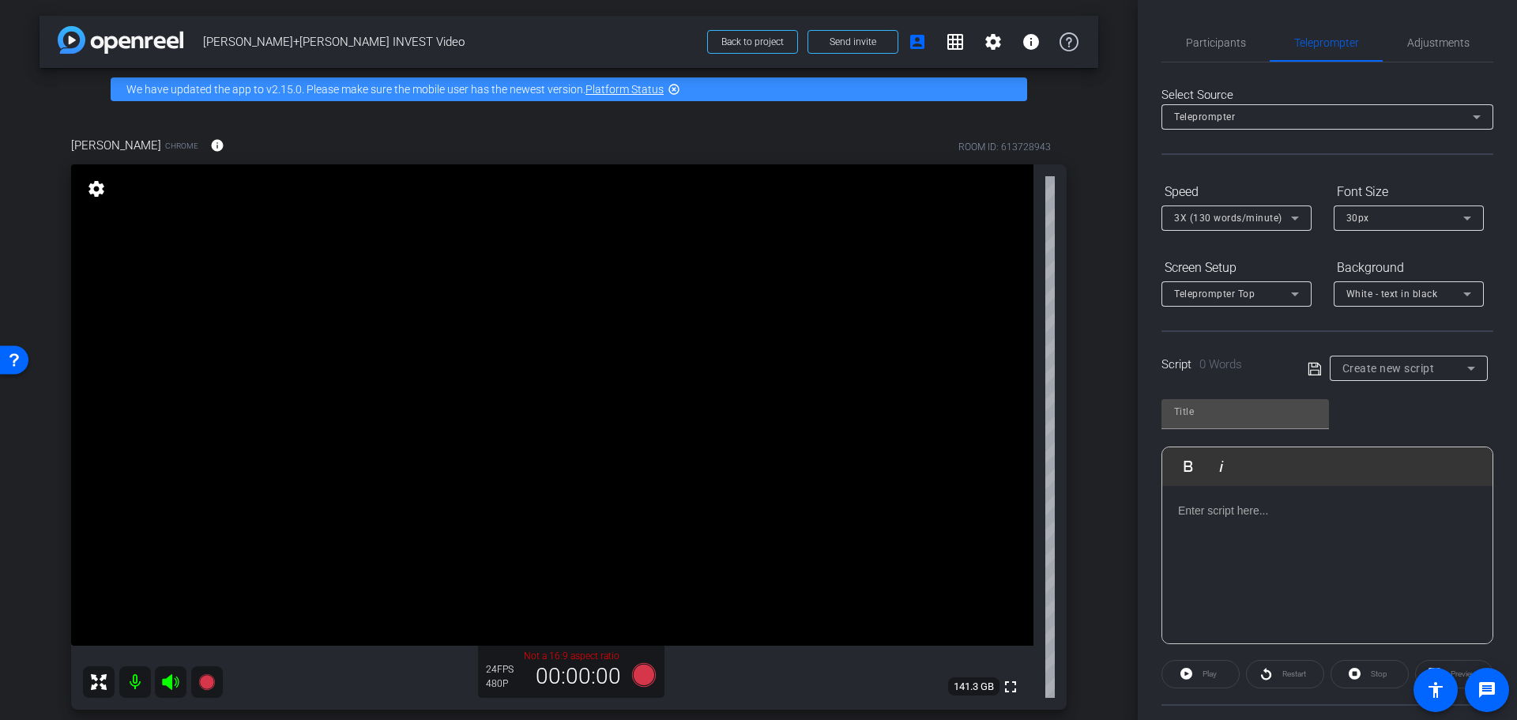
click at [1400, 110] on div "Teleprompter" at bounding box center [1323, 117] width 299 height 20
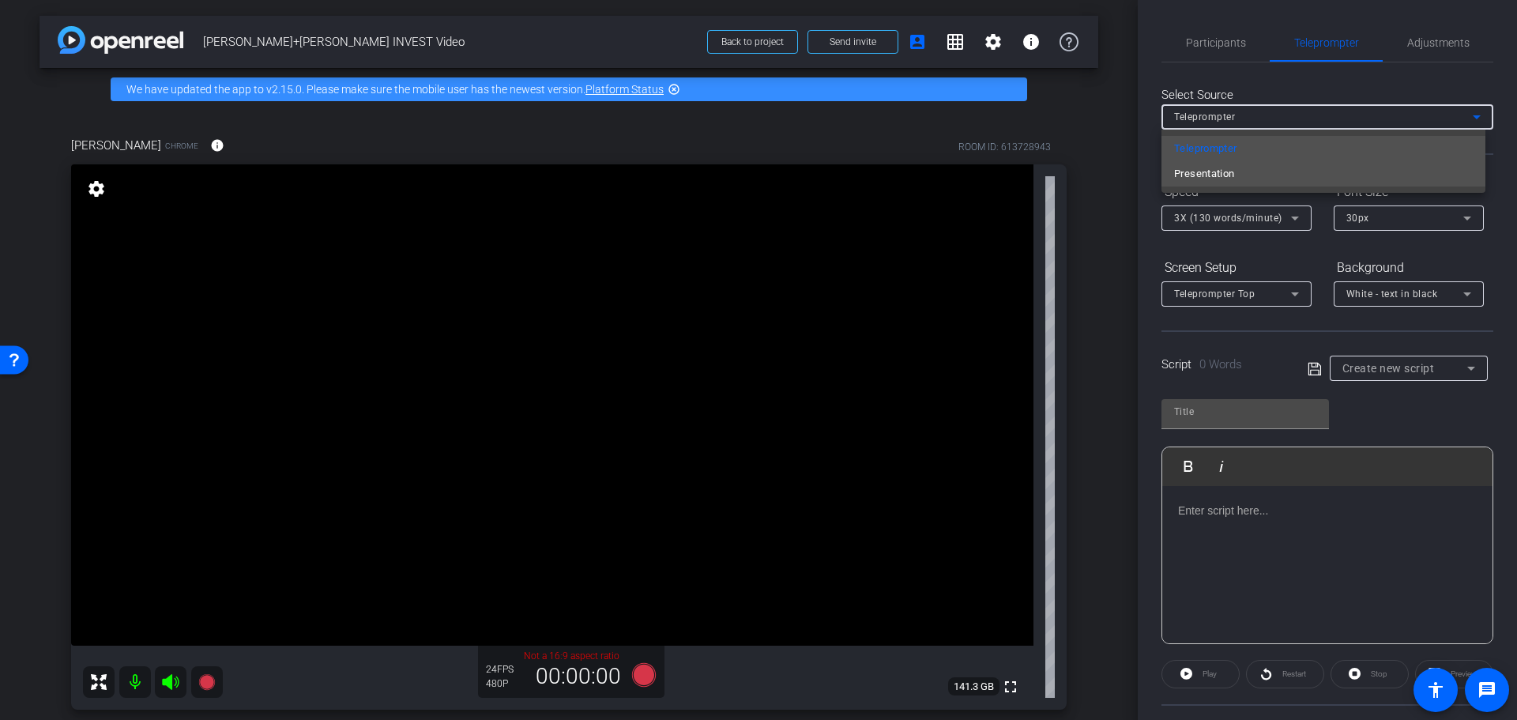
click at [1255, 175] on mat-option "Presentation" at bounding box center [1323, 173] width 324 height 25
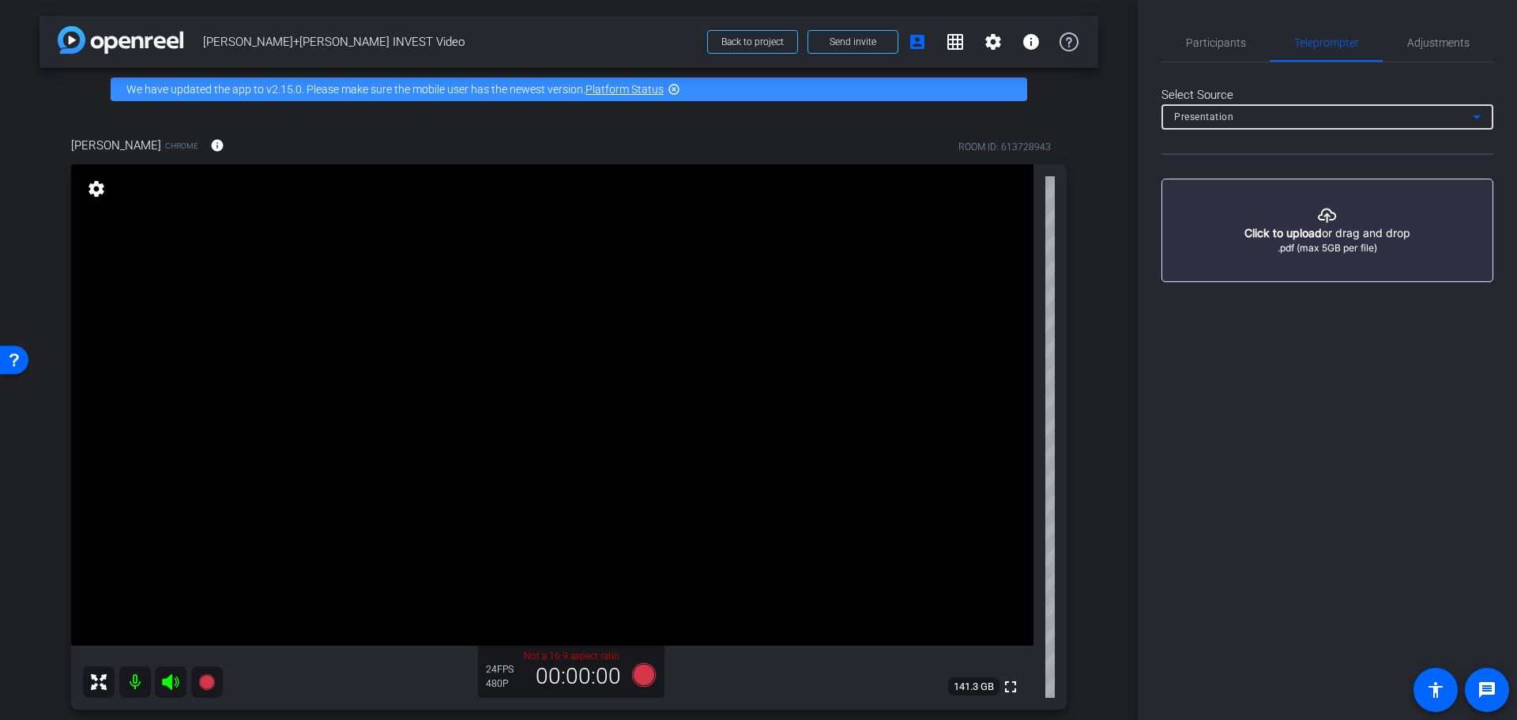
click at [1327, 108] on div "Presentation" at bounding box center [1323, 117] width 299 height 20
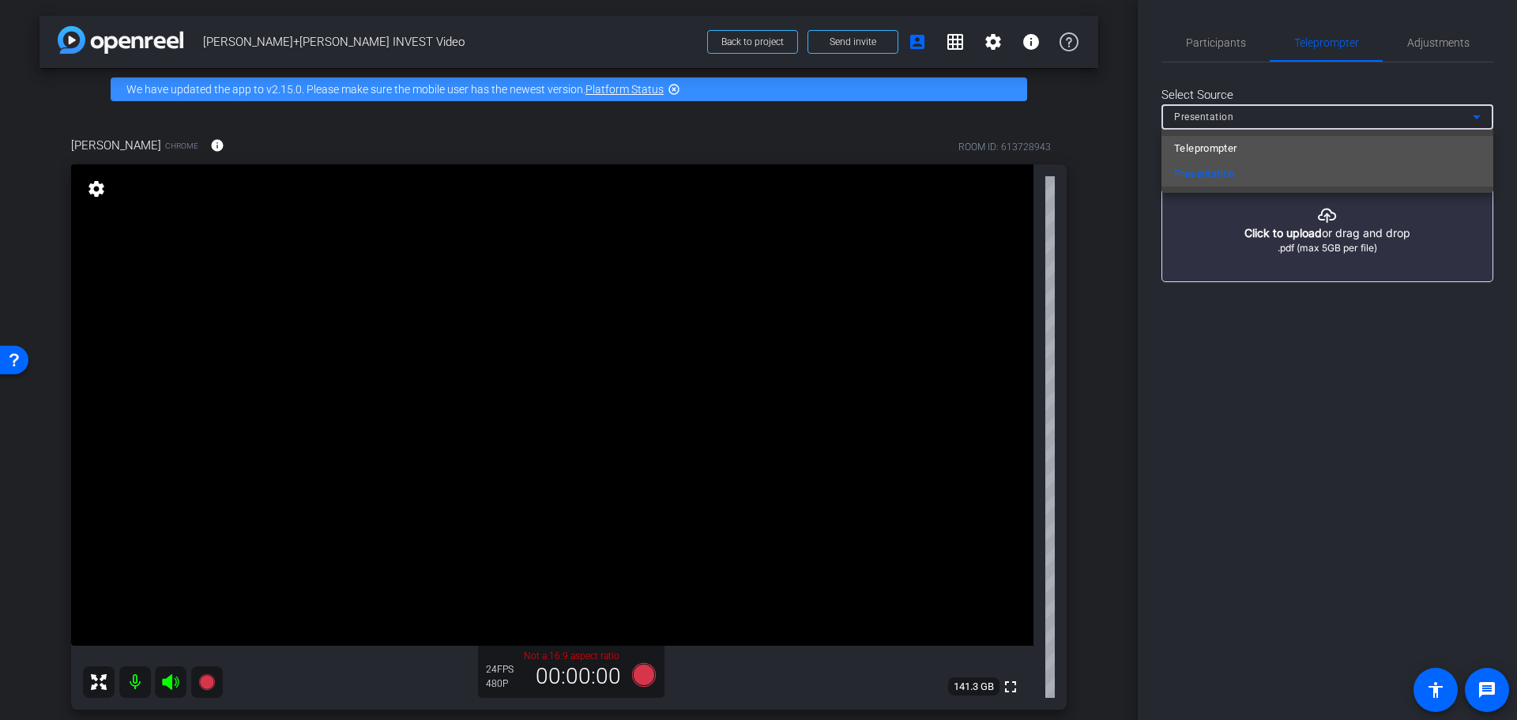
click at [1212, 149] on span "Teleprompter" at bounding box center [1205, 148] width 63 height 19
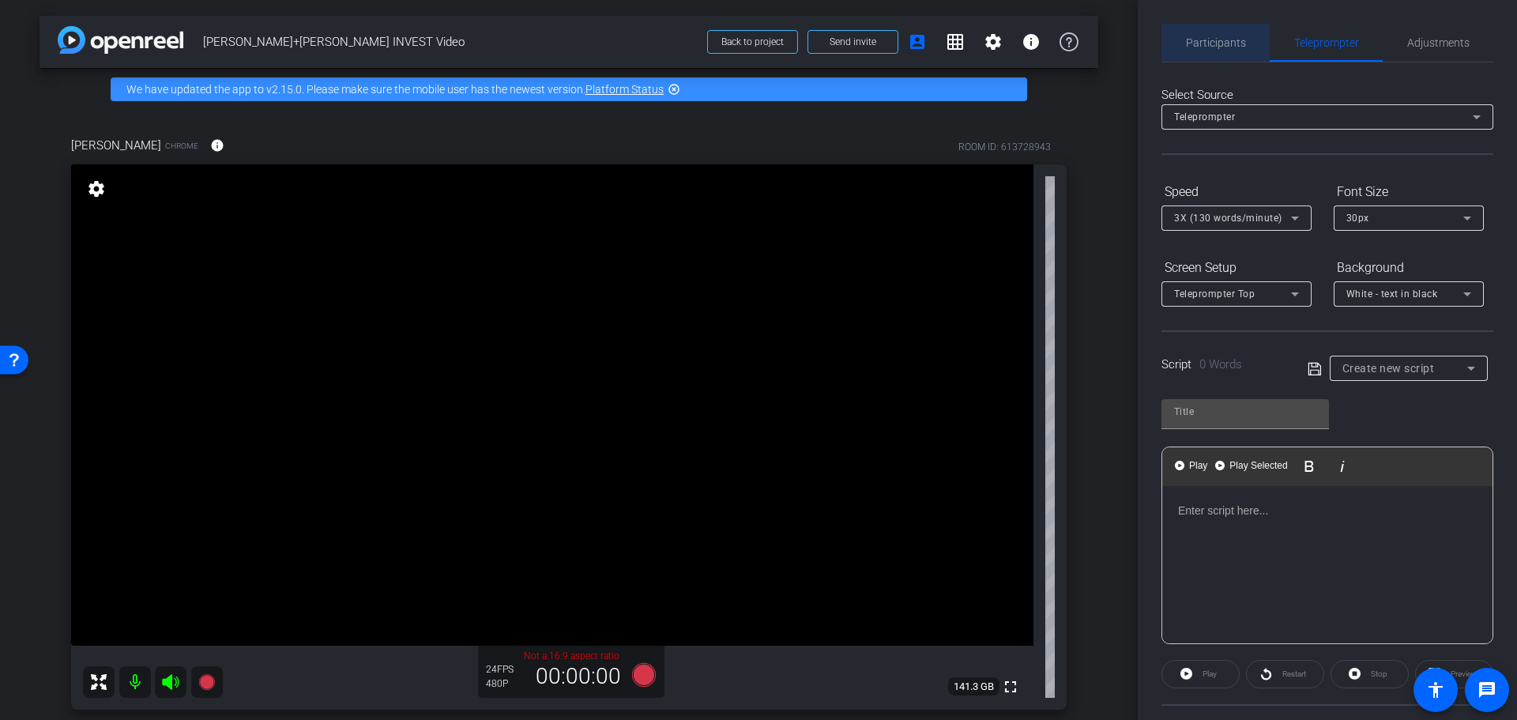
click at [1220, 37] on span "Participants" at bounding box center [1216, 42] width 60 height 11
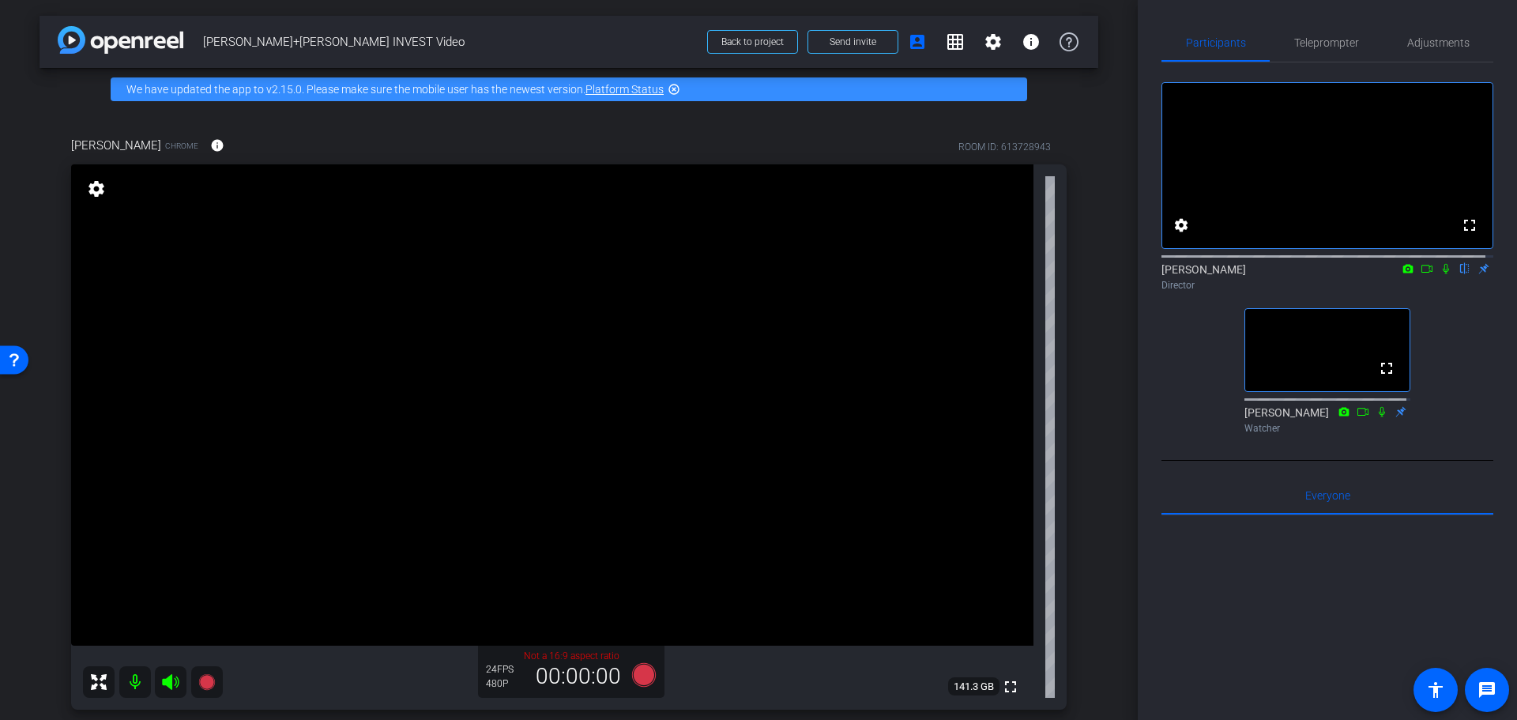
click at [1348, 599] on div at bounding box center [1327, 710] width 332 height 391
click at [985, 47] on mat-icon "settings" at bounding box center [993, 41] width 19 height 19
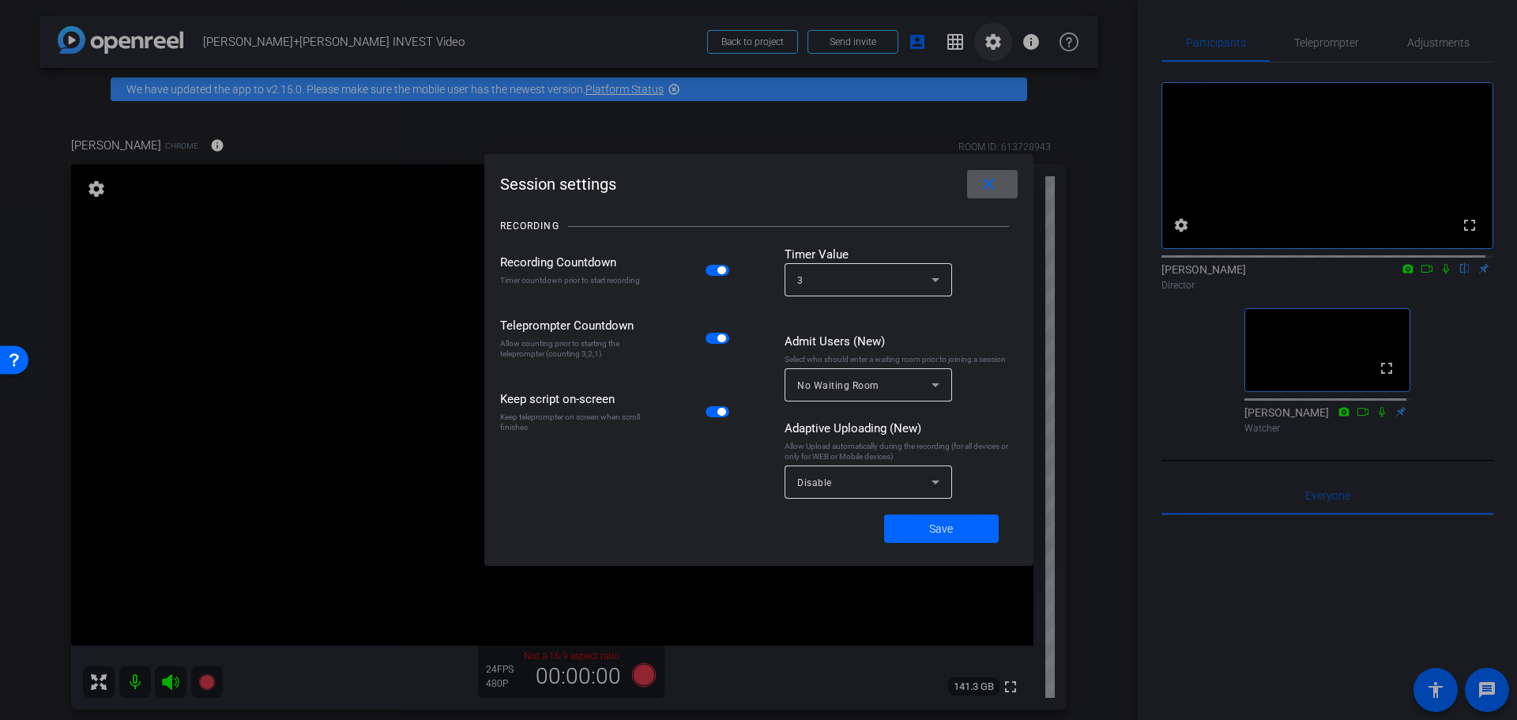
click at [985, 47] on div at bounding box center [758, 360] width 1517 height 720
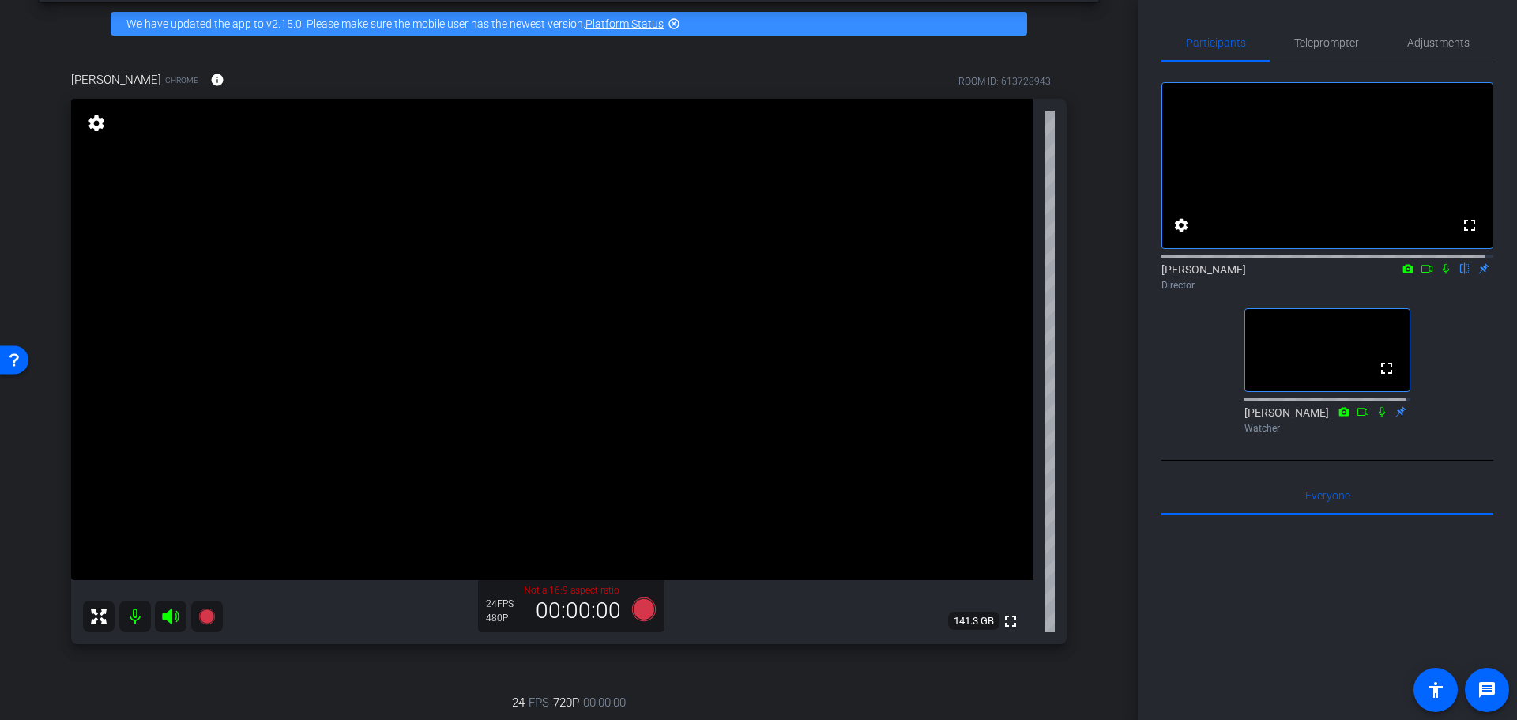
scroll to position [79, 0]
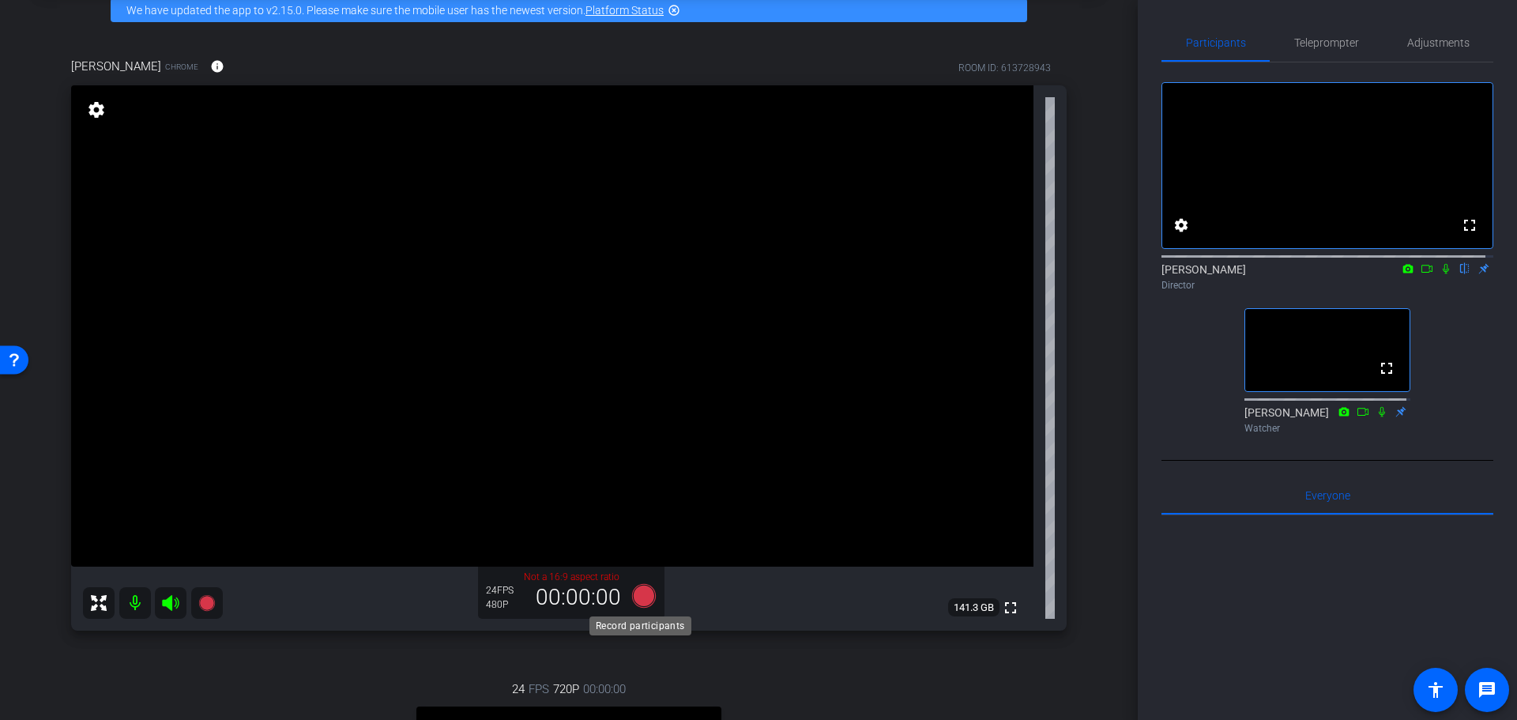
click at [645, 591] on icon at bounding box center [644, 596] width 24 height 24
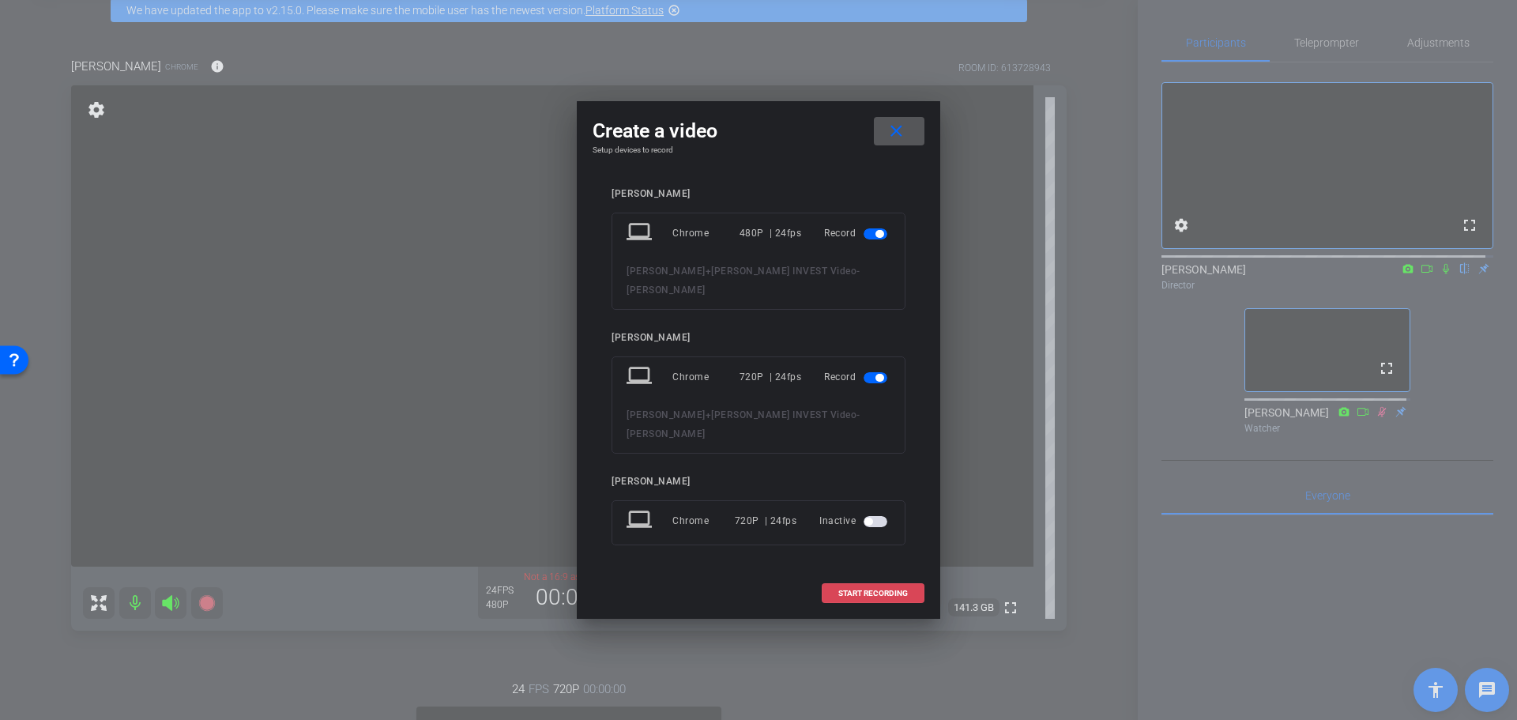
click at [868, 589] on span "START RECORDING" at bounding box center [873, 593] width 70 height 8
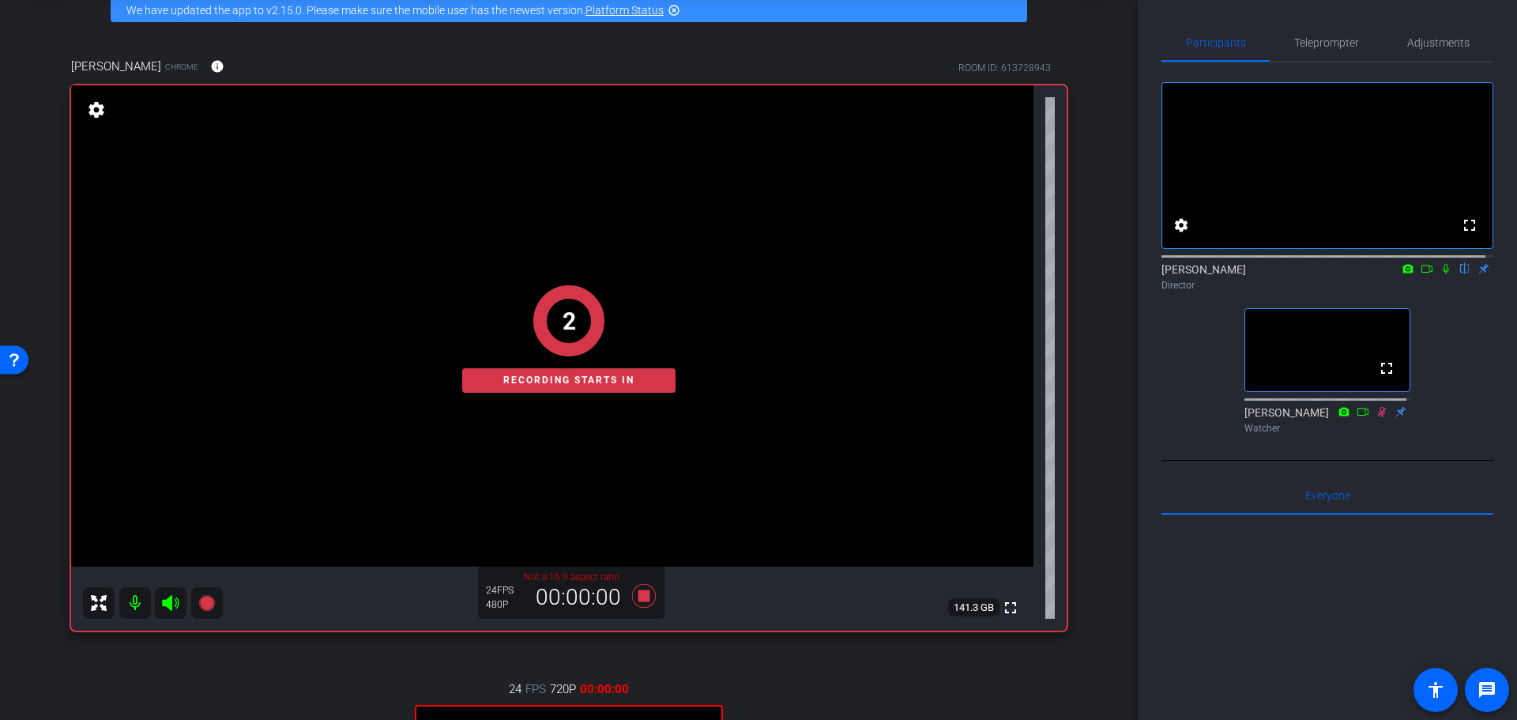
click at [1424, 274] on icon at bounding box center [1427, 268] width 13 height 11
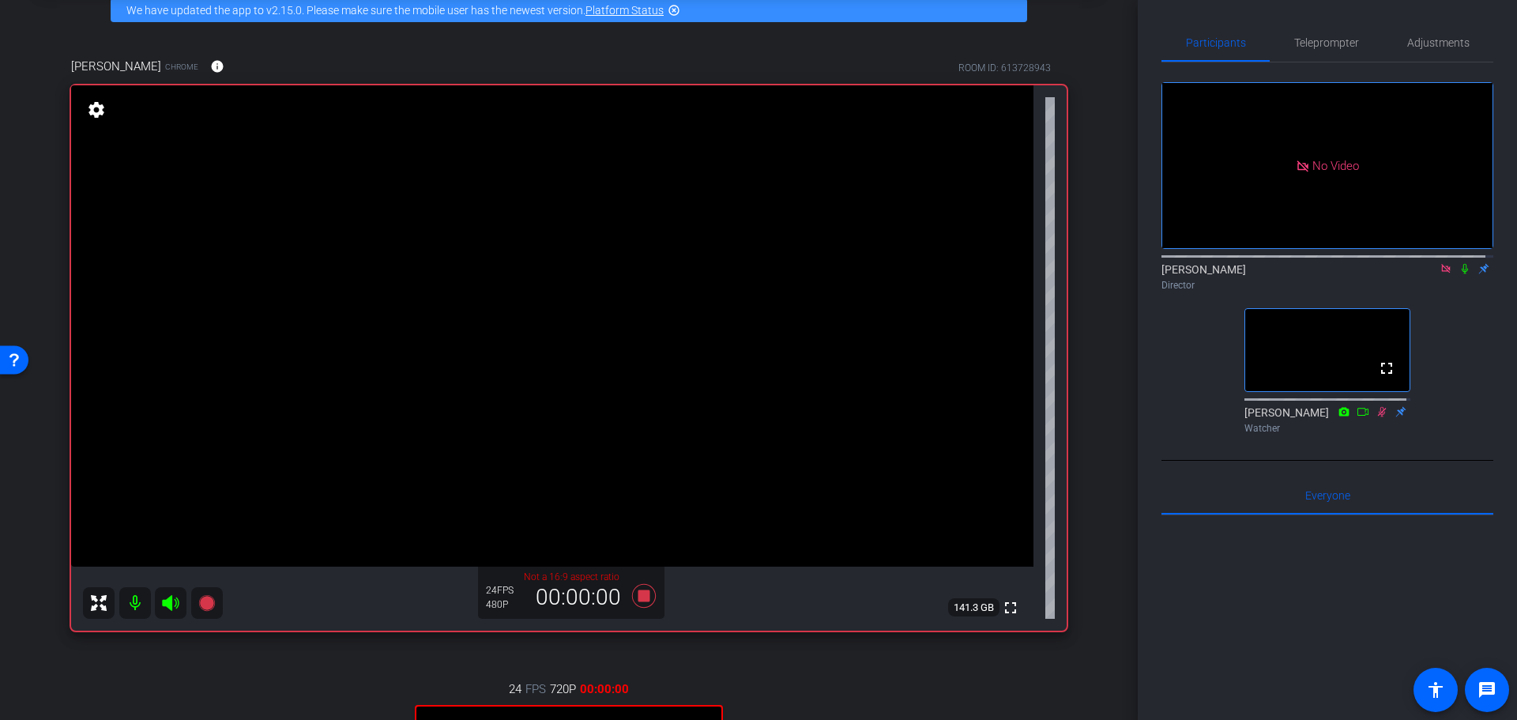
click at [1360, 416] on icon at bounding box center [1362, 412] width 11 height 8
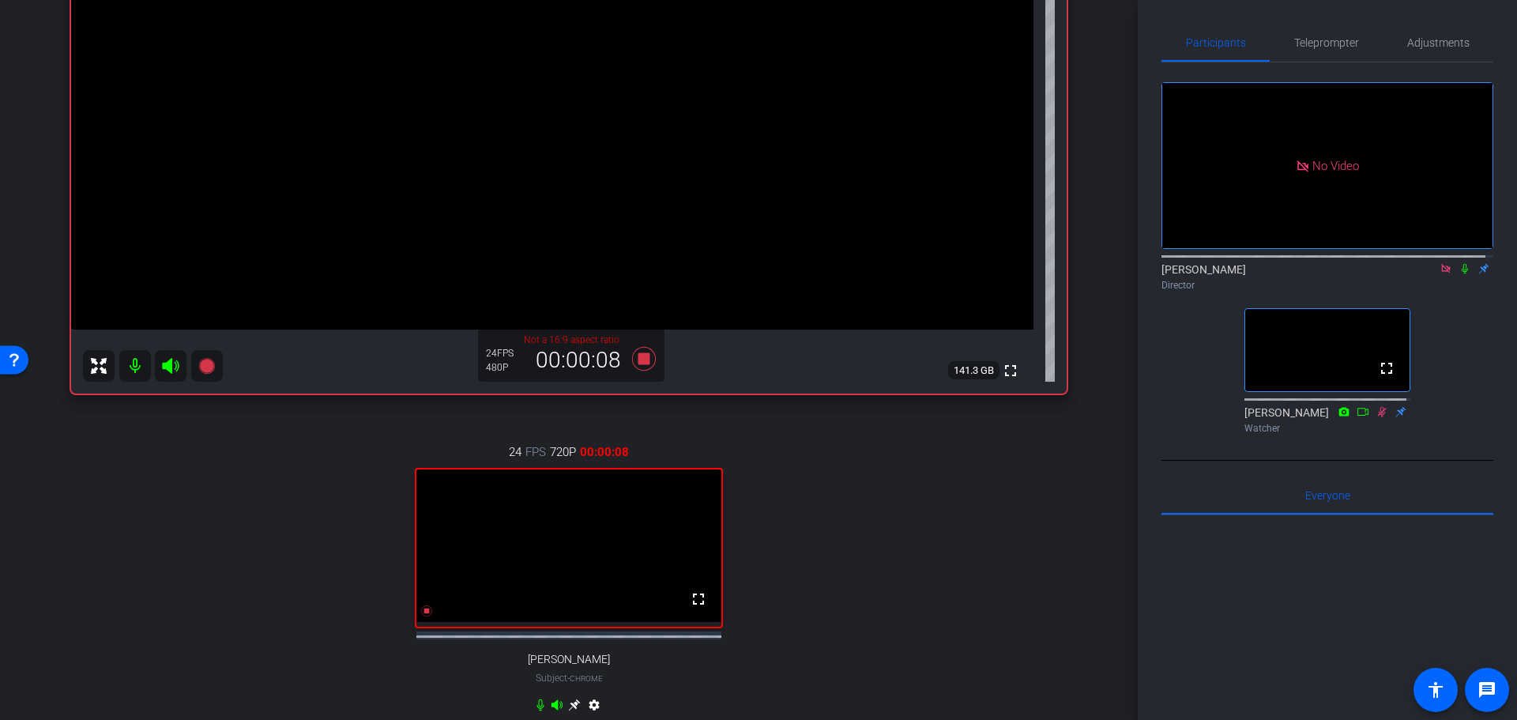
scroll to position [395, 0]
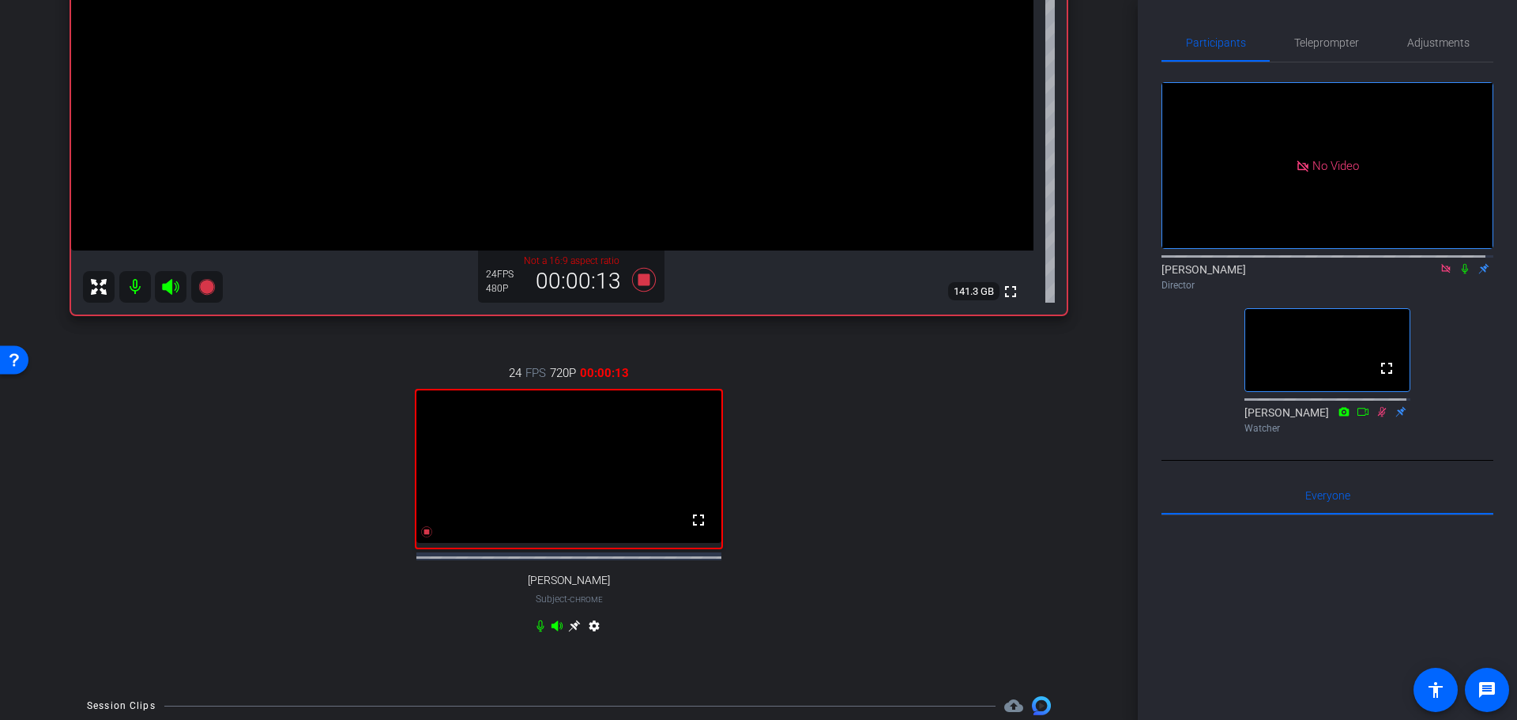
click at [1462, 274] on icon at bounding box center [1465, 269] width 6 height 10
click at [1352, 573] on div at bounding box center [1327, 710] width 332 height 391
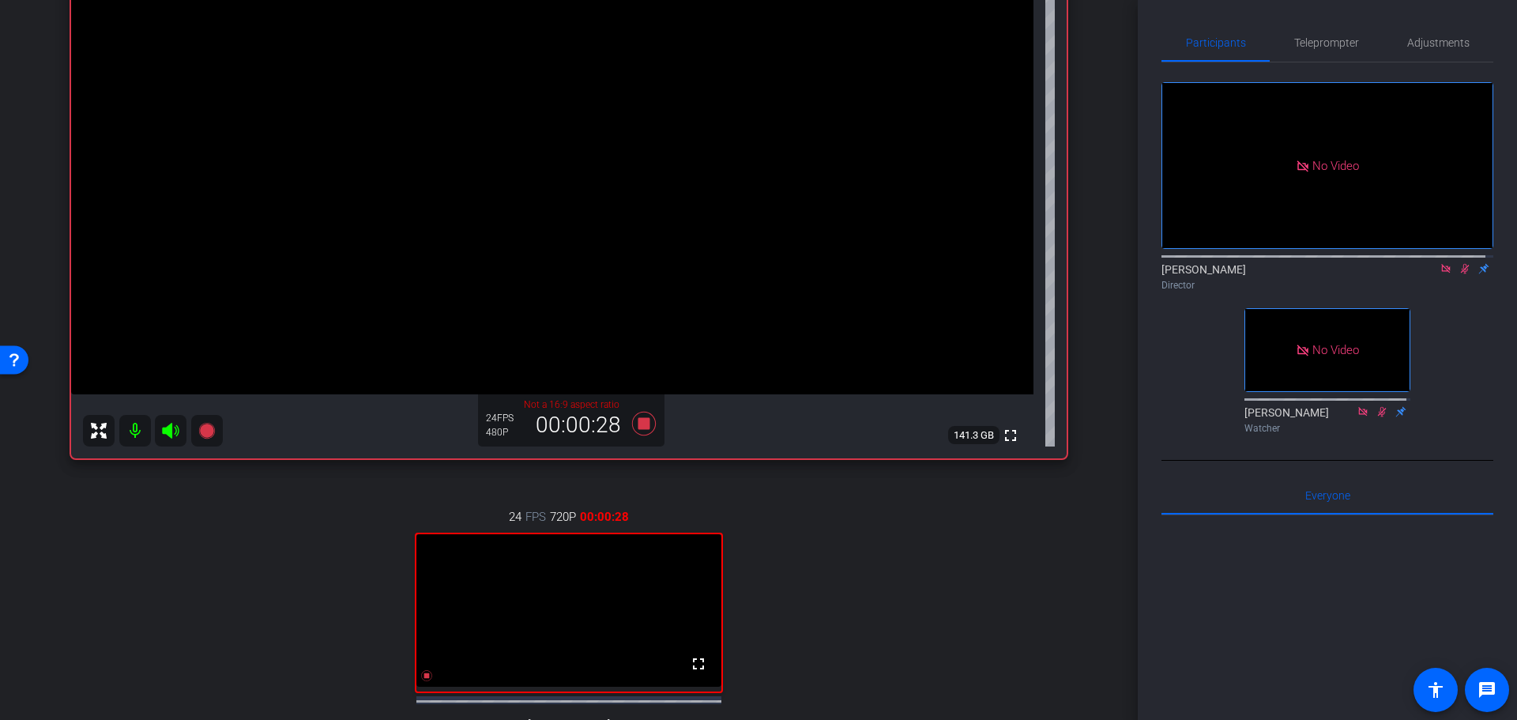
scroll to position [237, 0]
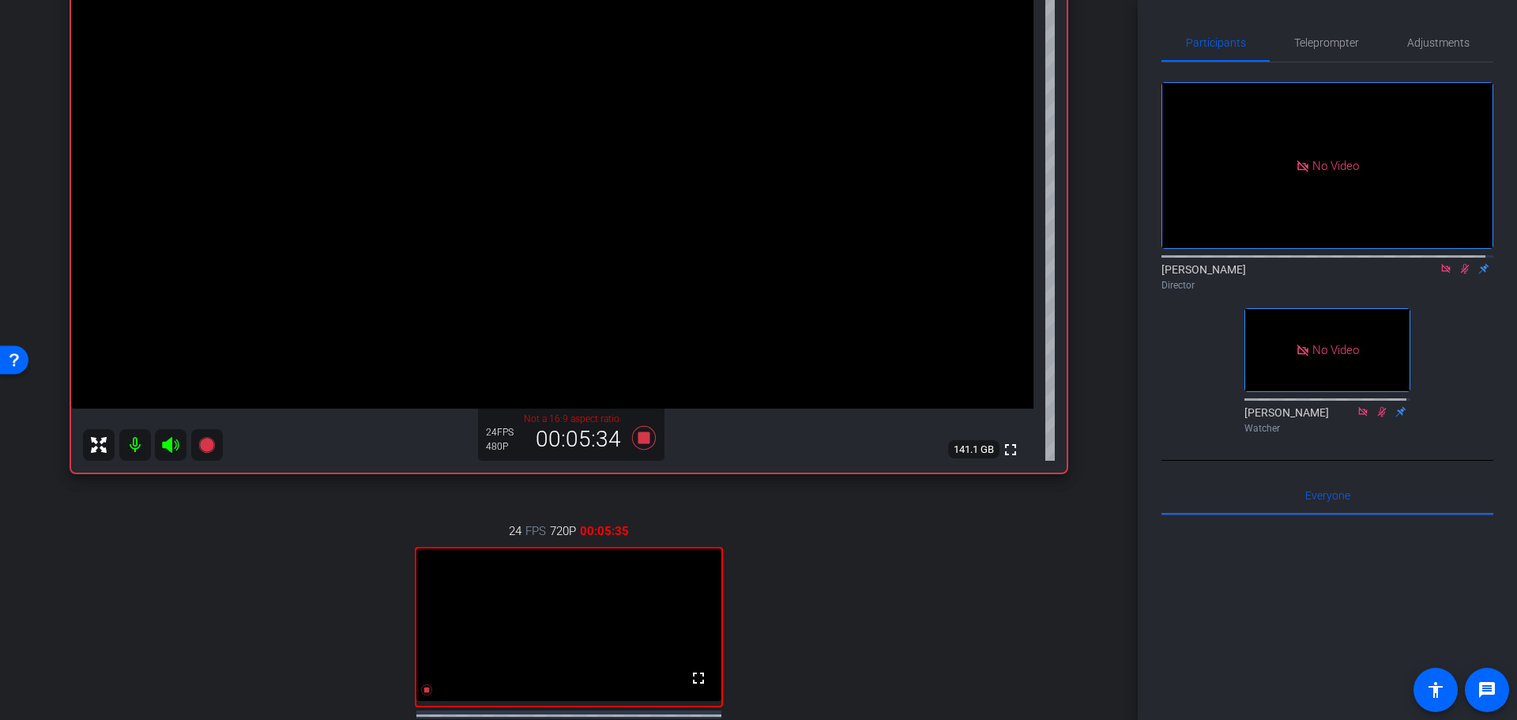
click at [1458, 274] on icon at bounding box center [1464, 268] width 13 height 11
click at [1440, 274] on icon at bounding box center [1446, 268] width 13 height 11
click at [644, 432] on icon at bounding box center [644, 438] width 24 height 24
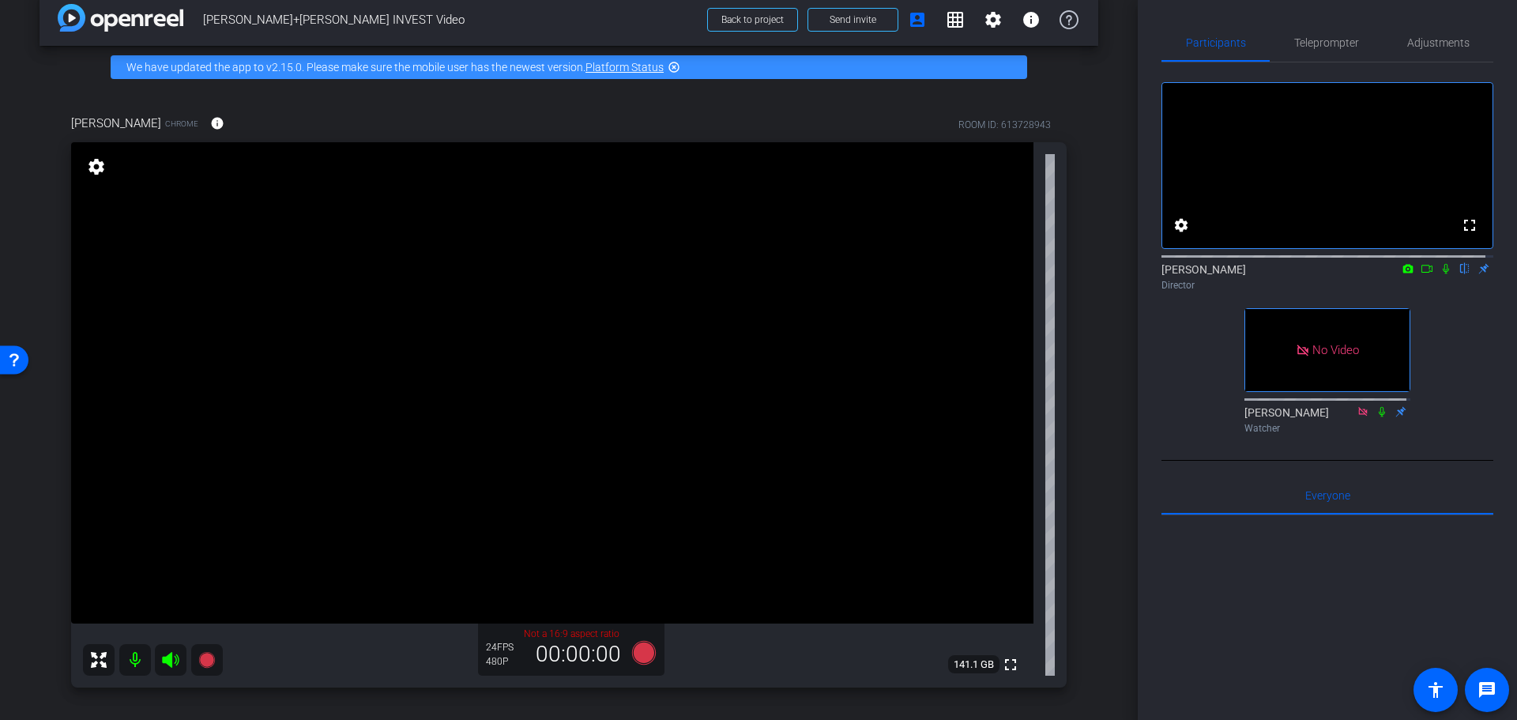
scroll to position [0, 0]
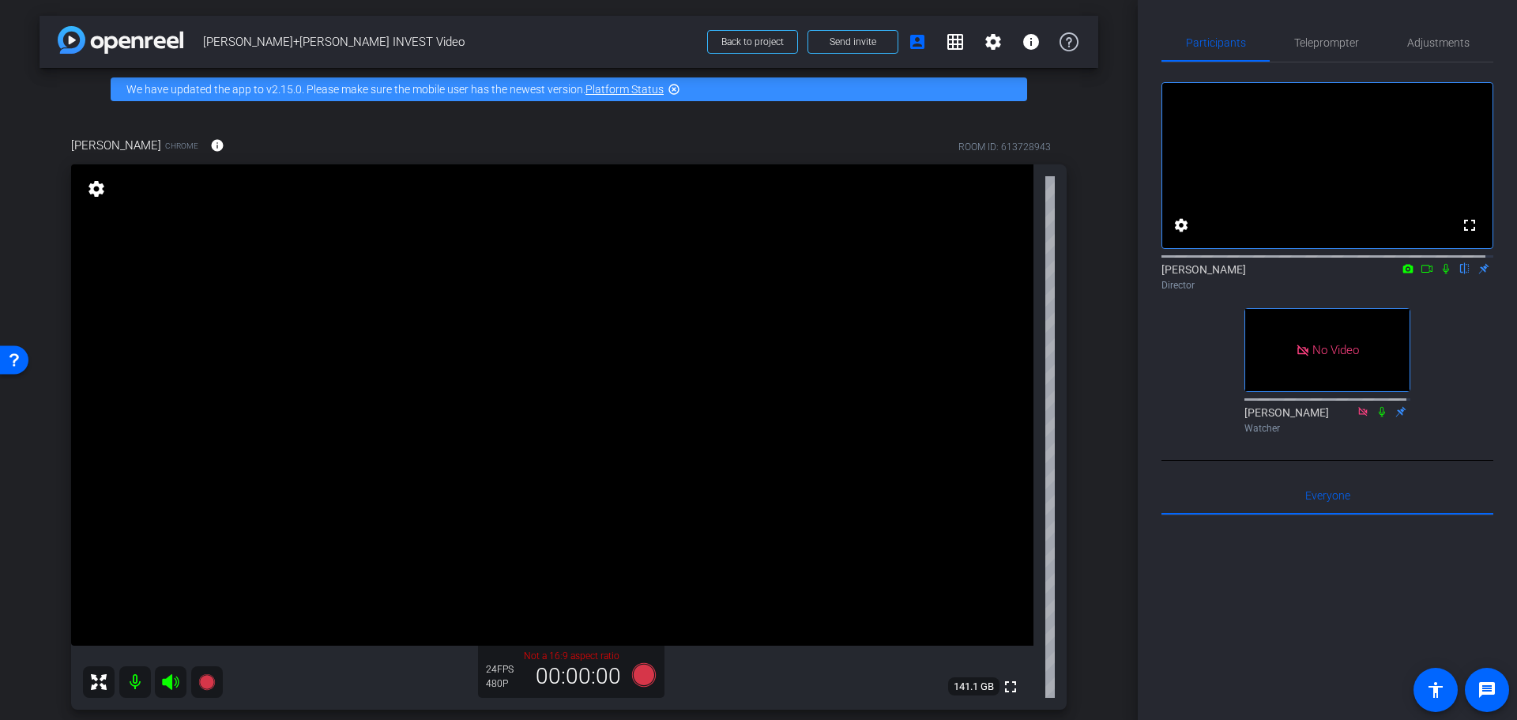
click at [1403, 273] on icon at bounding box center [1408, 268] width 10 height 9
click at [1421, 283] on div at bounding box center [758, 360] width 1517 height 720
click at [1421, 274] on icon at bounding box center [1427, 268] width 13 height 11
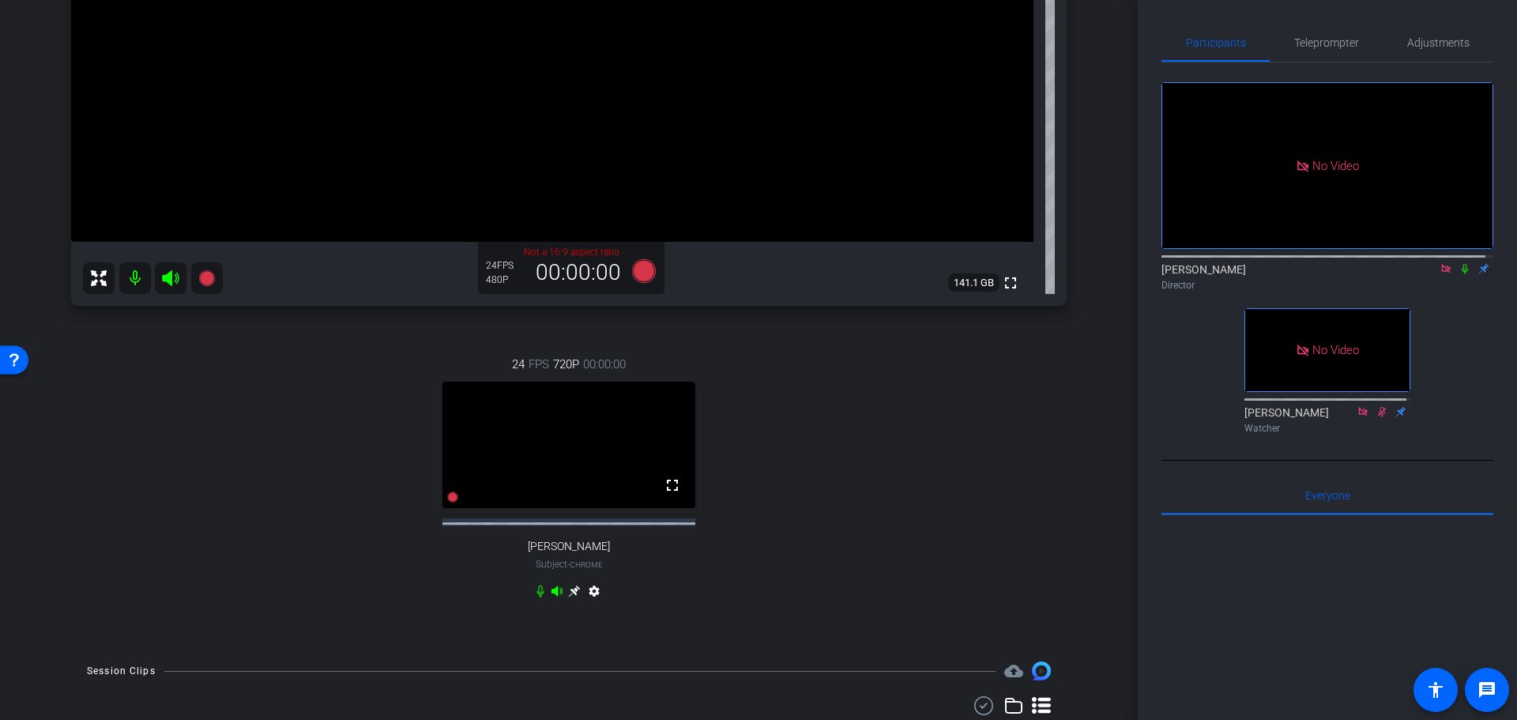
scroll to position [316, 0]
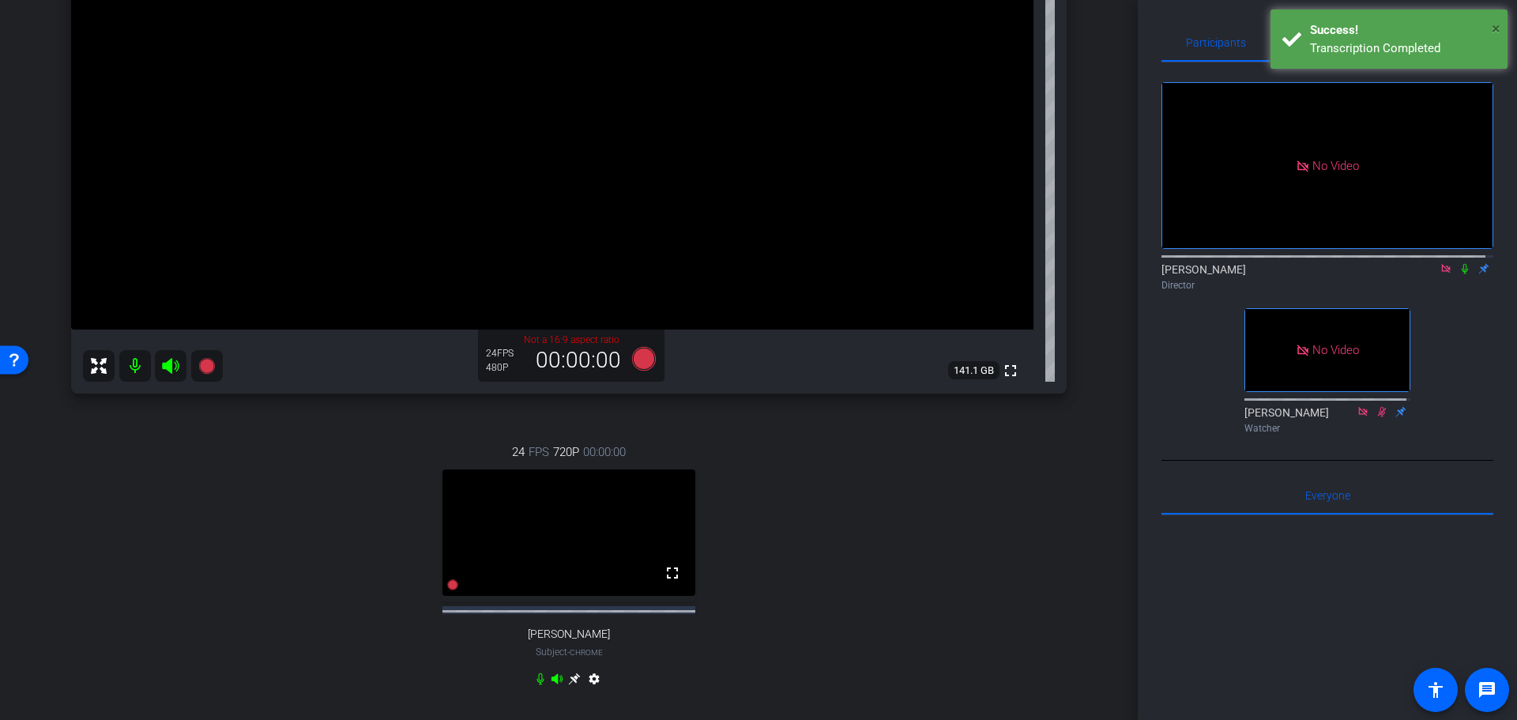
drag, startPoint x: 1497, startPoint y: 27, endPoint x: 1462, endPoint y: 98, distance: 79.5
click at [1497, 27] on span "×" at bounding box center [1496, 28] width 9 height 19
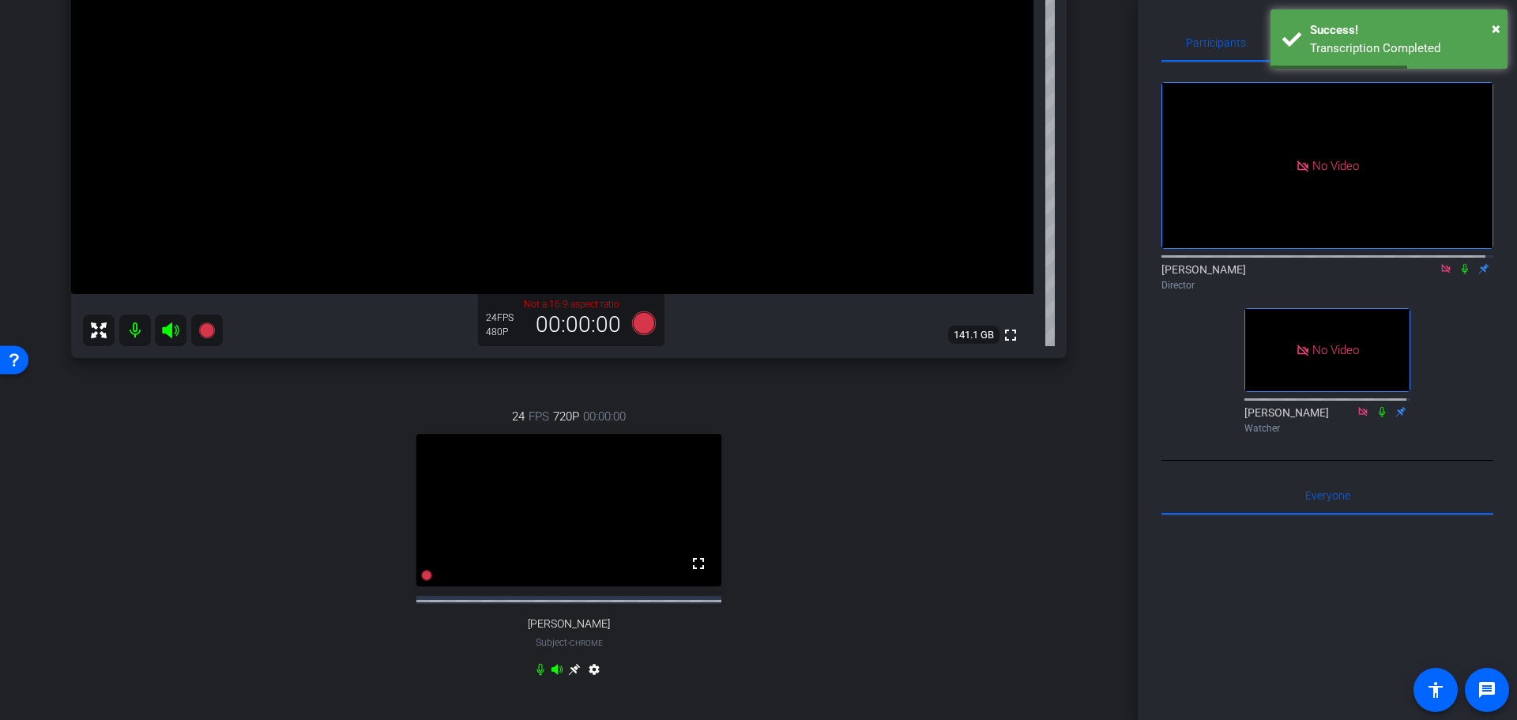
scroll to position [474, 0]
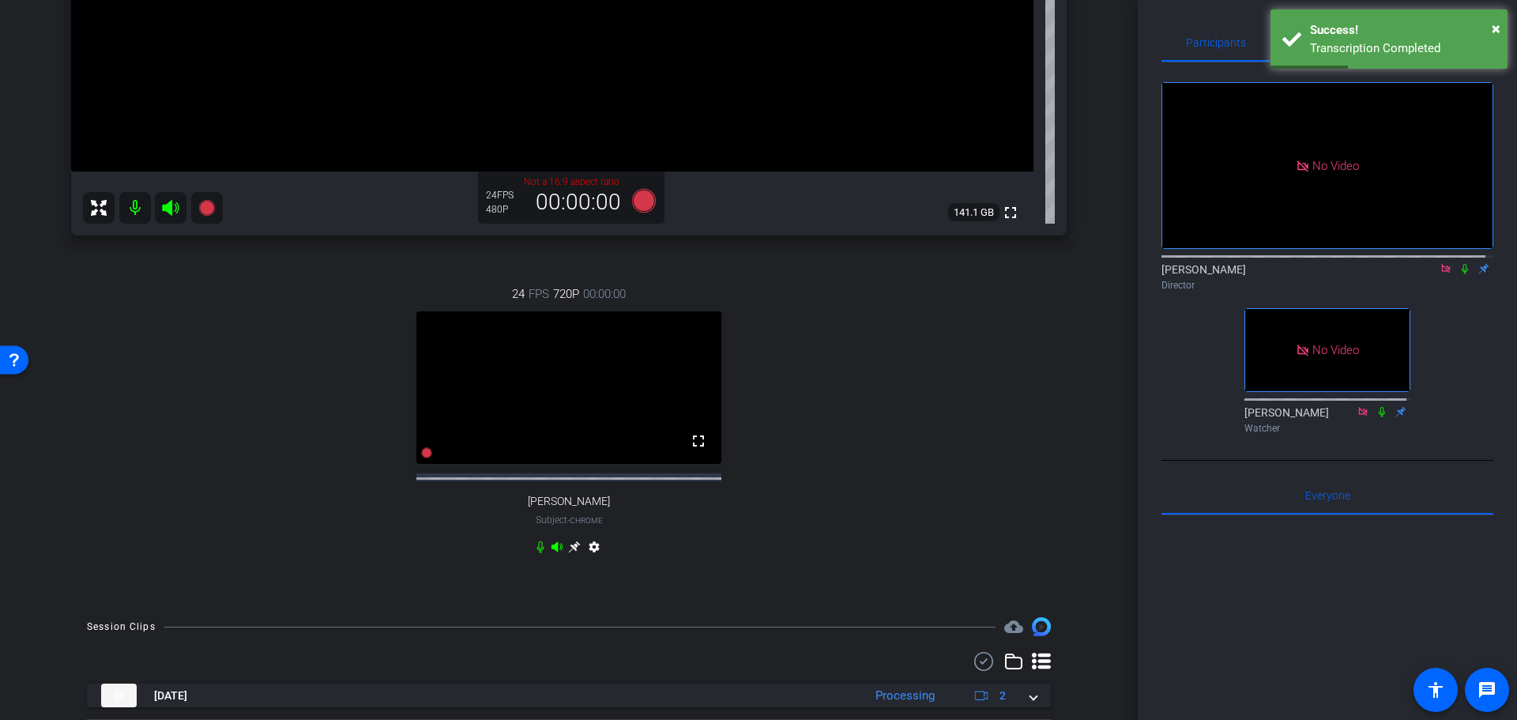
click at [599, 451] on video at bounding box center [568, 387] width 305 height 152
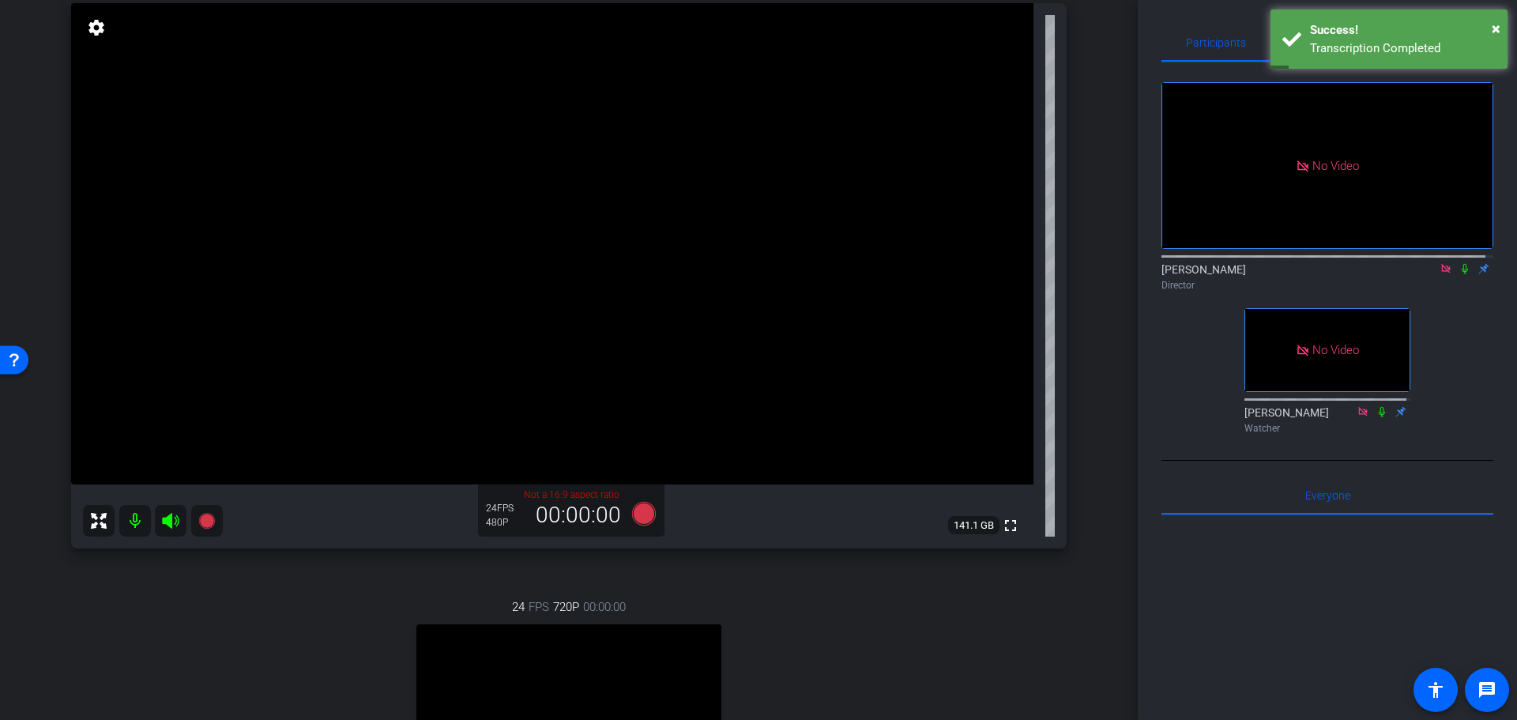
scroll to position [158, 0]
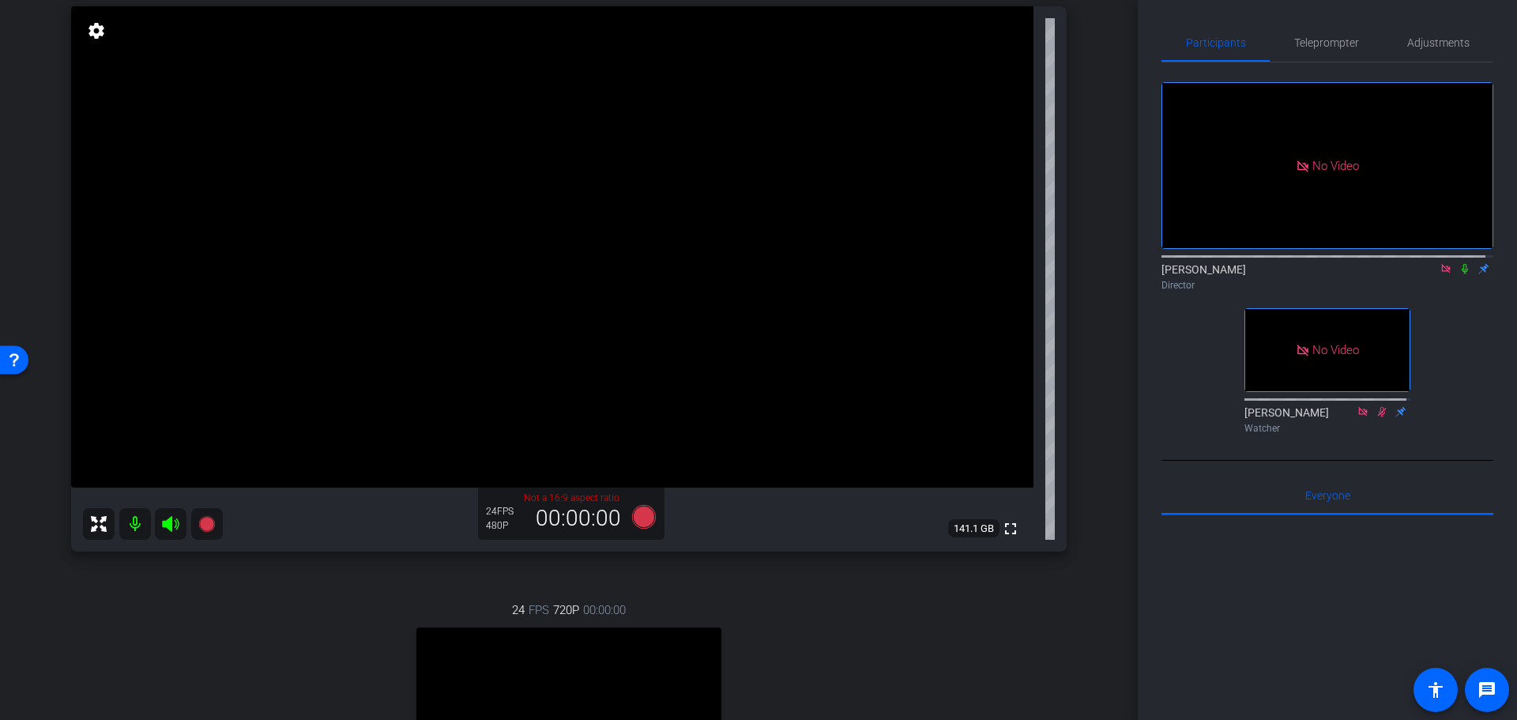
click at [1462, 274] on icon at bounding box center [1465, 269] width 6 height 10
click at [638, 516] on icon at bounding box center [644, 517] width 24 height 24
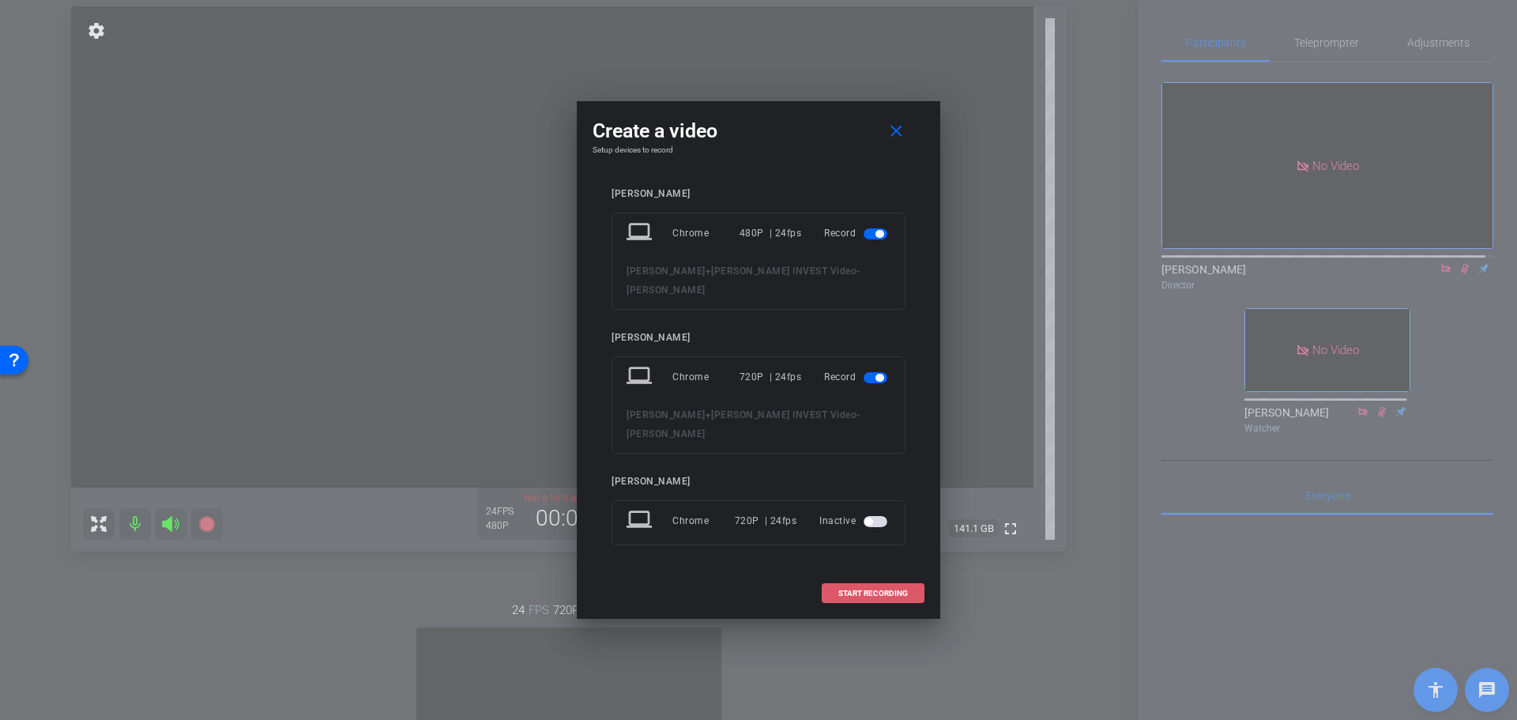
drag, startPoint x: 900, startPoint y: 572, endPoint x: 911, endPoint y: 573, distance: 11.1
click at [898, 589] on span "START RECORDING" at bounding box center [873, 593] width 70 height 8
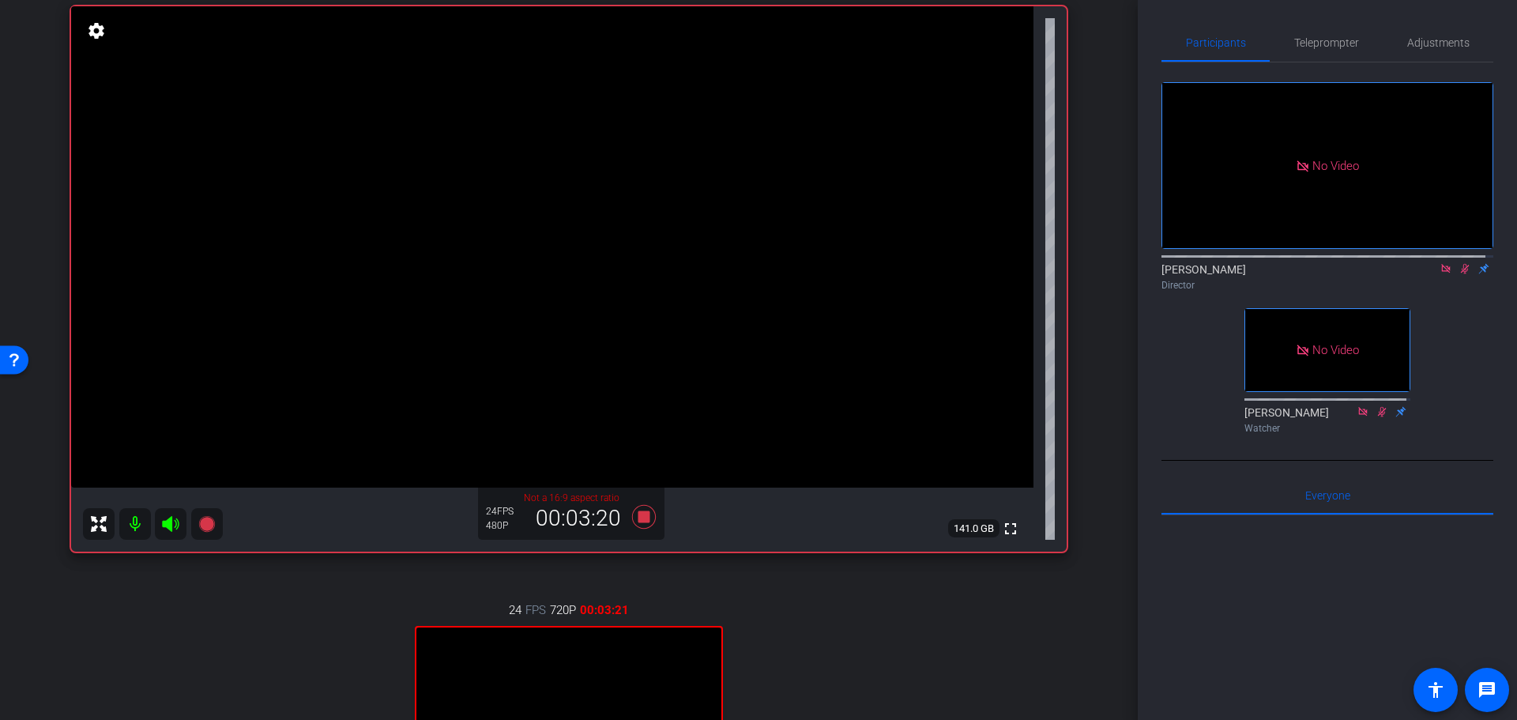
scroll to position [316, 0]
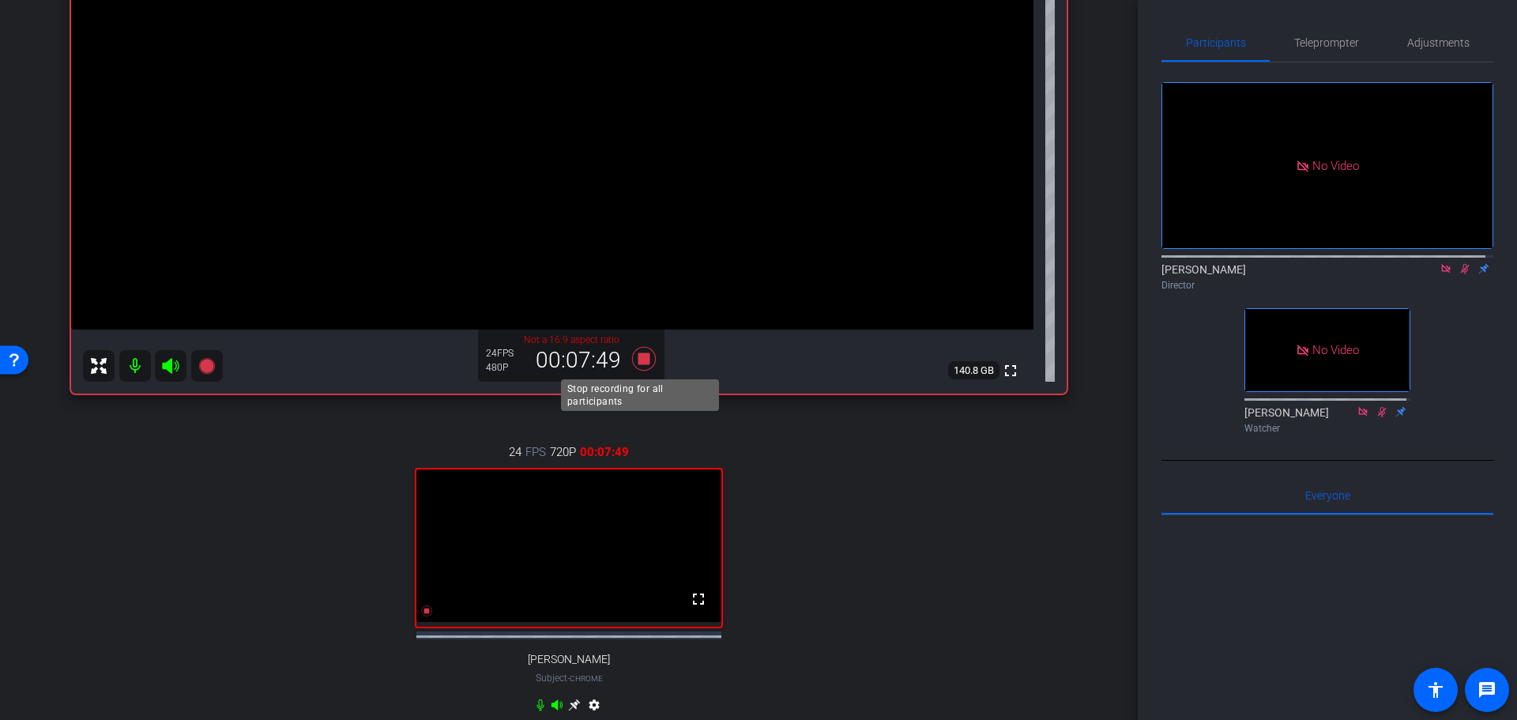
click at [638, 363] on icon at bounding box center [644, 359] width 24 height 24
click at [1462, 274] on icon at bounding box center [1464, 268] width 13 height 11
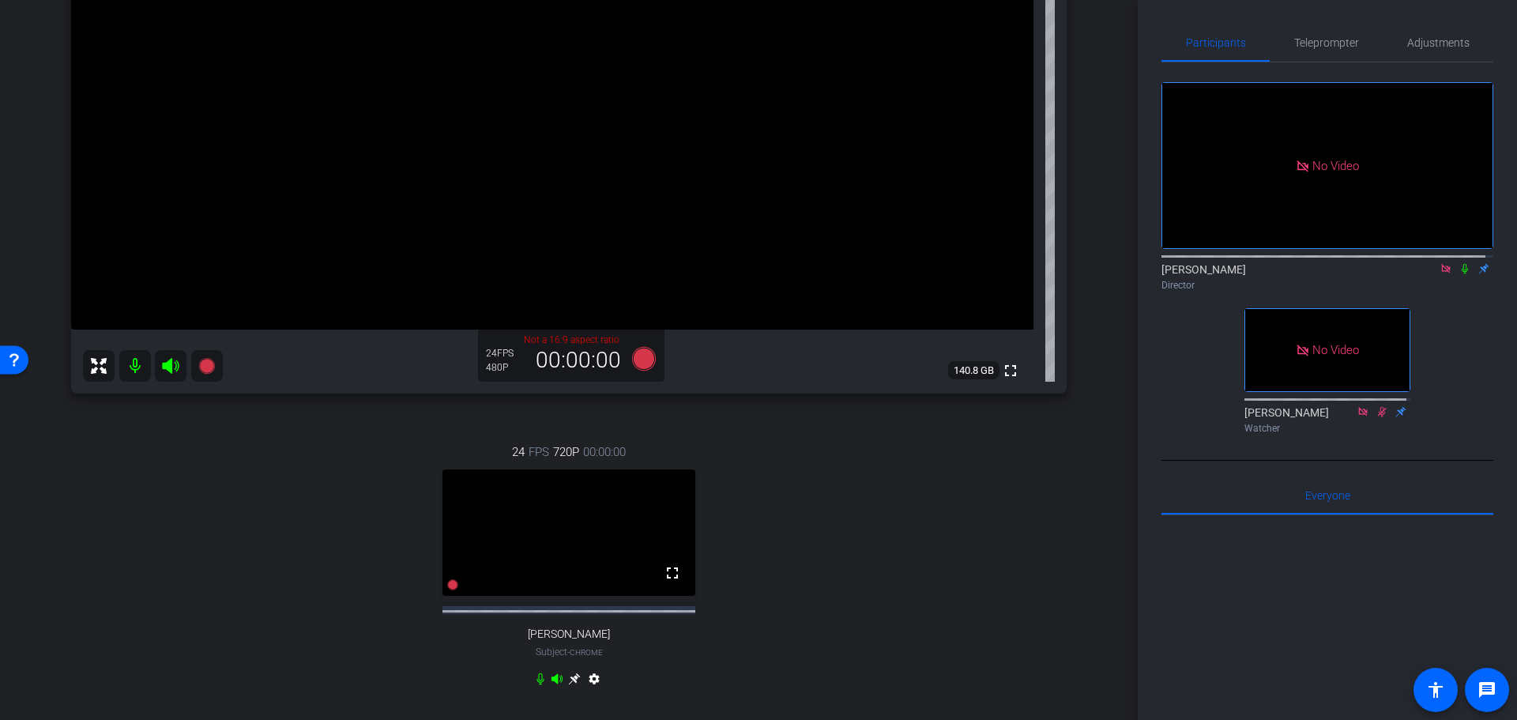
click at [1462, 274] on icon at bounding box center [1464, 268] width 13 height 11
click at [643, 355] on icon at bounding box center [644, 359] width 24 height 24
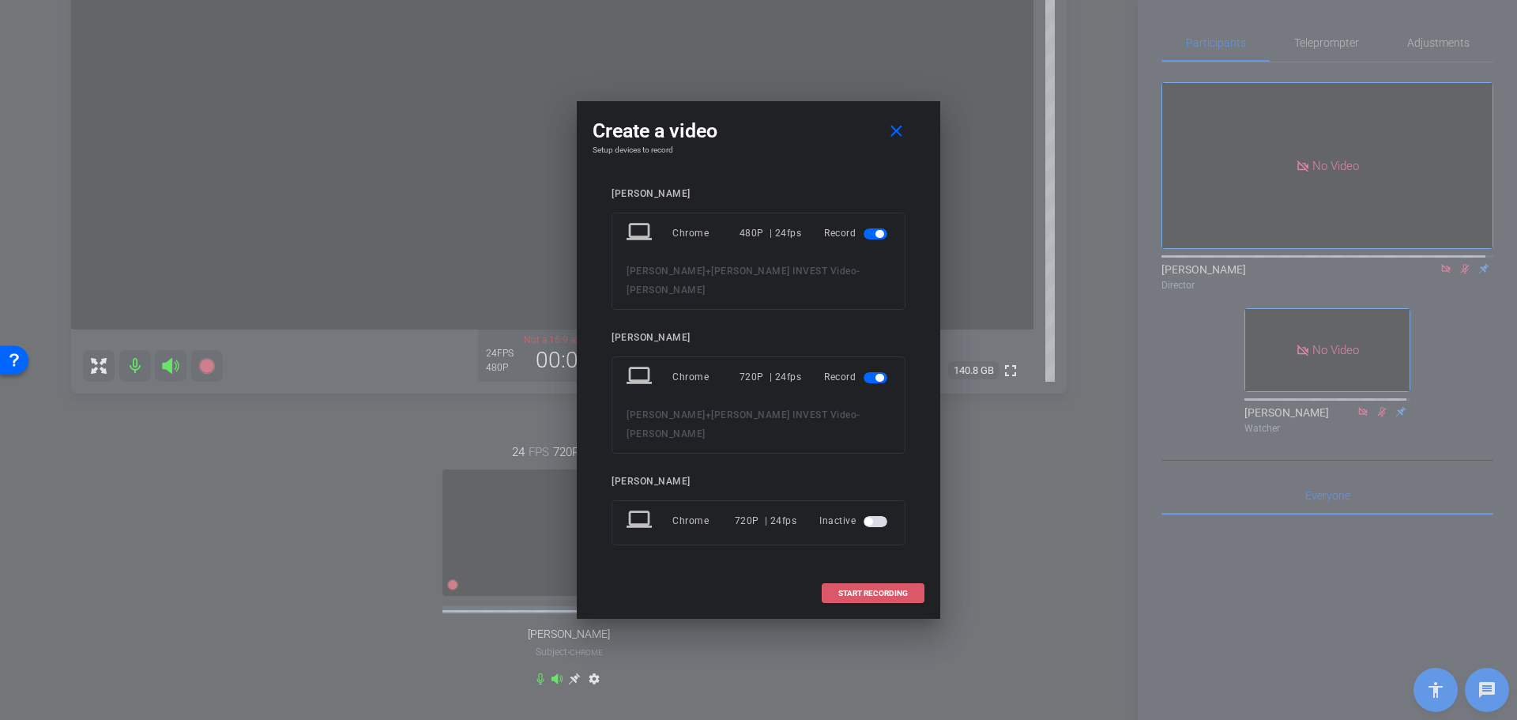
click at [849, 589] on span "START RECORDING" at bounding box center [873, 593] width 70 height 8
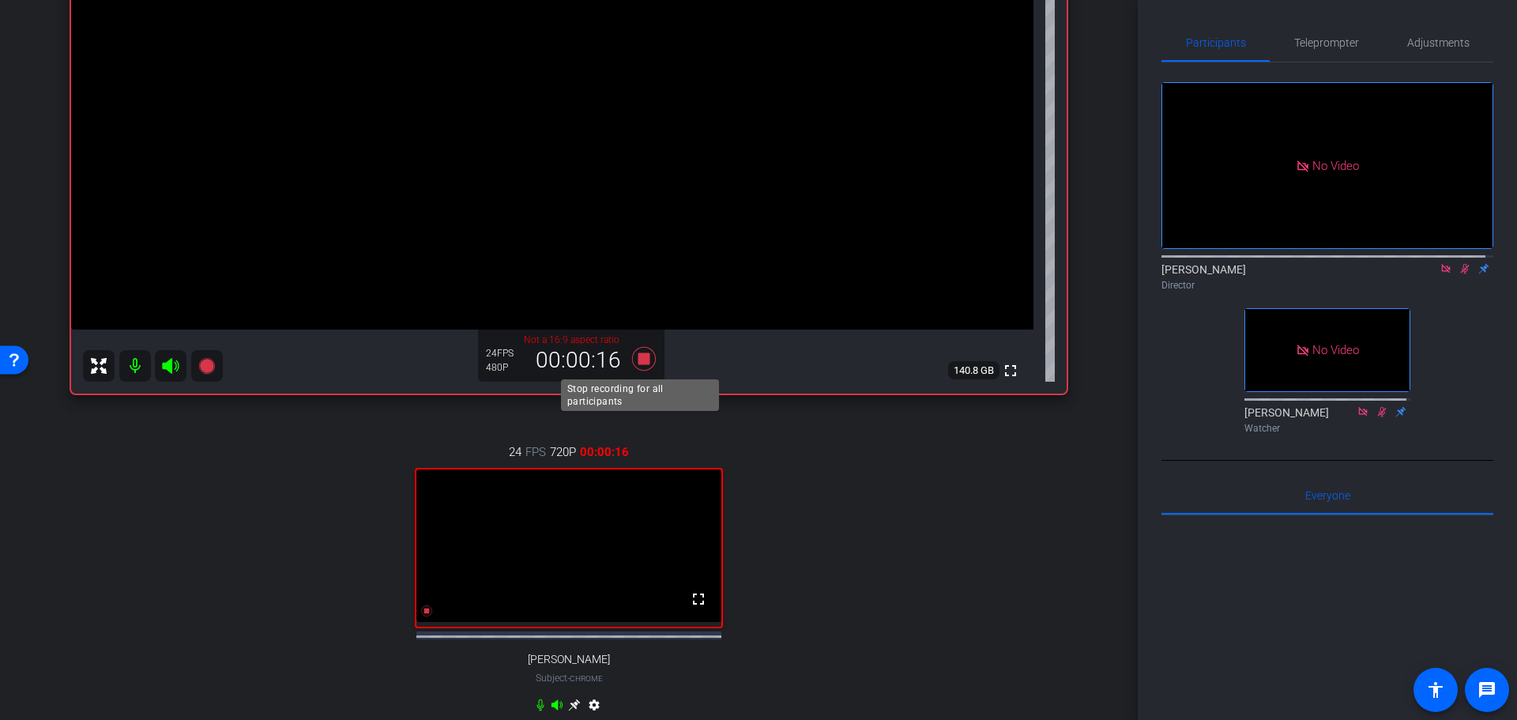
click at [638, 354] on icon at bounding box center [644, 359] width 24 height 24
click at [639, 357] on icon at bounding box center [644, 359] width 24 height 24
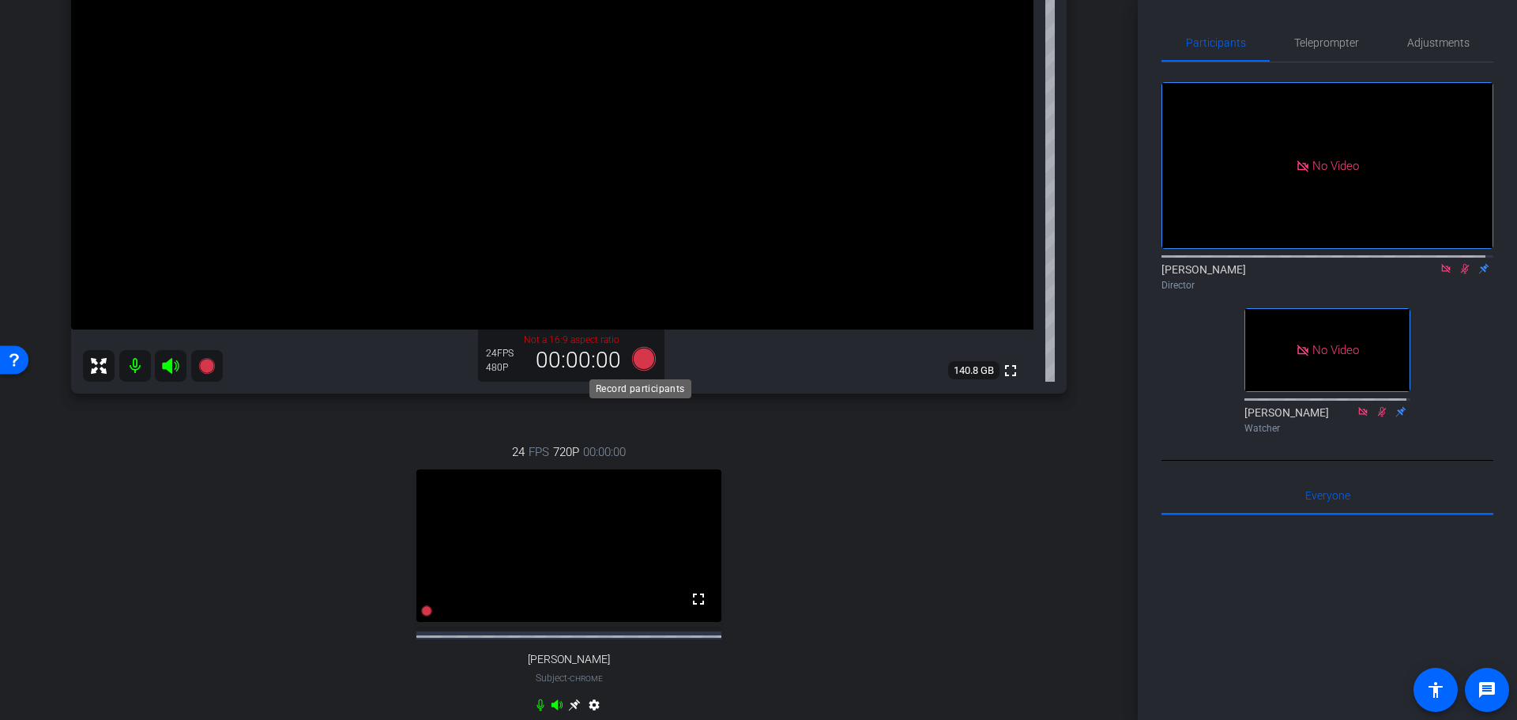
click at [649, 354] on icon at bounding box center [644, 359] width 24 height 24
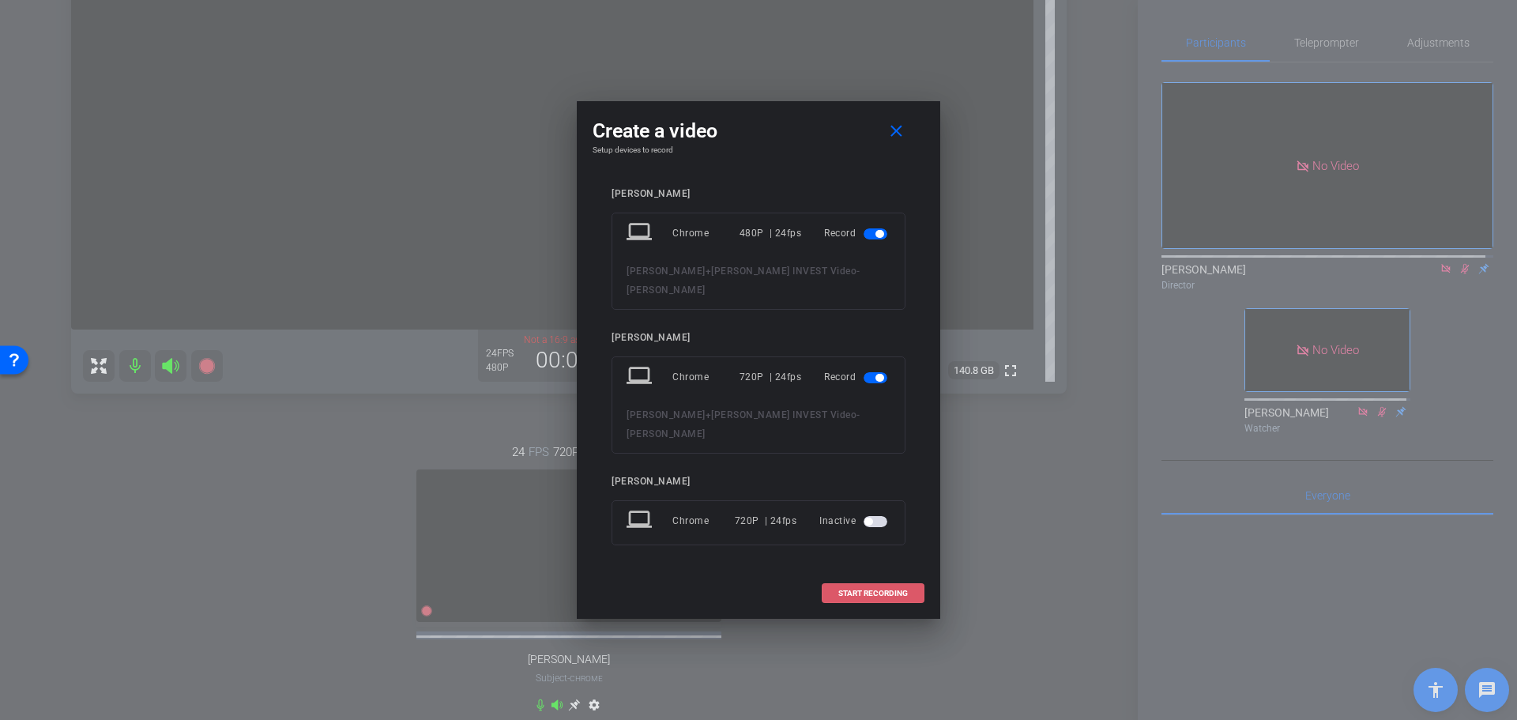
click at [899, 574] on span at bounding box center [872, 593] width 101 height 38
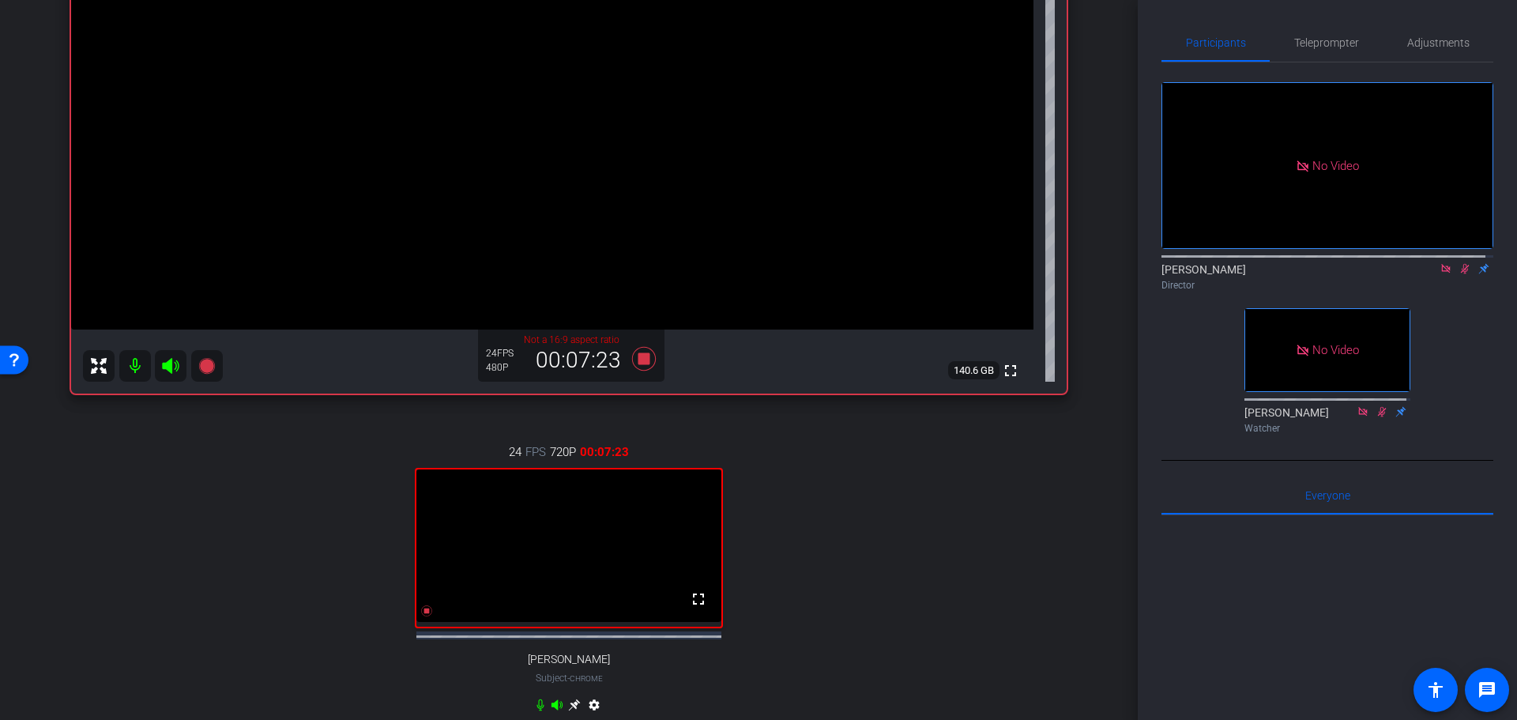
click at [1458, 274] on icon at bounding box center [1464, 268] width 13 height 11
click at [639, 356] on icon at bounding box center [644, 359] width 24 height 24
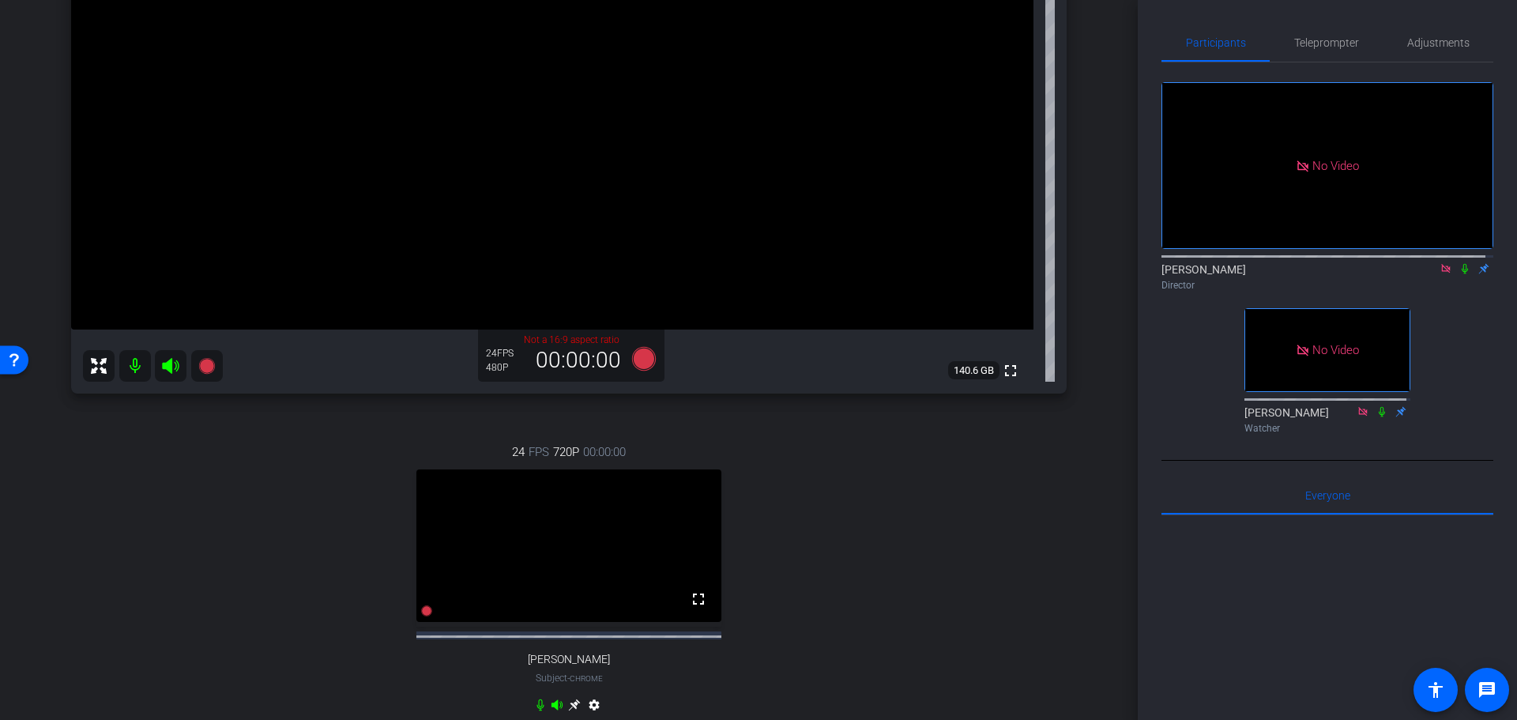
click at [1440, 274] on icon at bounding box center [1446, 268] width 13 height 11
click at [1432, 394] on div "fullscreen settings Claire Holmes flip Director No Video Carol Clark Watcher" at bounding box center [1327, 251] width 332 height 378
click at [1405, 584] on div at bounding box center [1327, 710] width 332 height 391
click at [1246, 575] on div at bounding box center [1327, 710] width 332 height 391
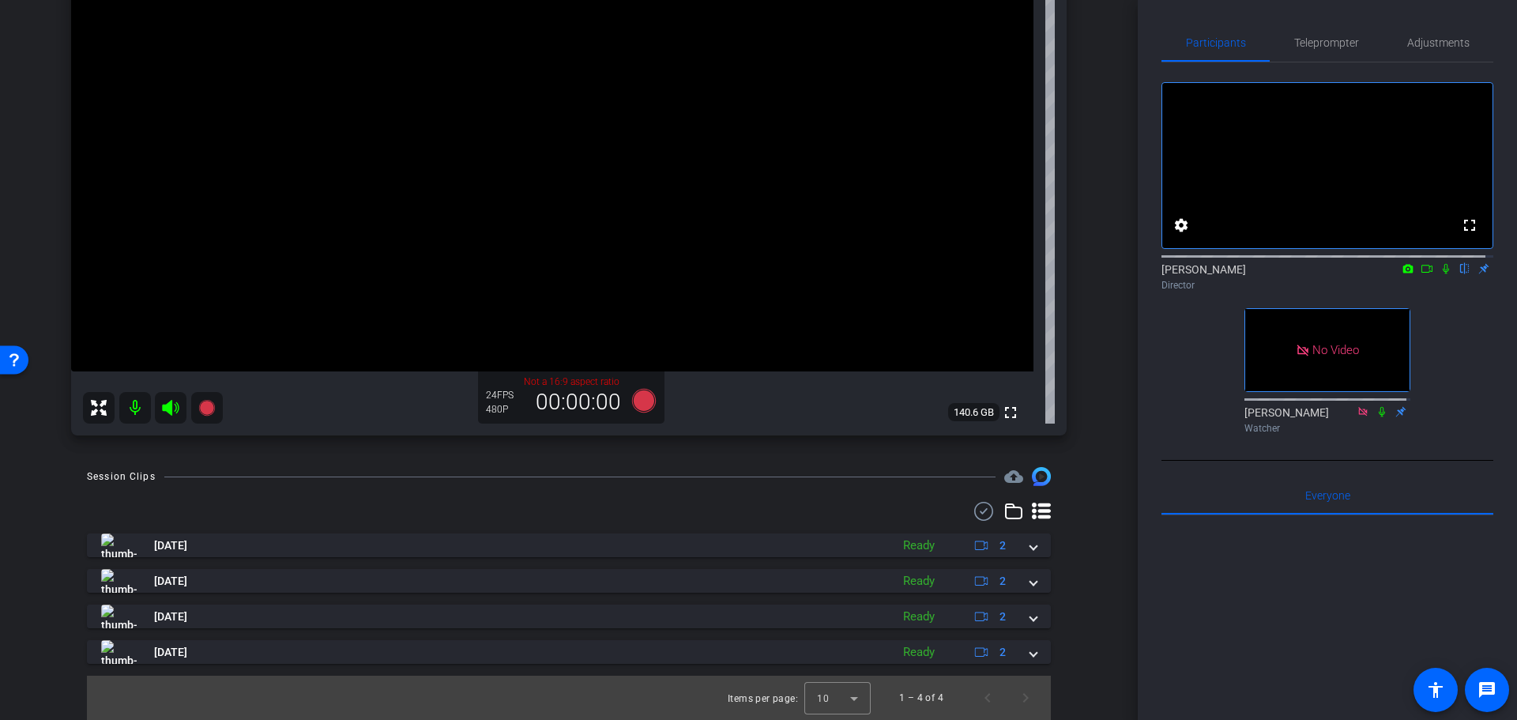
scroll to position [0, 0]
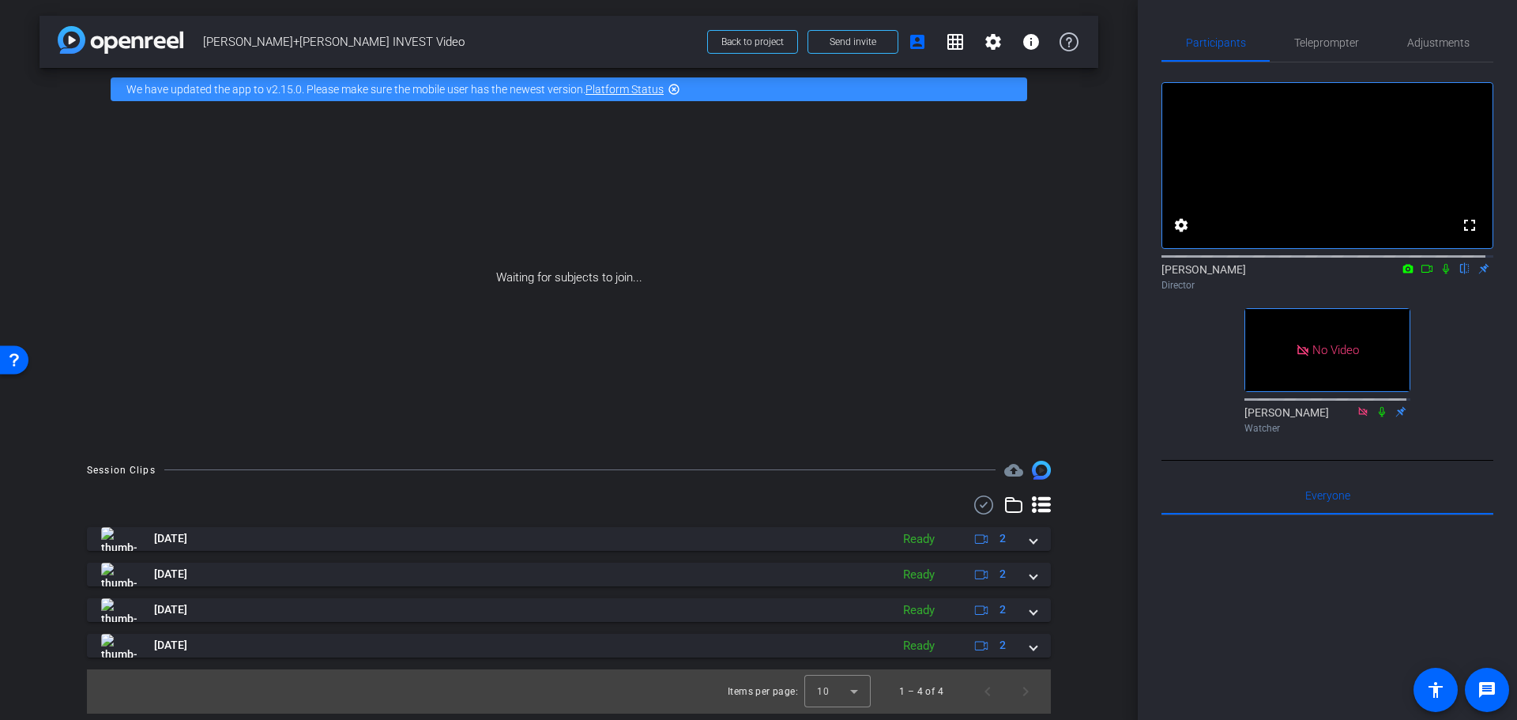
drag, startPoint x: 1227, startPoint y: 608, endPoint x: 1226, endPoint y: 588, distance: 19.8
click at [1221, 604] on div at bounding box center [1327, 710] width 332 height 391
click at [1283, 585] on div at bounding box center [1327, 710] width 332 height 391
click at [1349, 573] on div at bounding box center [1327, 710] width 332 height 391
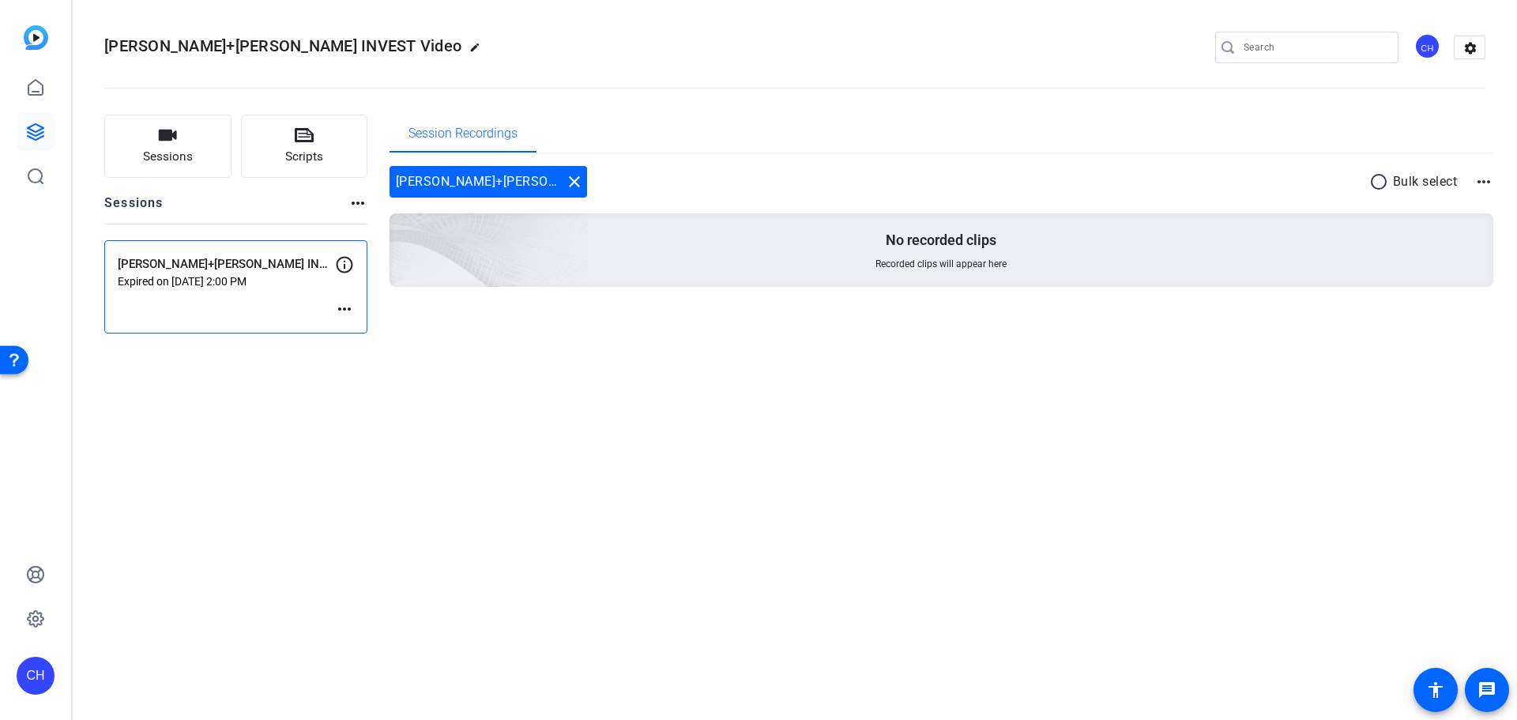
click at [186, 277] on p "Expired on Sep 19, 2025 @ 2:00 PM" at bounding box center [226, 281] width 217 height 13
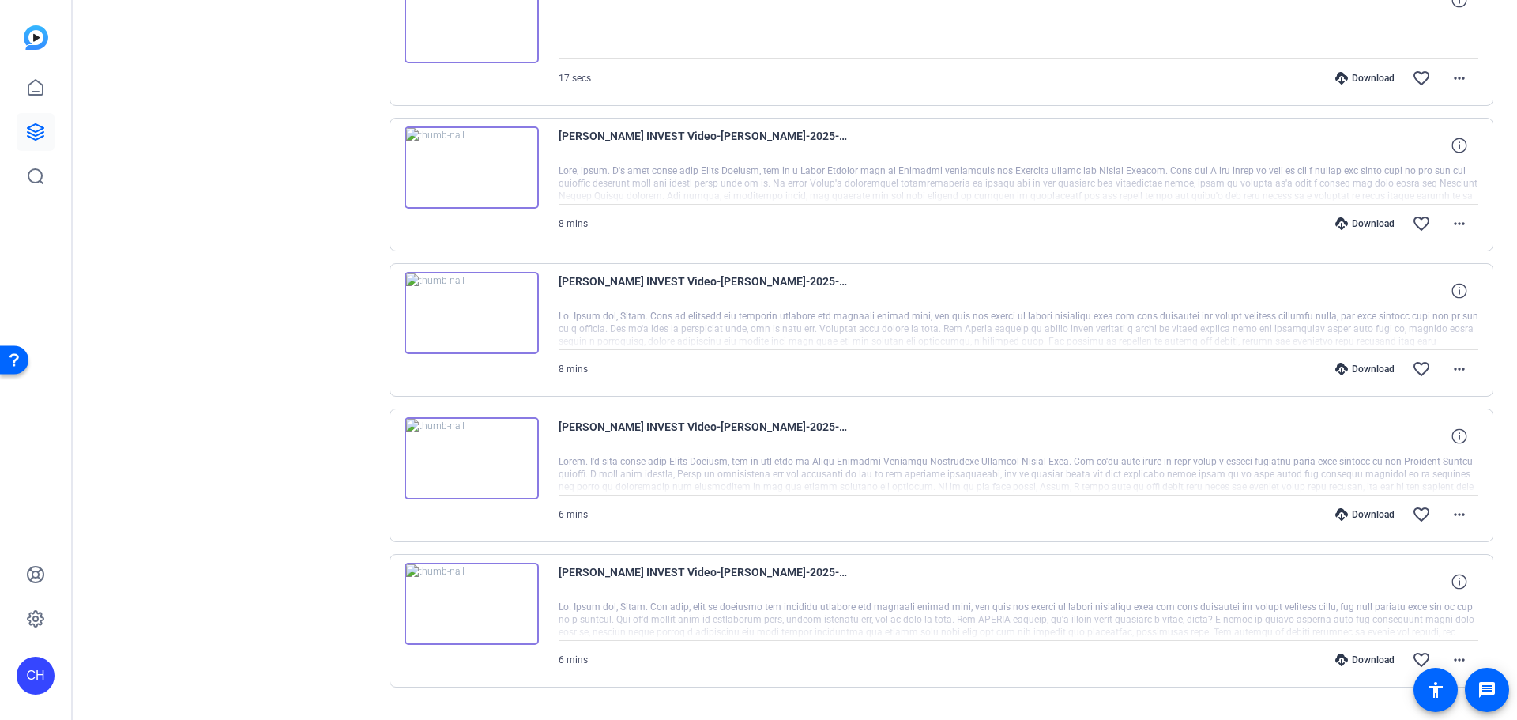
scroll to position [715, 0]
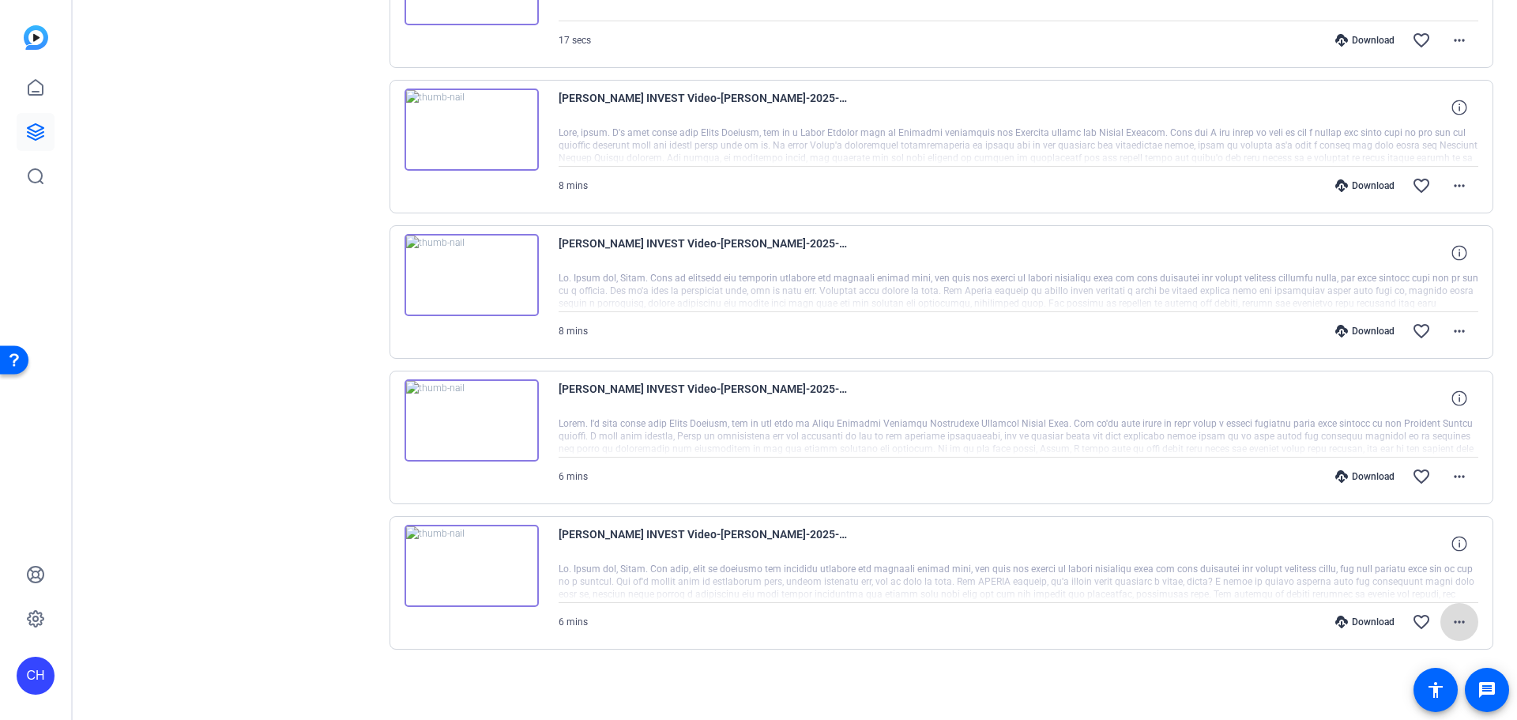
click at [1457, 623] on mat-icon "more_horiz" at bounding box center [1459, 621] width 19 height 19
click at [1349, 623] on div at bounding box center [758, 360] width 1517 height 720
click at [1357, 622] on div "Download" at bounding box center [1364, 621] width 75 height 13
click at [1362, 478] on div "Download" at bounding box center [1364, 476] width 75 height 13
click at [1352, 329] on div "Download" at bounding box center [1364, 331] width 75 height 13
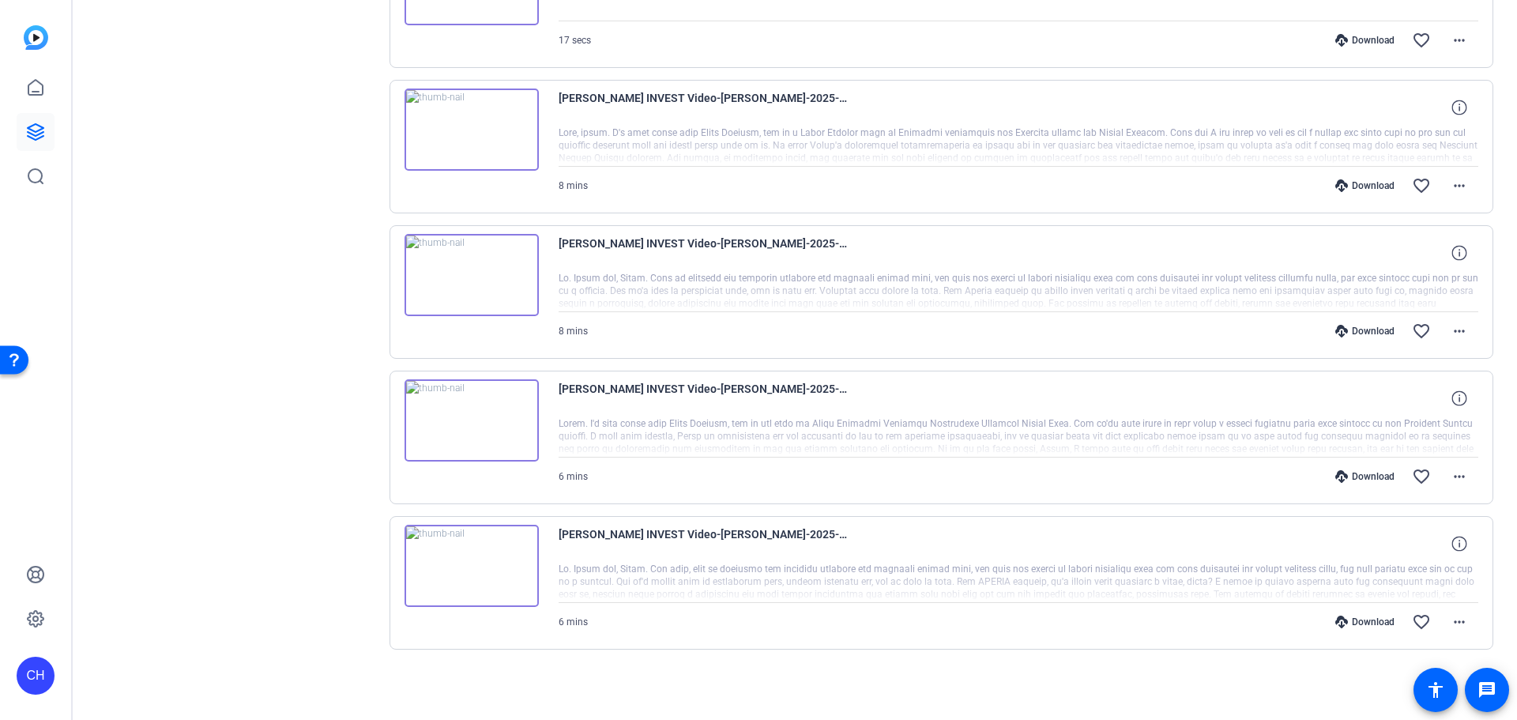
click at [1365, 183] on div "Download" at bounding box center [1364, 185] width 75 height 13
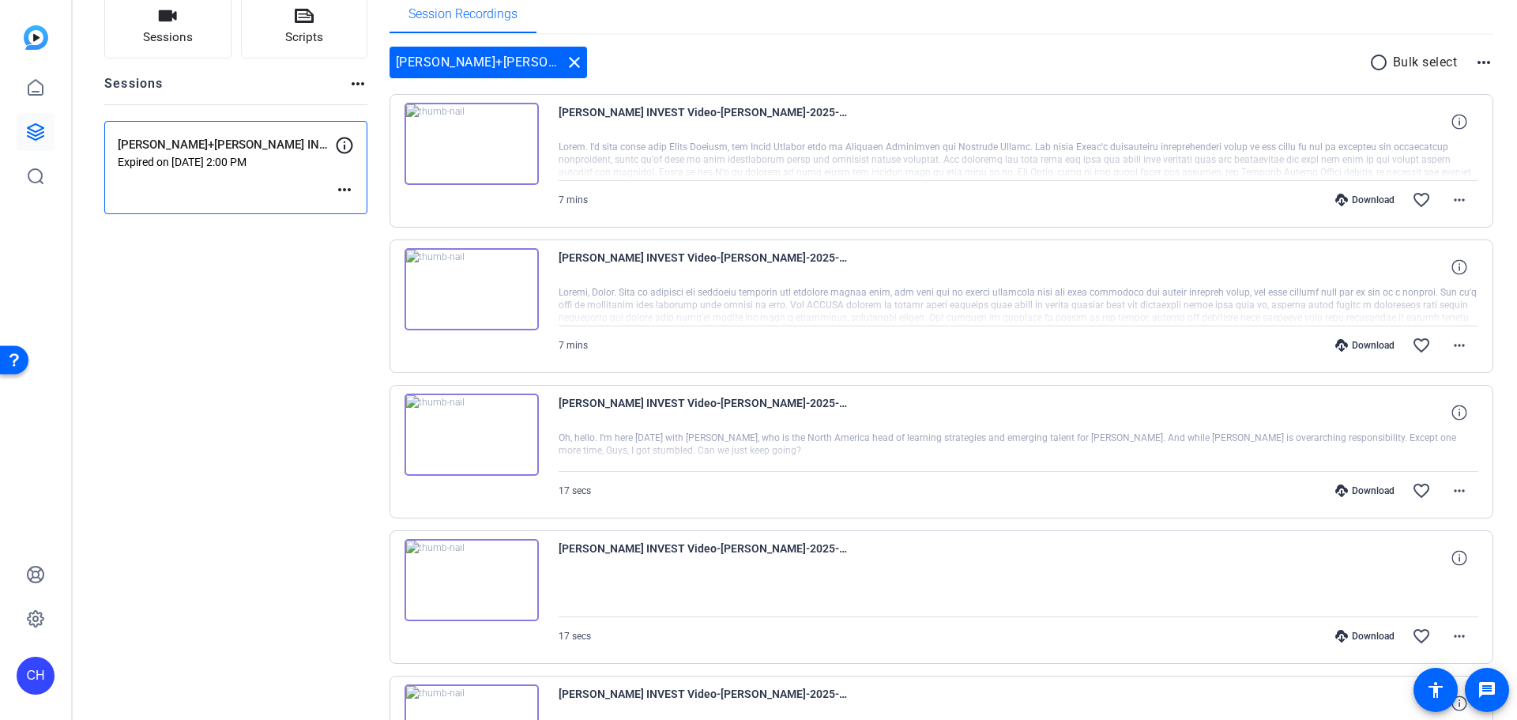
scroll to position [83, 0]
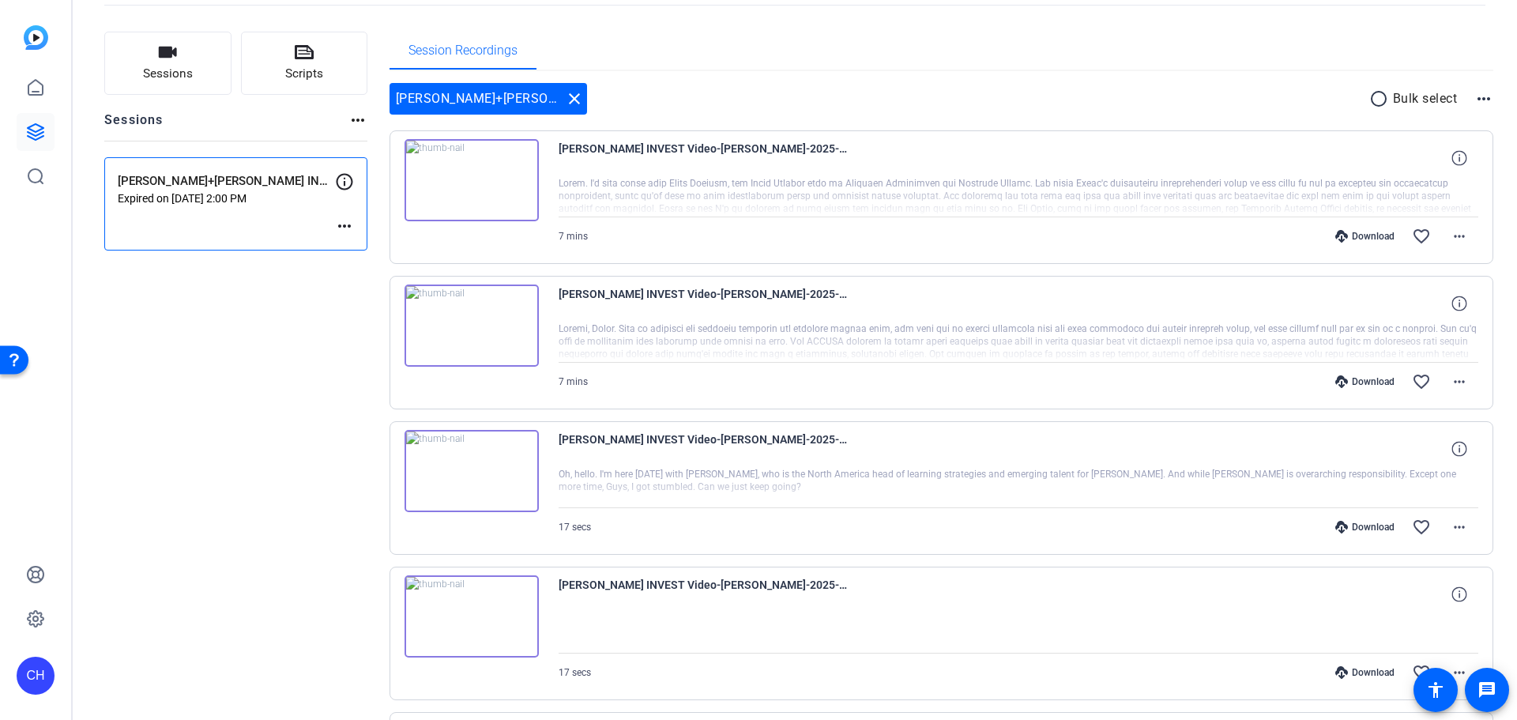
click at [1358, 382] on div "Download" at bounding box center [1364, 381] width 75 height 13
click at [1357, 240] on div "Download" at bounding box center [1364, 236] width 75 height 13
